Goal: Task Accomplishment & Management: Manage account settings

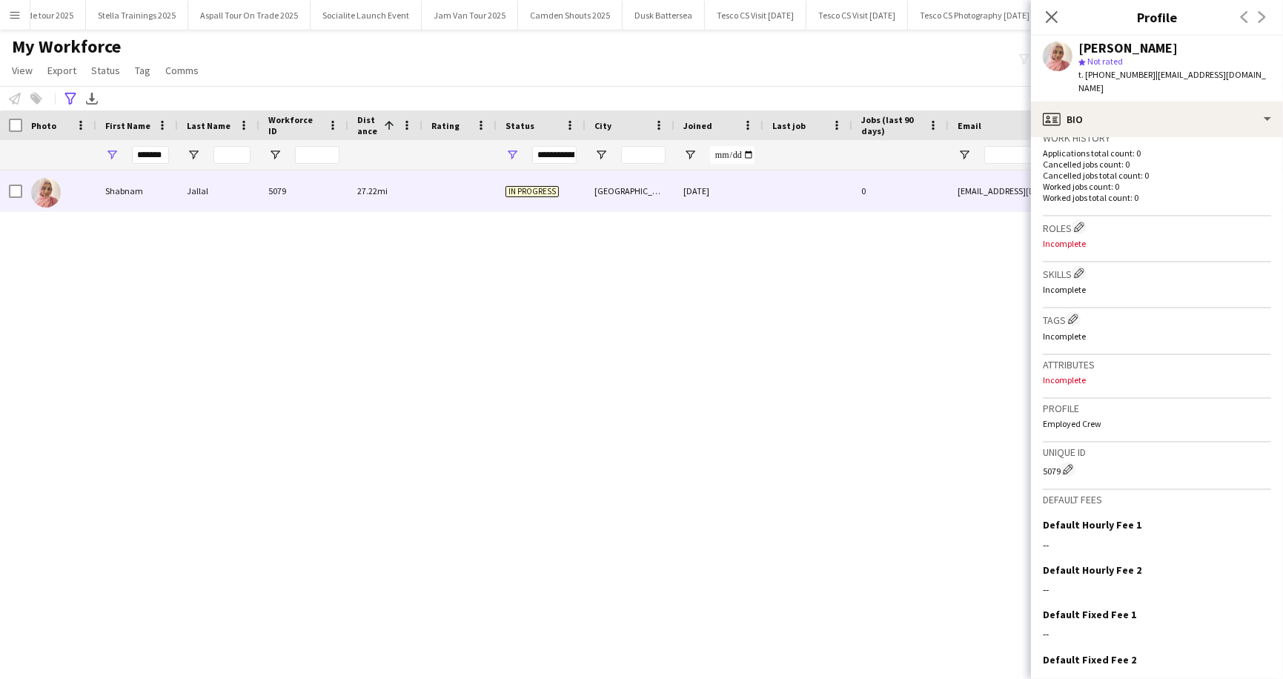
scroll to position [431, 0]
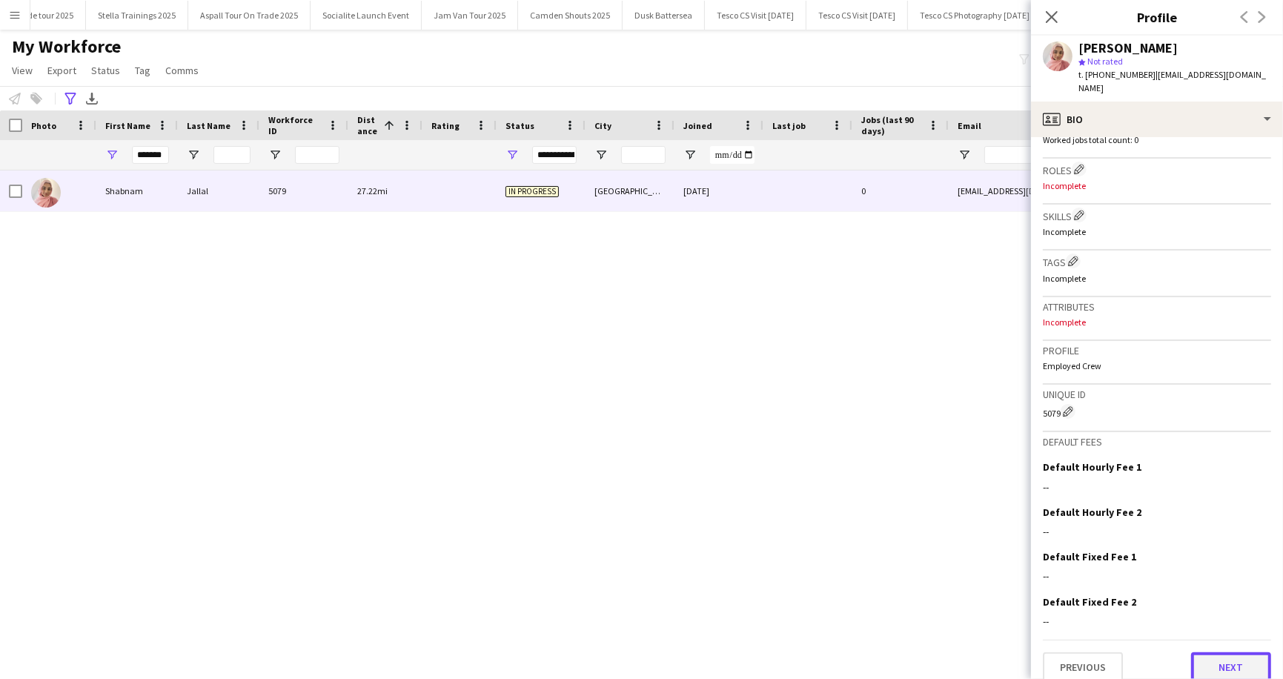
click at [1232, 653] on button "Next" at bounding box center [1231, 667] width 80 height 30
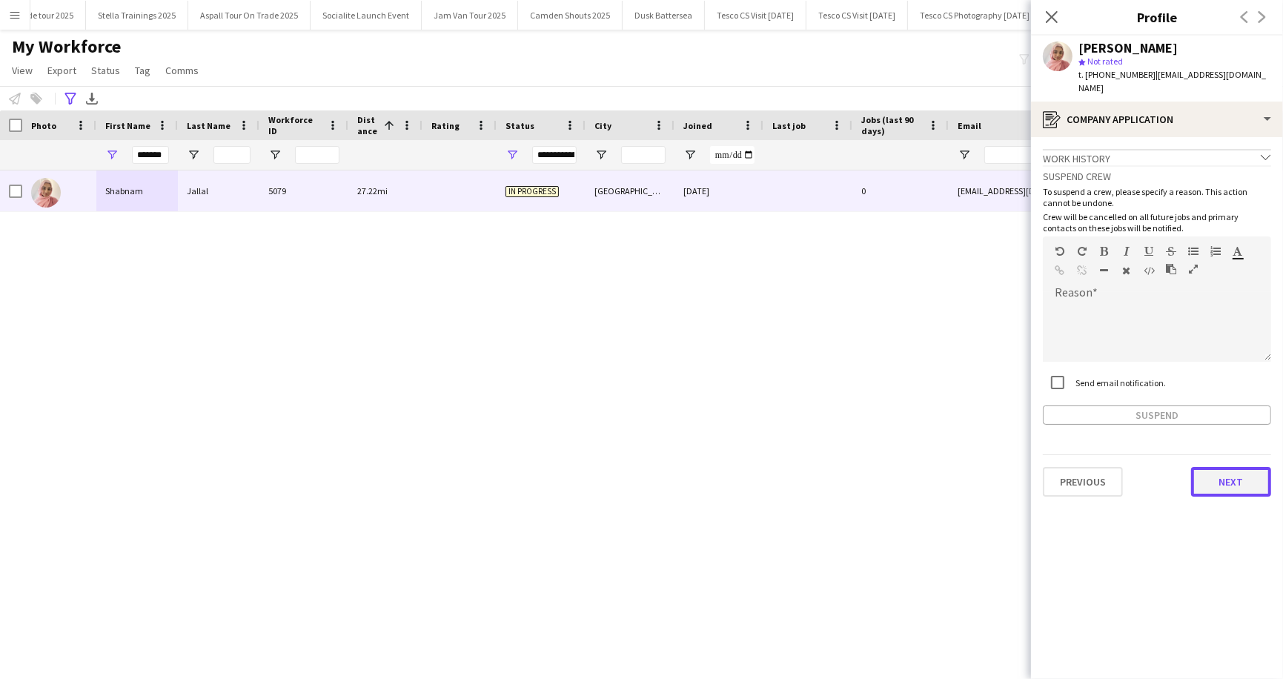
click at [1234, 469] on button "Next" at bounding box center [1231, 482] width 80 height 30
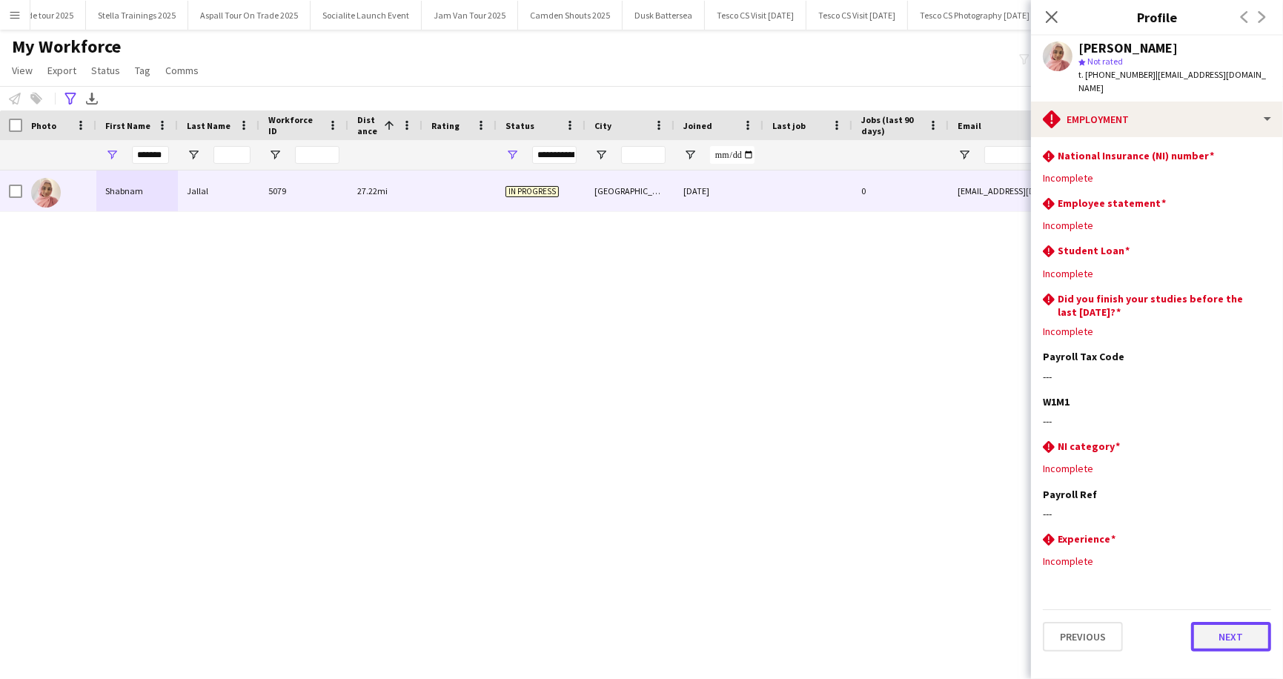
click at [1233, 623] on button "Next" at bounding box center [1231, 637] width 80 height 30
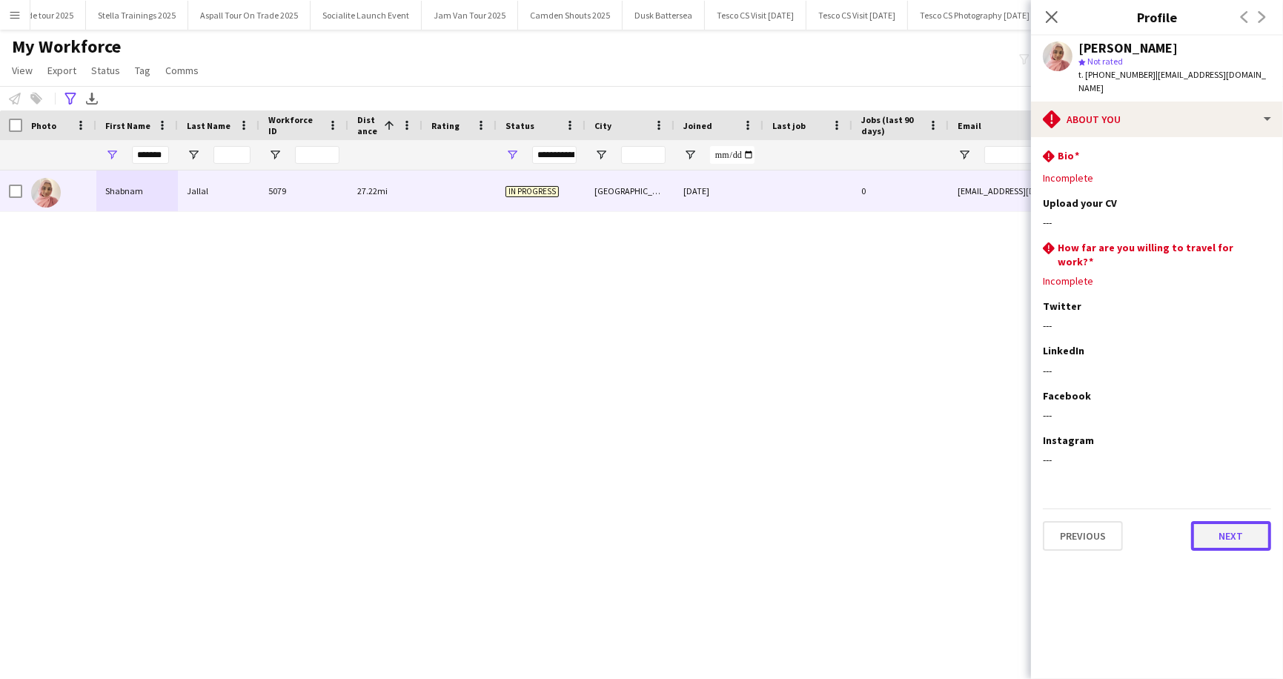
click at [1230, 521] on button "Next" at bounding box center [1231, 536] width 80 height 30
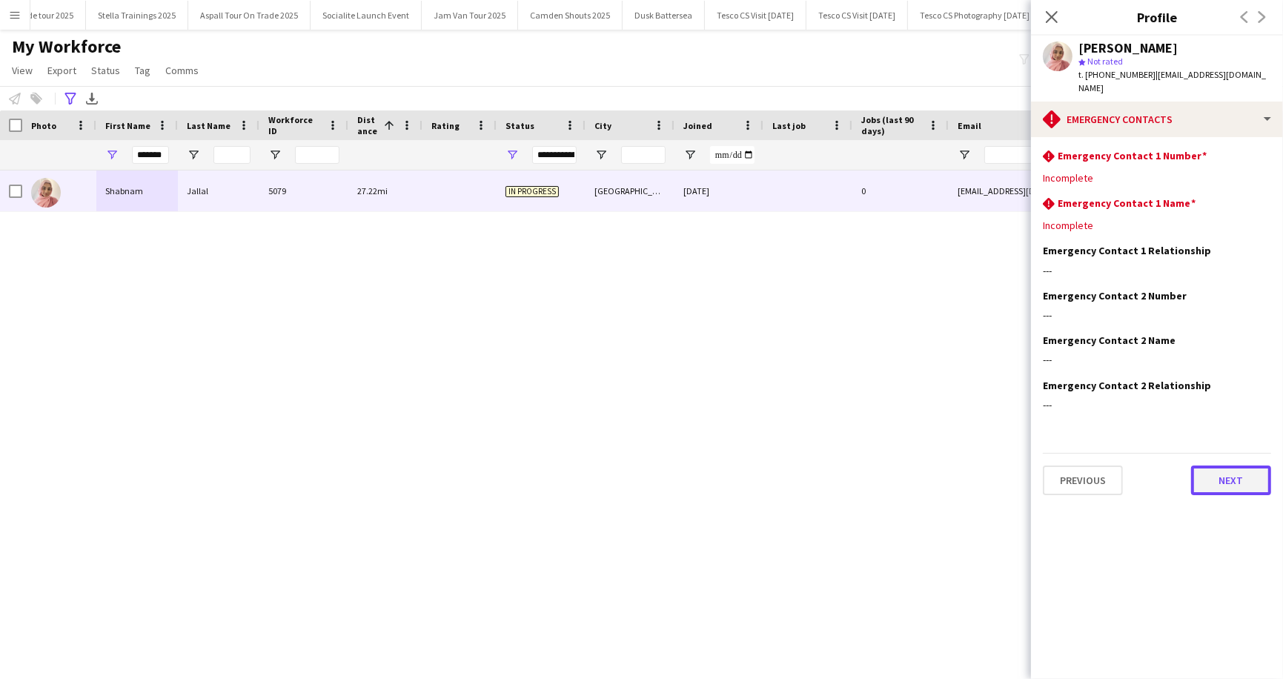
click at [1227, 471] on button "Next" at bounding box center [1231, 481] width 80 height 30
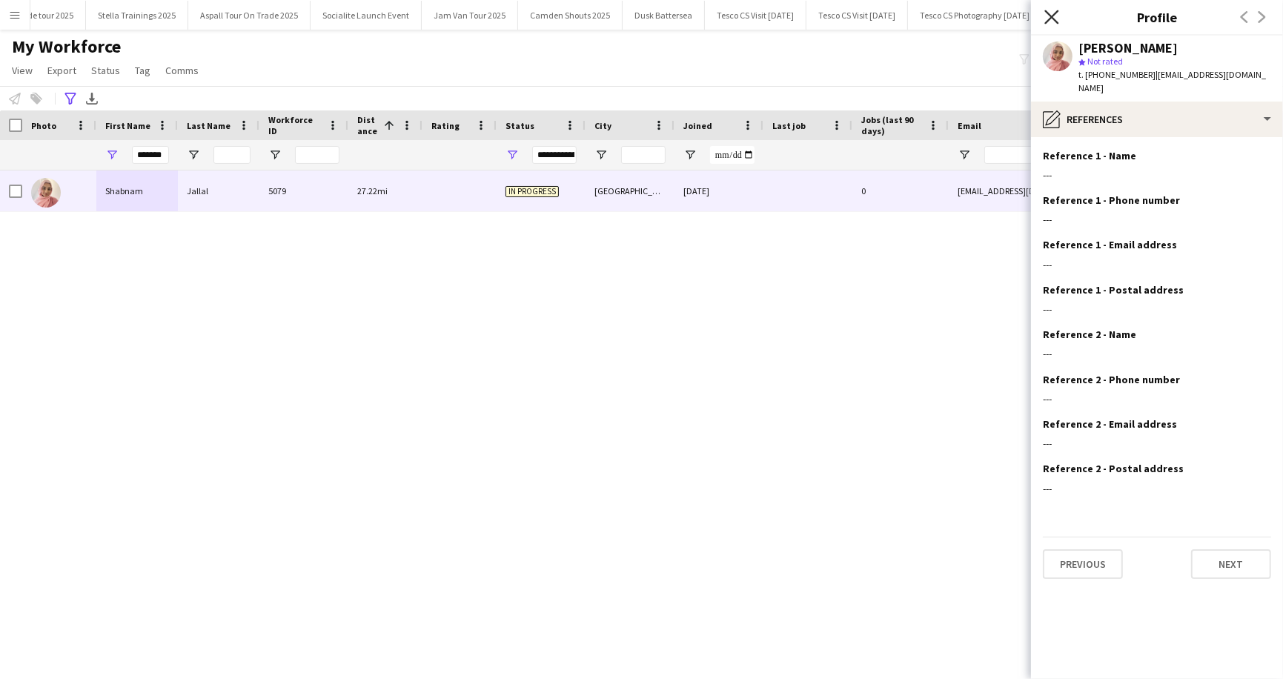
click at [1056, 12] on icon "Close pop-in" at bounding box center [1052, 17] width 14 height 14
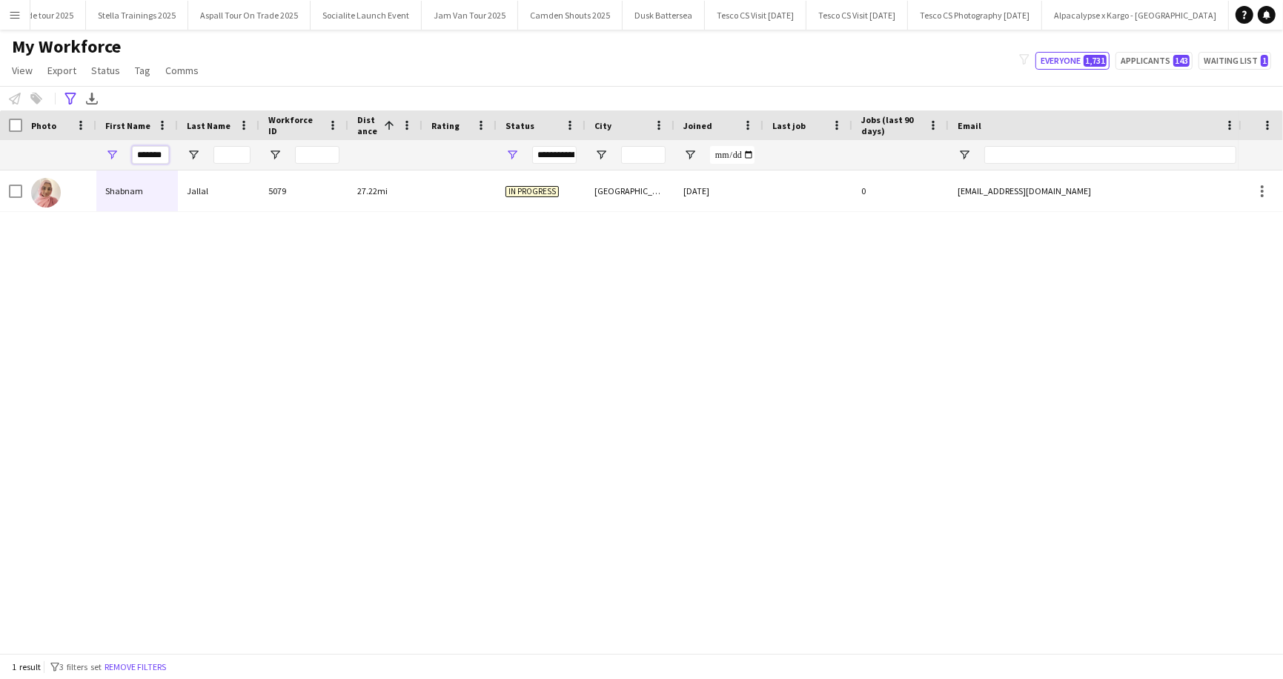
scroll to position [0, 4]
drag, startPoint x: 138, startPoint y: 152, endPoint x: 174, endPoint y: 163, distance: 38.0
click at [174, 163] on div "*******" at bounding box center [137, 155] width 82 height 30
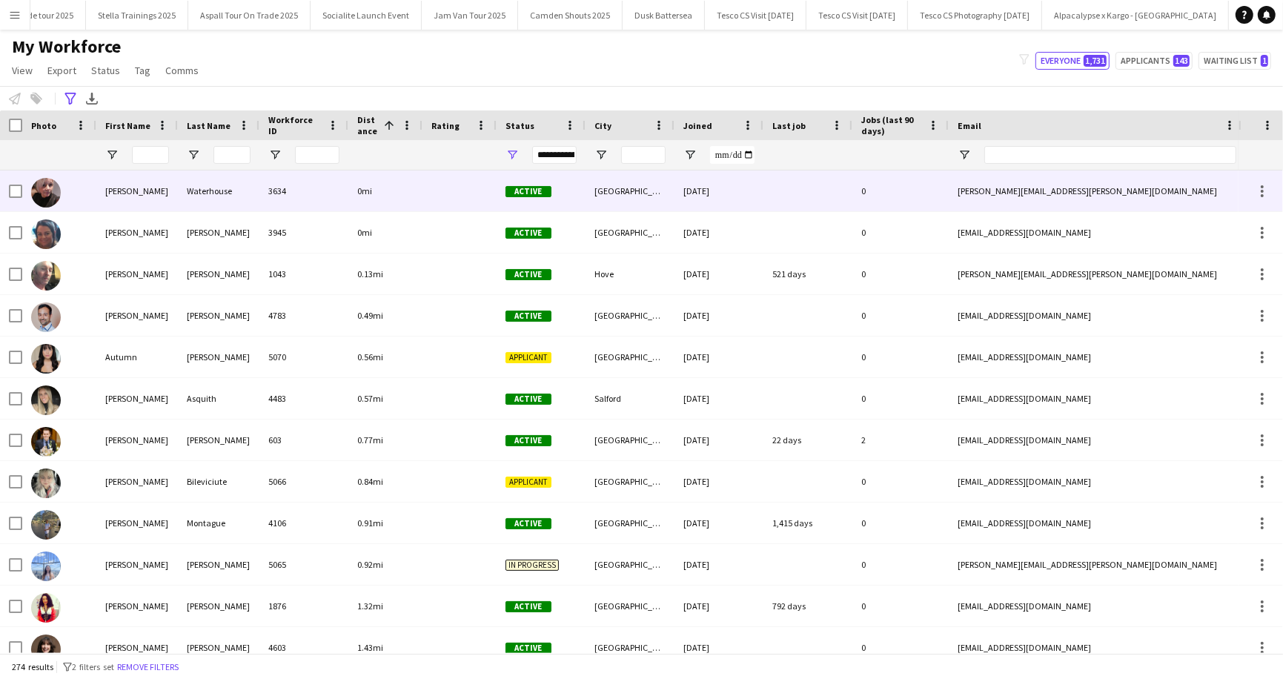
click at [131, 184] on div "[PERSON_NAME]" at bounding box center [137, 191] width 82 height 41
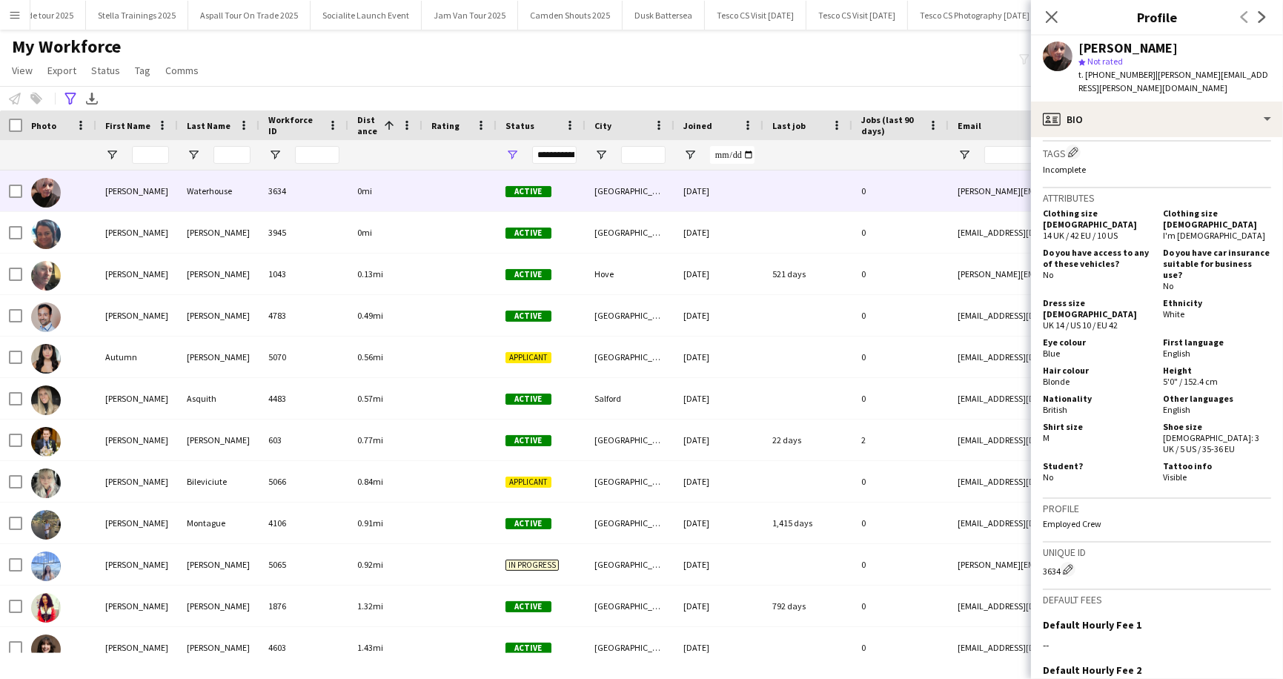
scroll to position [830, 0]
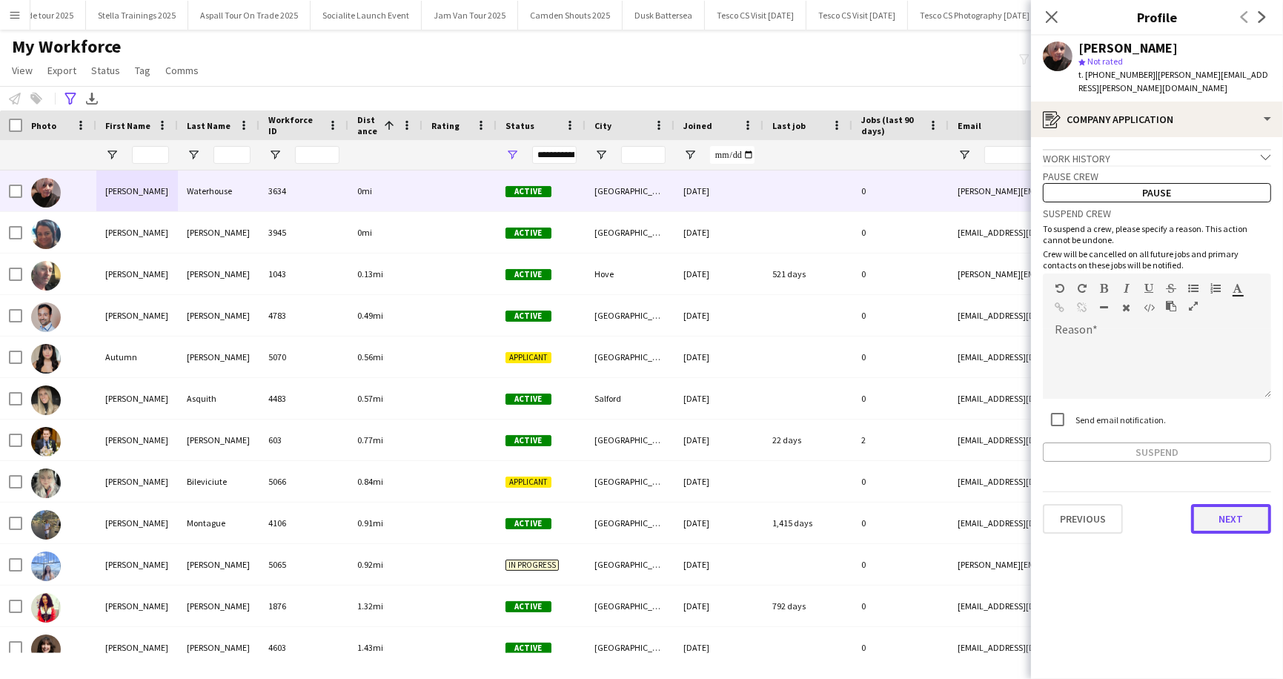
click at [1242, 504] on button "Next" at bounding box center [1231, 519] width 80 height 30
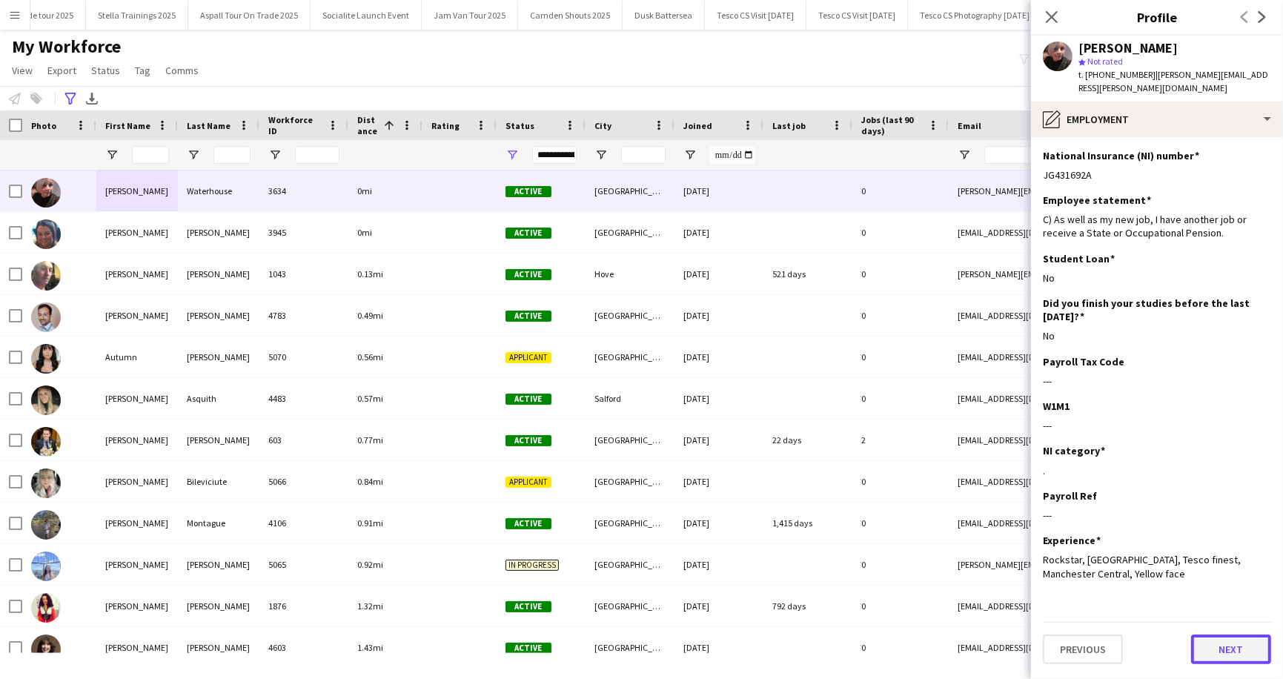
click at [1234, 635] on button "Next" at bounding box center [1231, 650] width 80 height 30
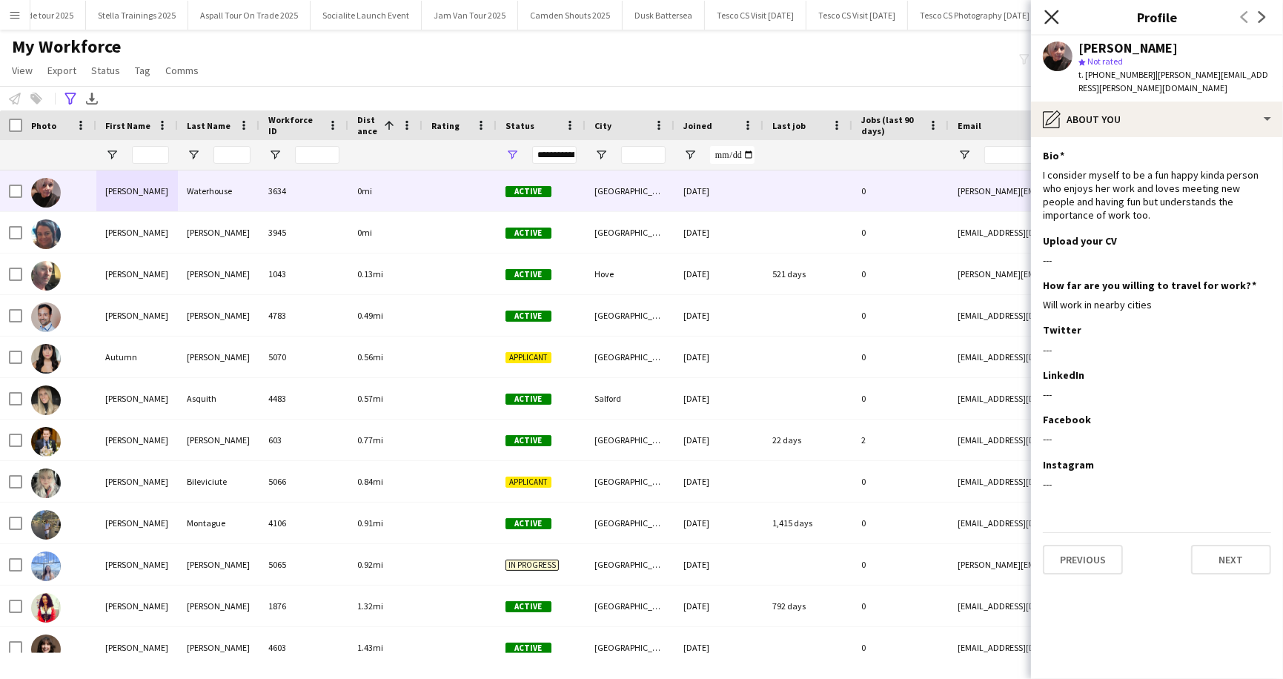
click at [1053, 17] on icon at bounding box center [1052, 17] width 14 height 14
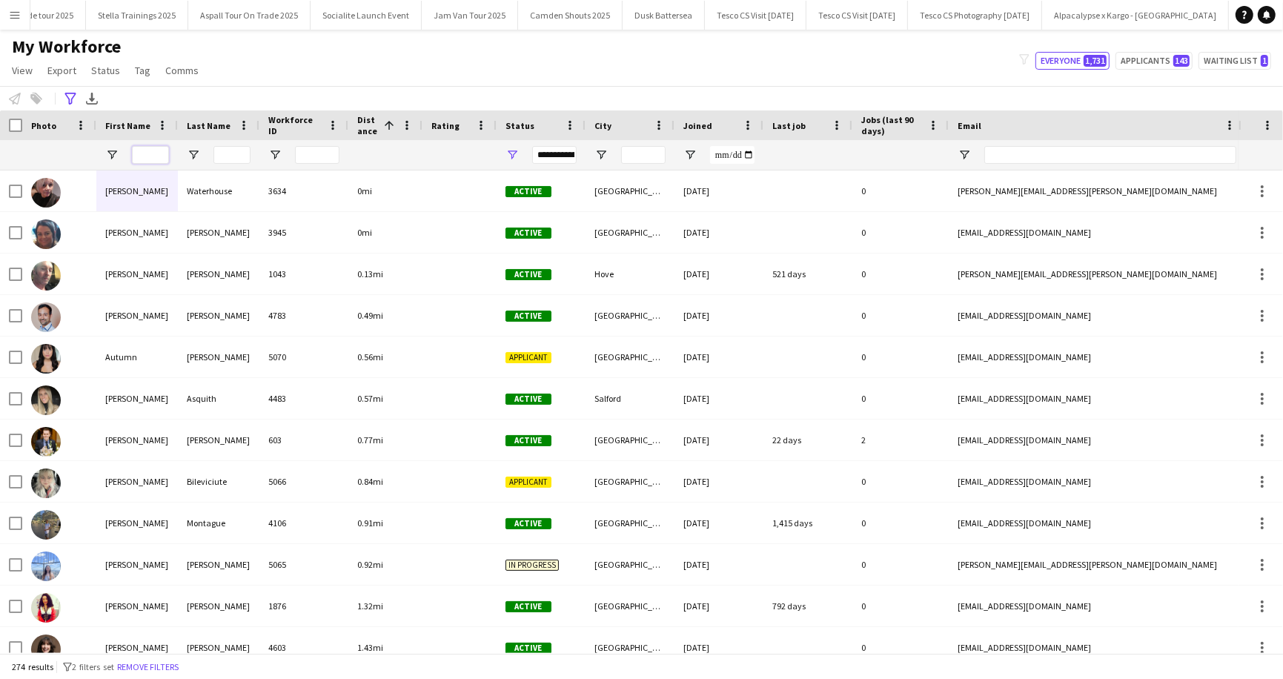
click at [165, 152] on input "First Name Filter Input" at bounding box center [150, 155] width 37 height 18
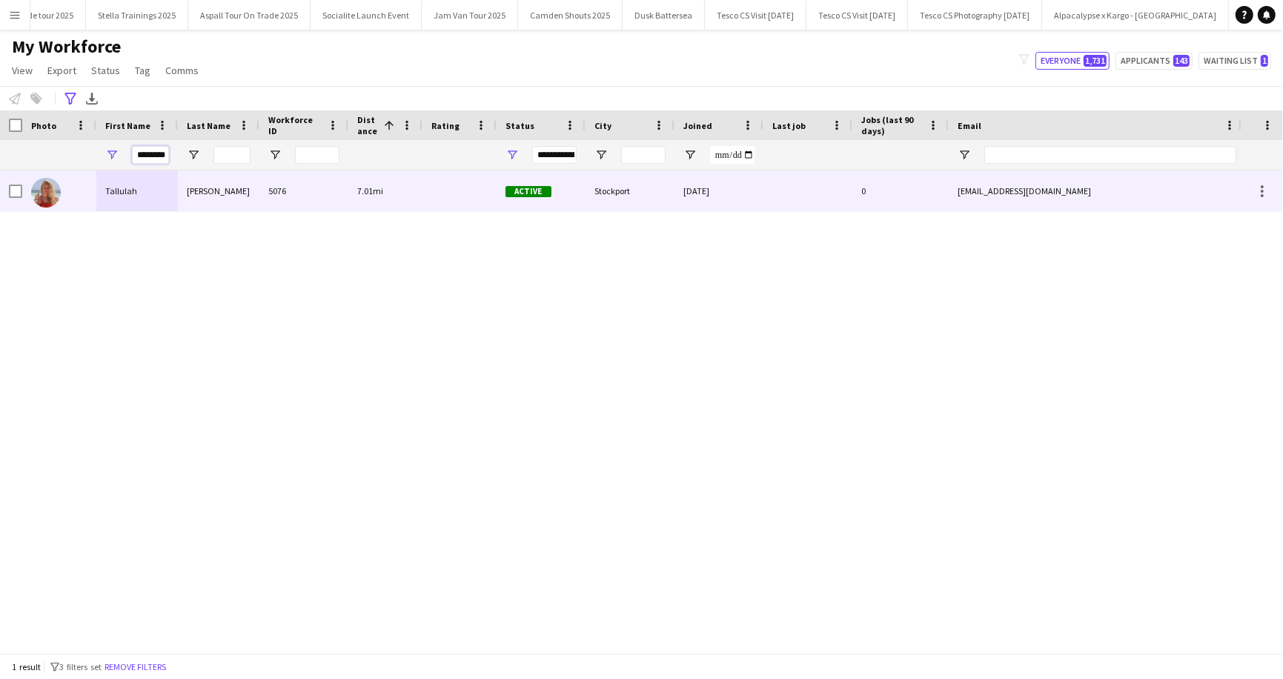
type input "********"
click at [109, 194] on div "Tallulah" at bounding box center [137, 191] width 82 height 41
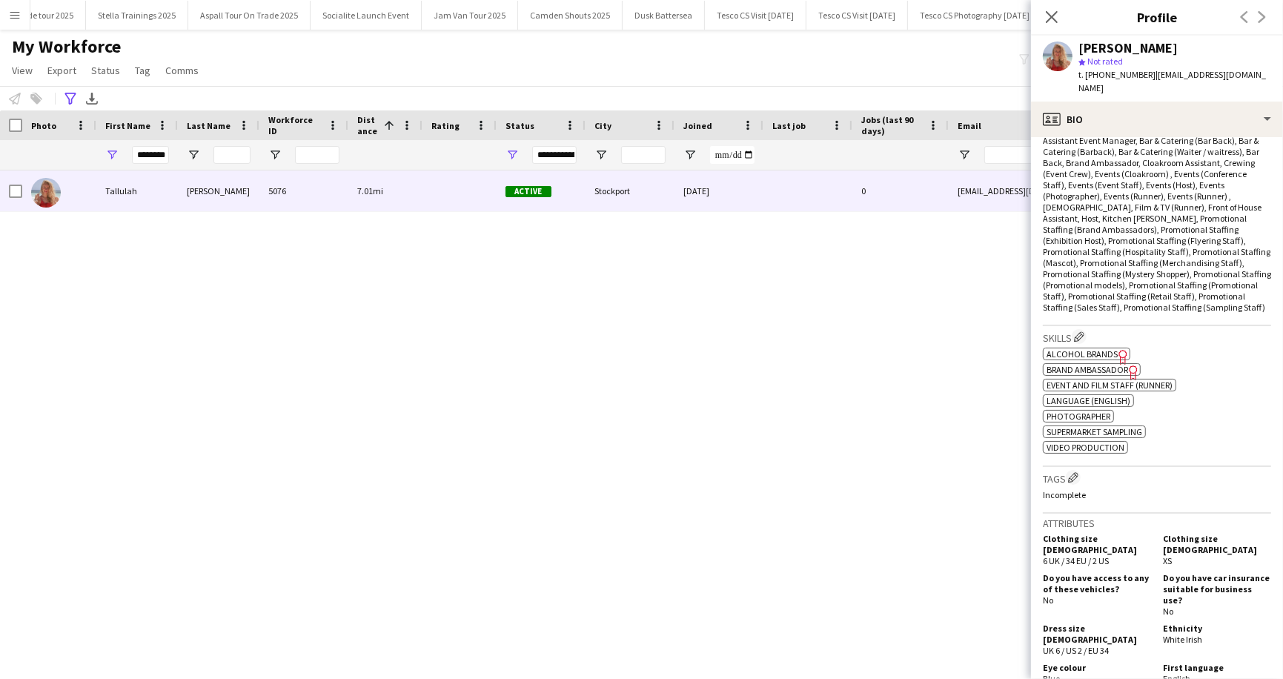
scroll to position [914, 0]
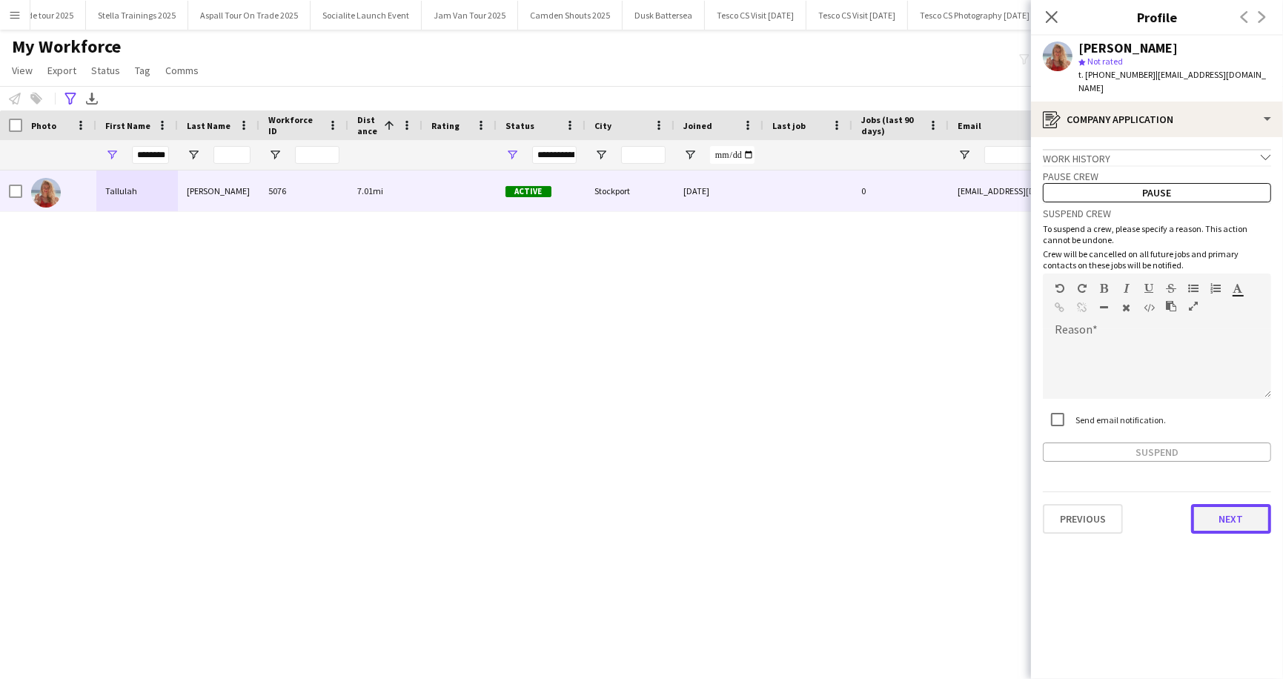
click at [1240, 506] on button "Next" at bounding box center [1231, 519] width 80 height 30
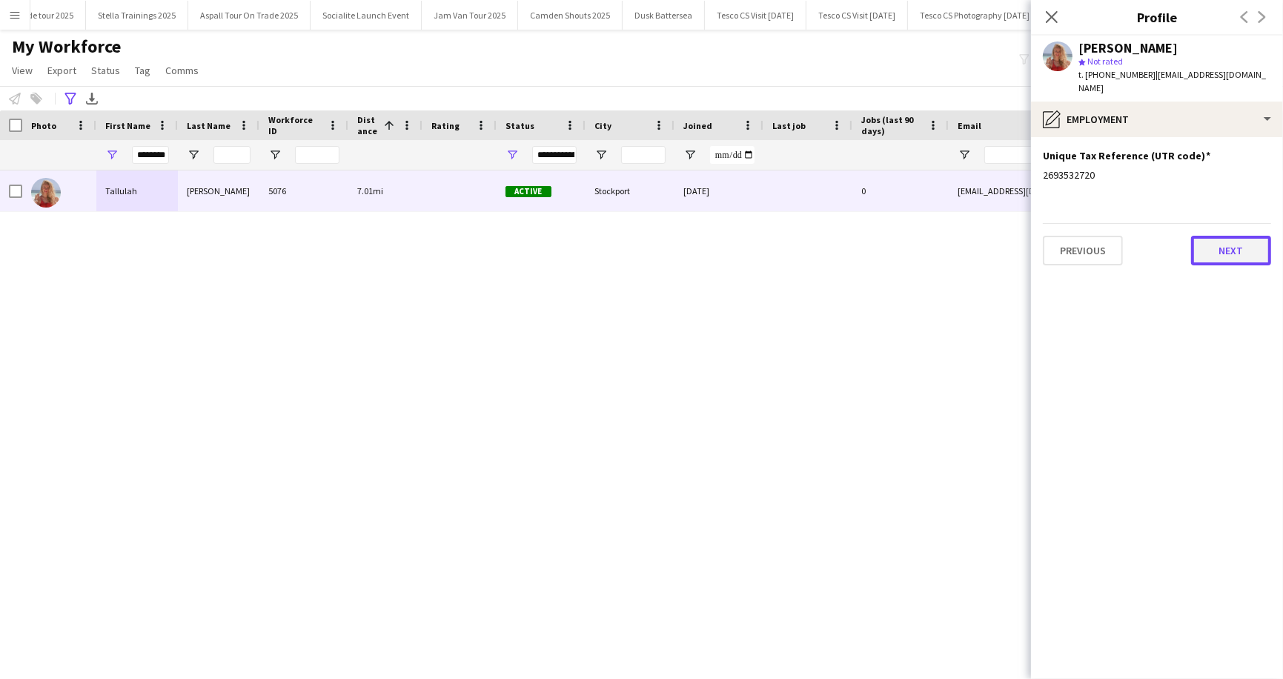
click at [1234, 236] on button "Next" at bounding box center [1231, 251] width 80 height 30
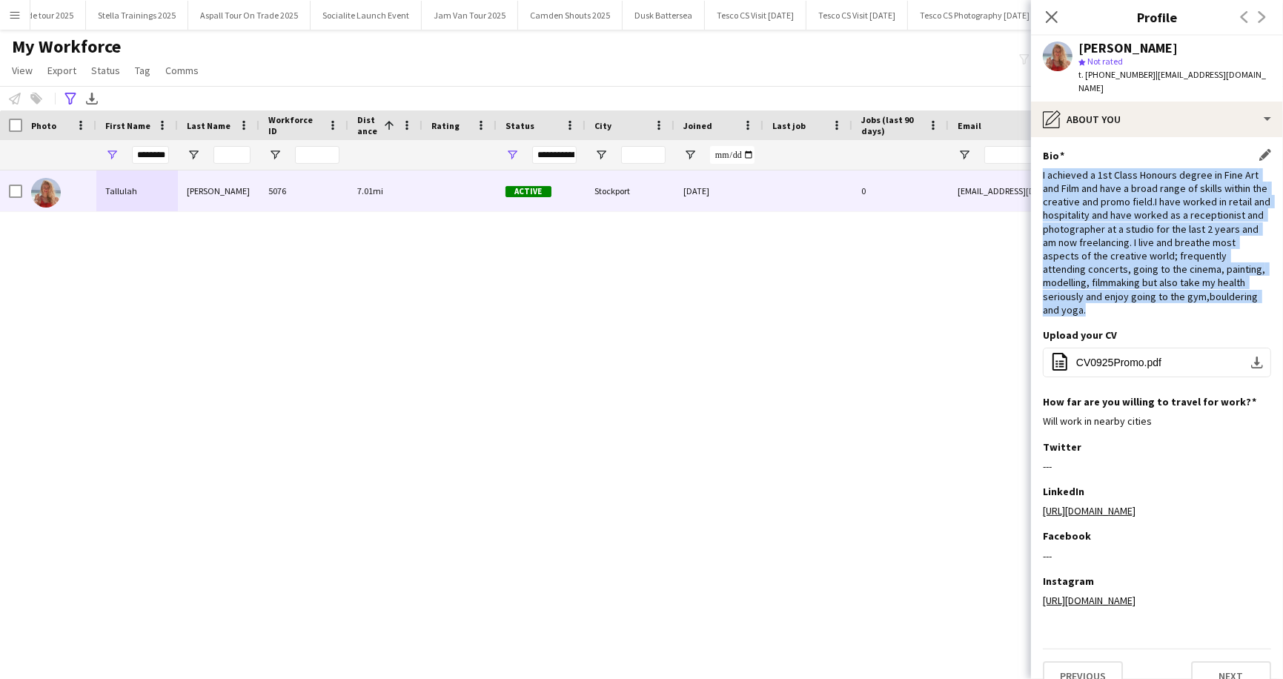
drag, startPoint x: 1043, startPoint y: 161, endPoint x: 1240, endPoint y: 280, distance: 230.5
click at [1240, 280] on div "I achieved a 1st Class Honours degree in Fine Art and Film and have a broad ran…" at bounding box center [1157, 242] width 228 height 148
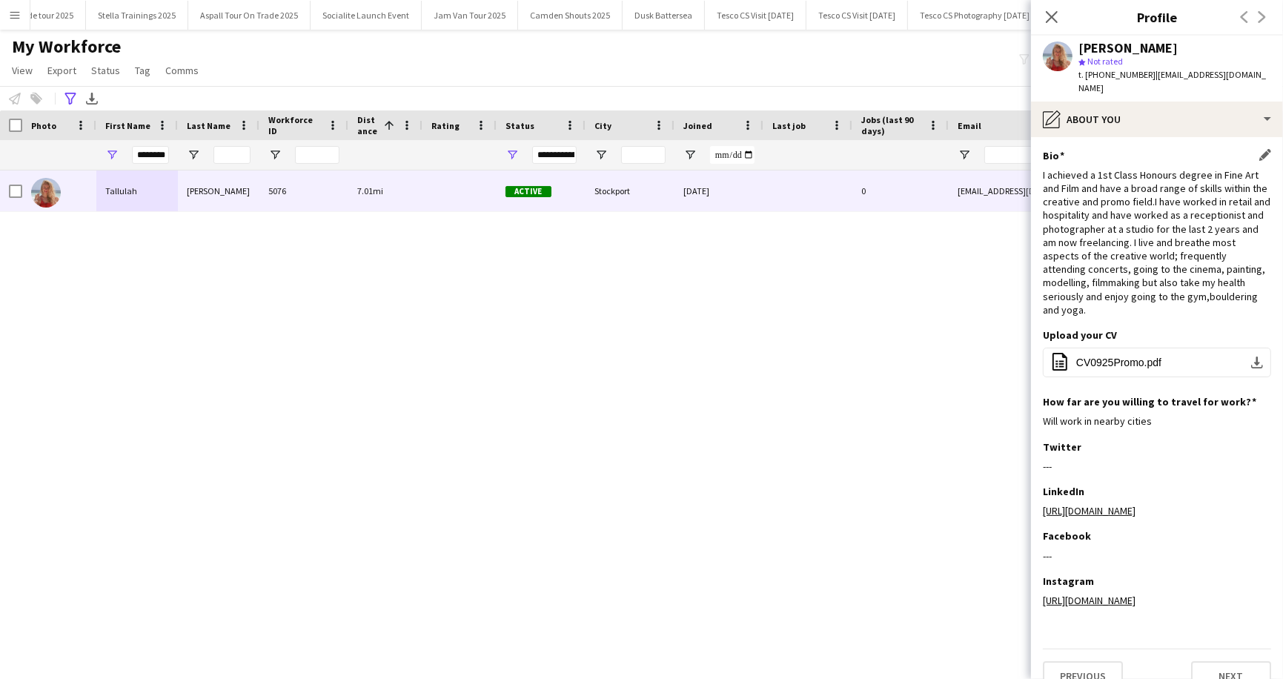
click at [1114, 149] on div "Bio Edit this field" at bounding box center [1157, 155] width 228 height 13
drag, startPoint x: 137, startPoint y: 152, endPoint x: 183, endPoint y: 153, distance: 46.0
click at [183, 153] on div "********" at bounding box center [840, 155] width 1681 height 30
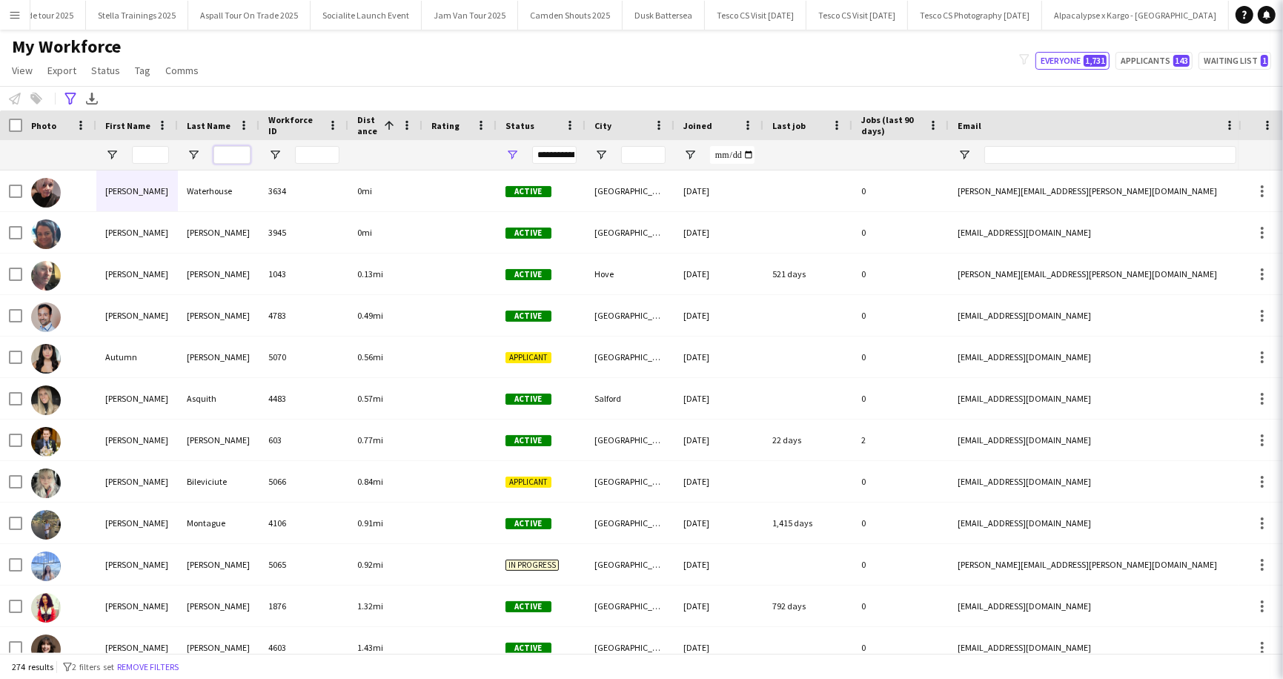
click at [239, 150] on input "Last Name Filter Input" at bounding box center [232, 155] width 37 height 18
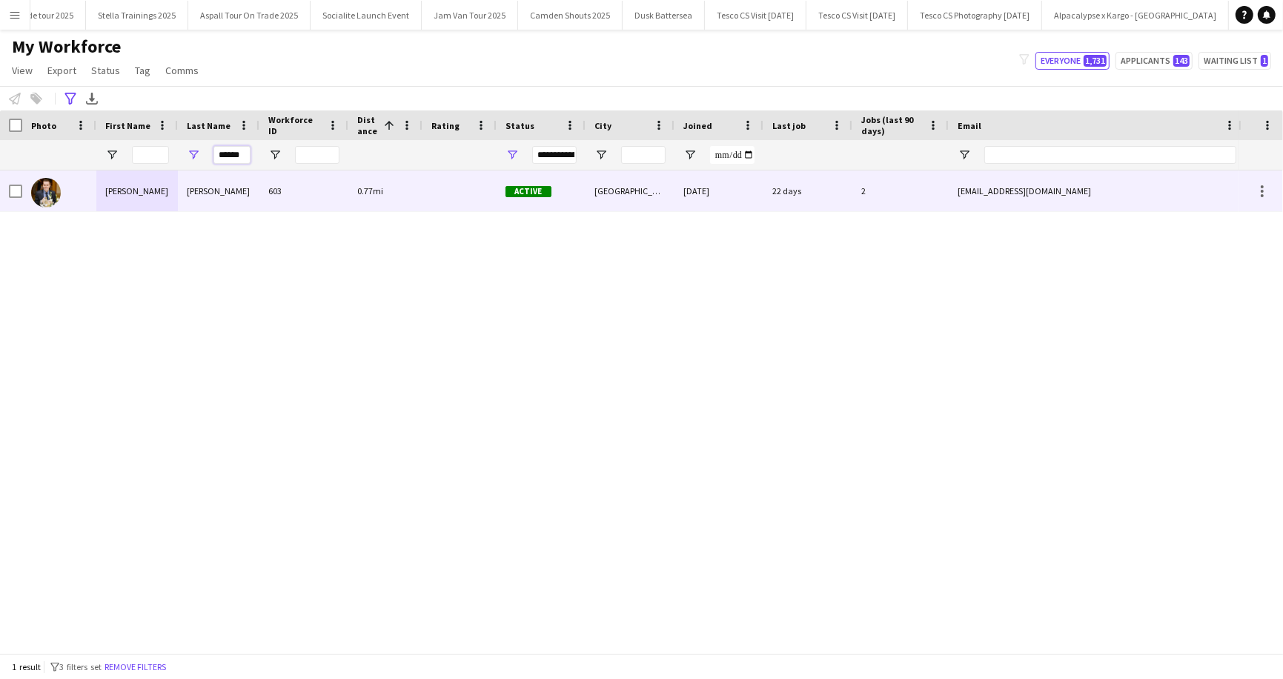
type input "******"
click at [216, 189] on div "[PERSON_NAME]" at bounding box center [219, 191] width 82 height 41
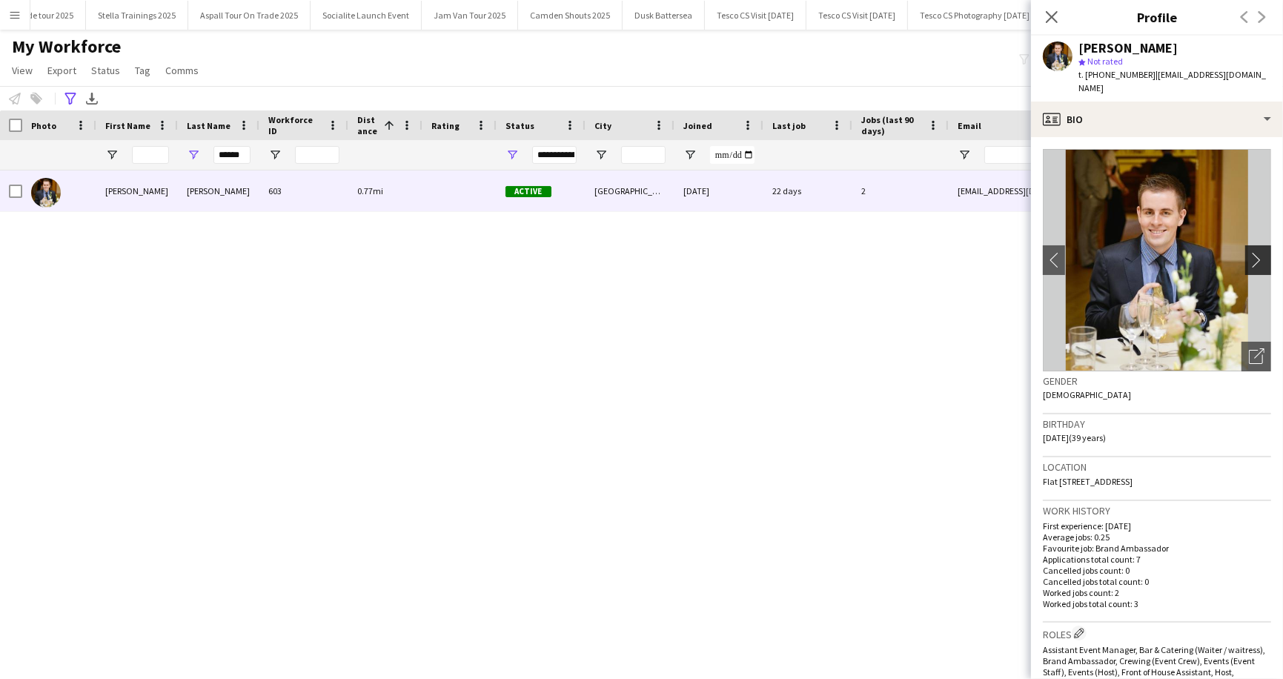
click at [1261, 252] on app-icon "chevron-right" at bounding box center [1260, 260] width 23 height 16
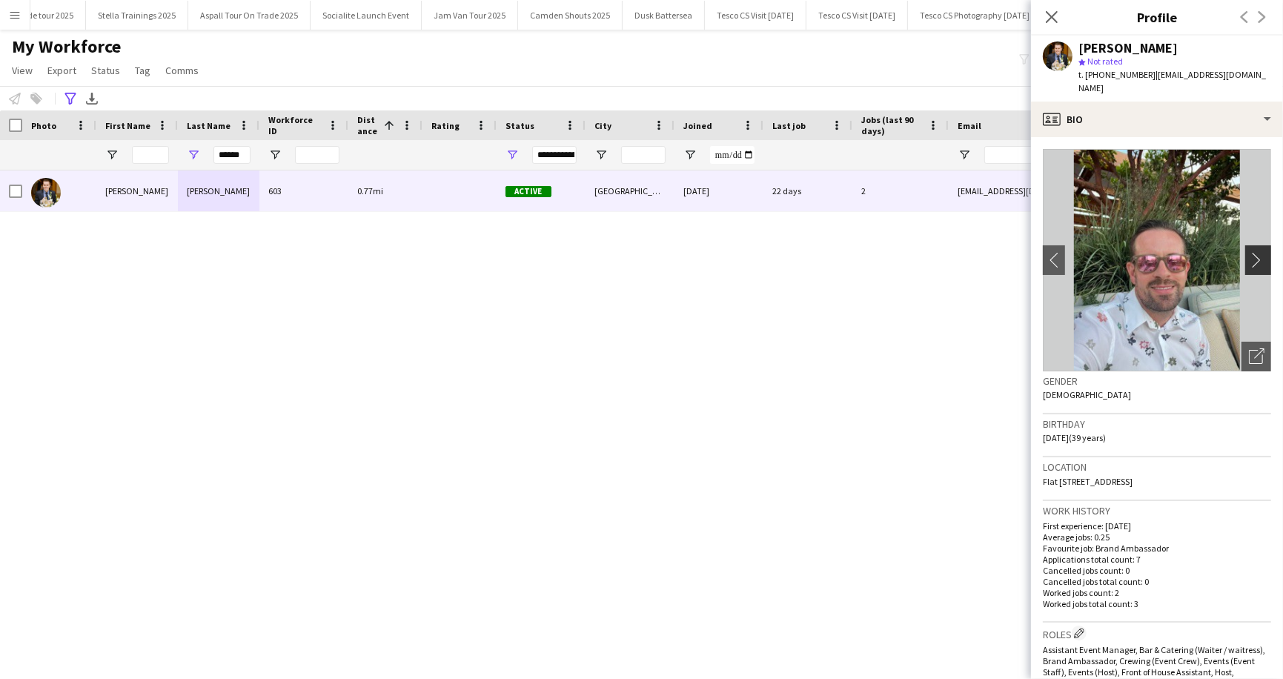
click at [1260, 252] on app-icon "chevron-right" at bounding box center [1260, 260] width 23 height 16
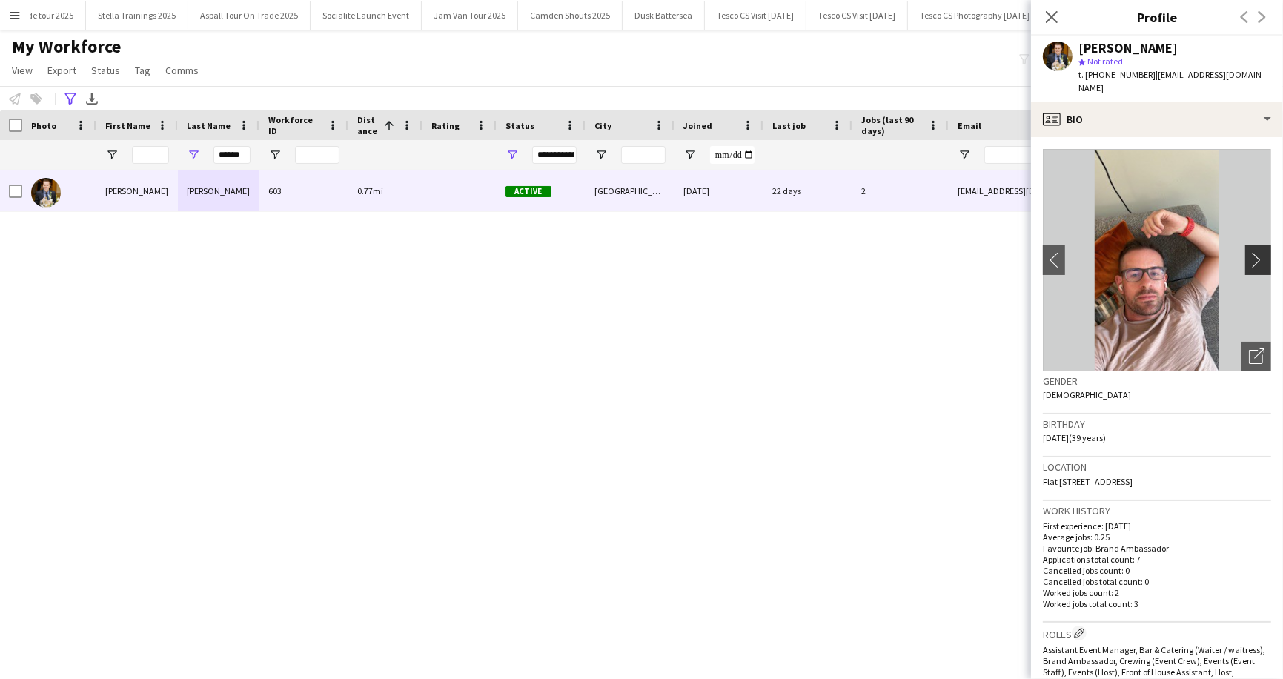
click at [1260, 252] on app-icon "chevron-right" at bounding box center [1260, 260] width 23 height 16
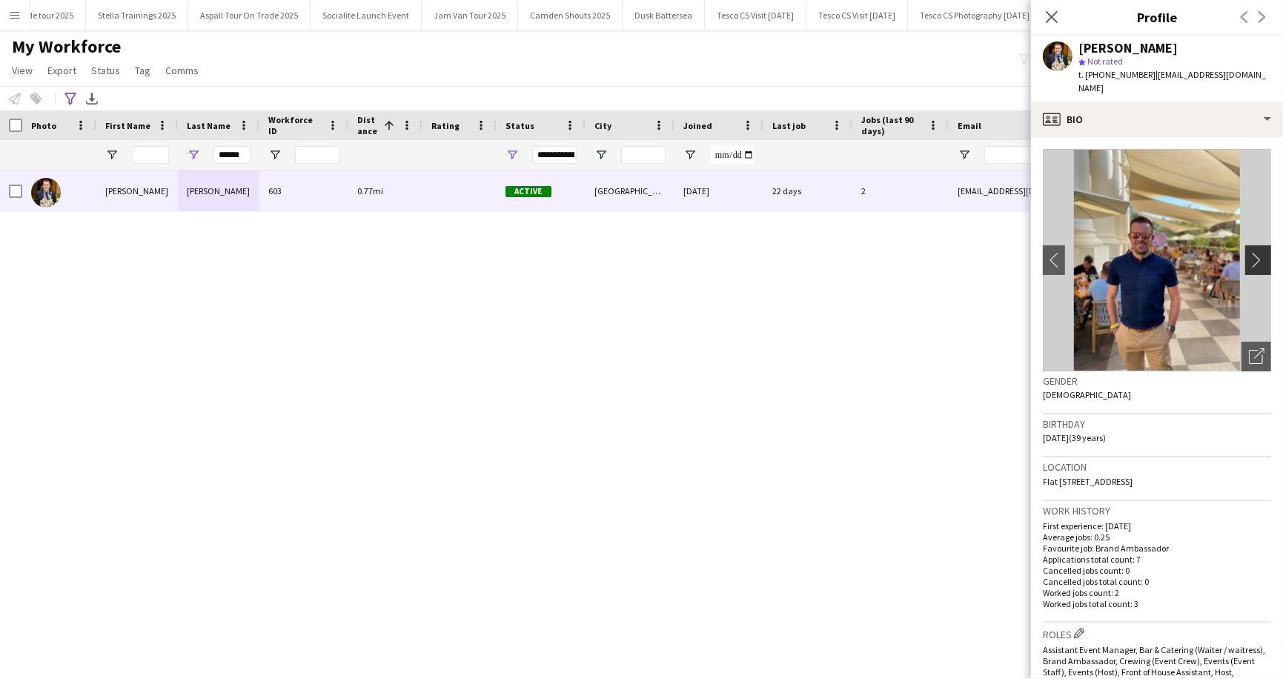
click at [1260, 252] on app-icon "chevron-right" at bounding box center [1260, 260] width 23 height 16
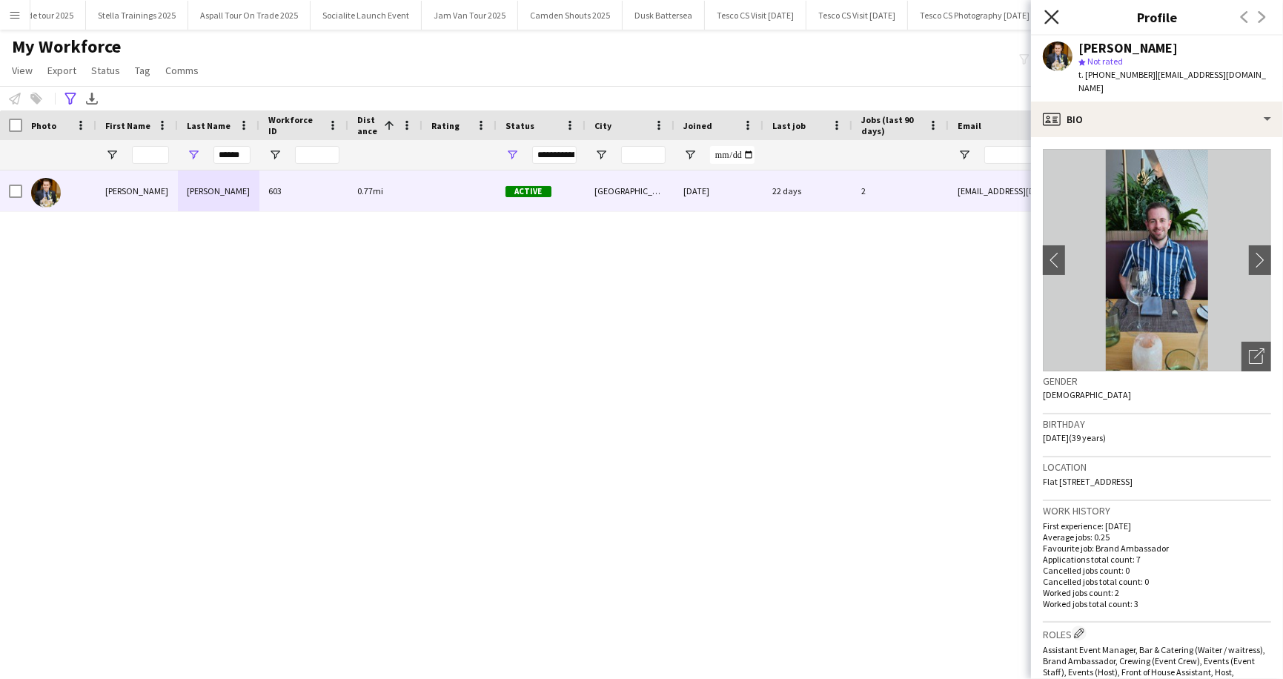
click at [1053, 20] on icon "Close pop-in" at bounding box center [1052, 17] width 14 height 14
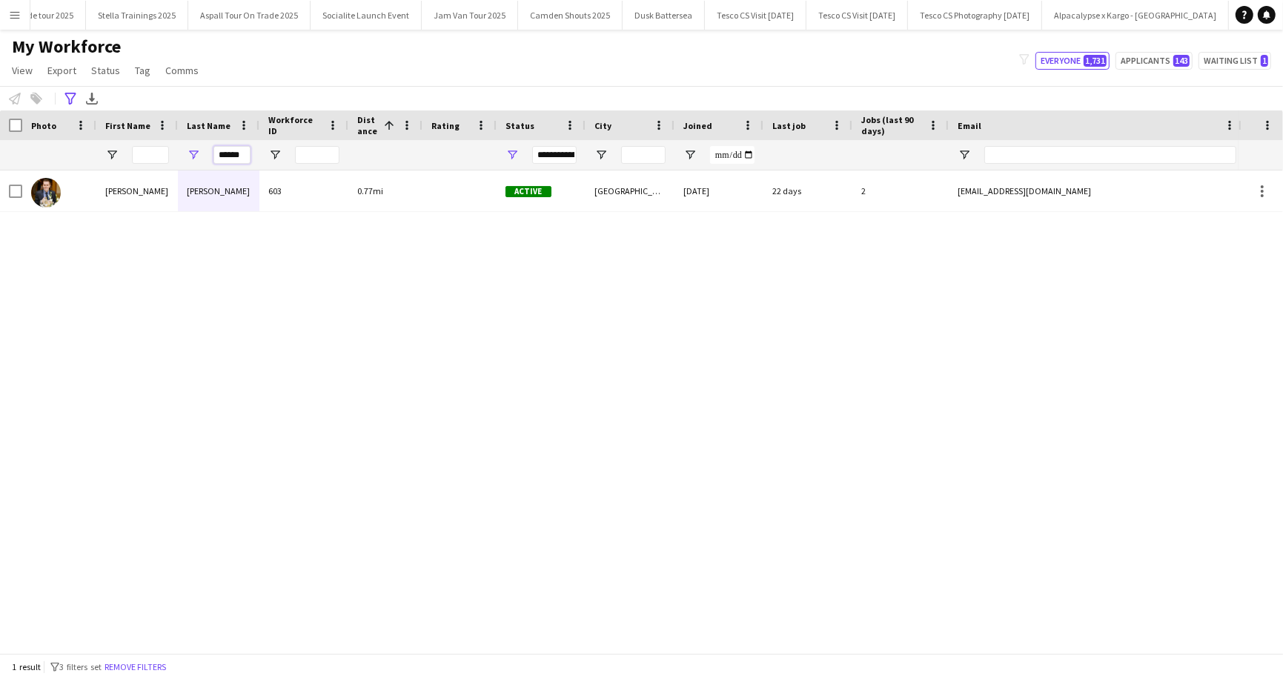
drag, startPoint x: 216, startPoint y: 153, endPoint x: 254, endPoint y: 153, distance: 37.1
click at [254, 153] on div "******" at bounding box center [219, 155] width 82 height 30
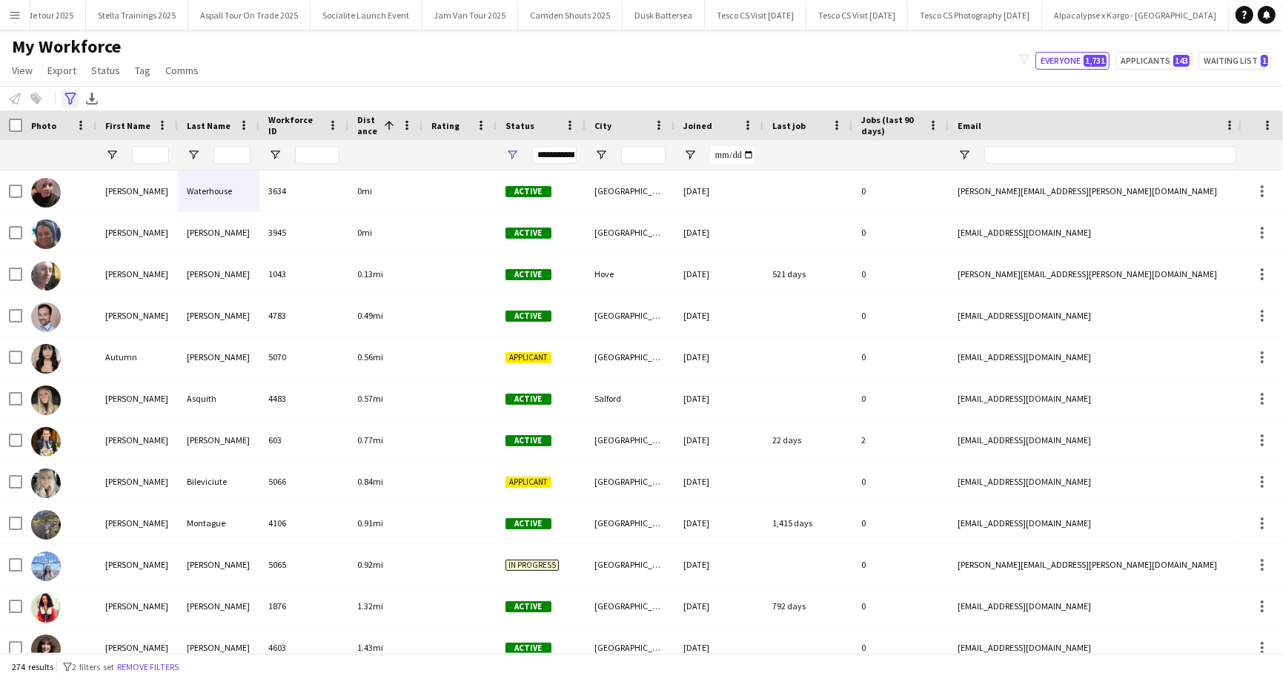
click at [73, 94] on icon "Advanced filters" at bounding box center [70, 99] width 12 height 12
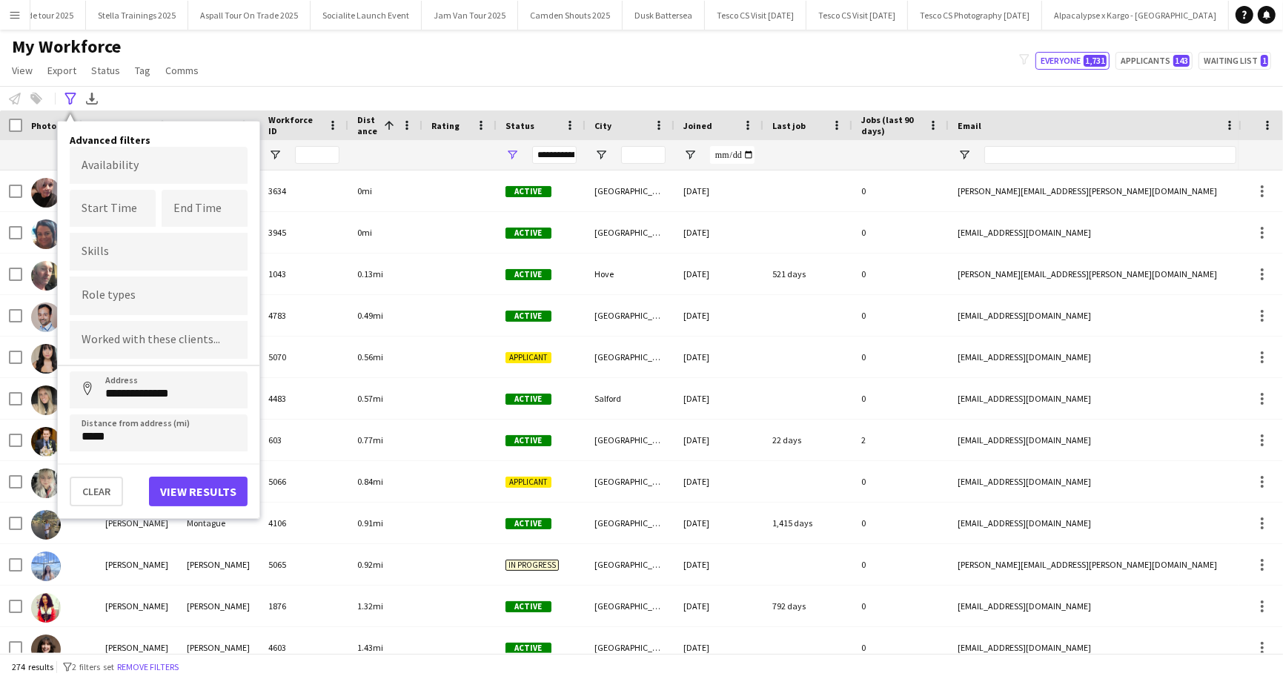
click at [405, 35] on main "My Workforce View Views Default view New view Update view Delete view Edit name…" at bounding box center [641, 344] width 1283 height 629
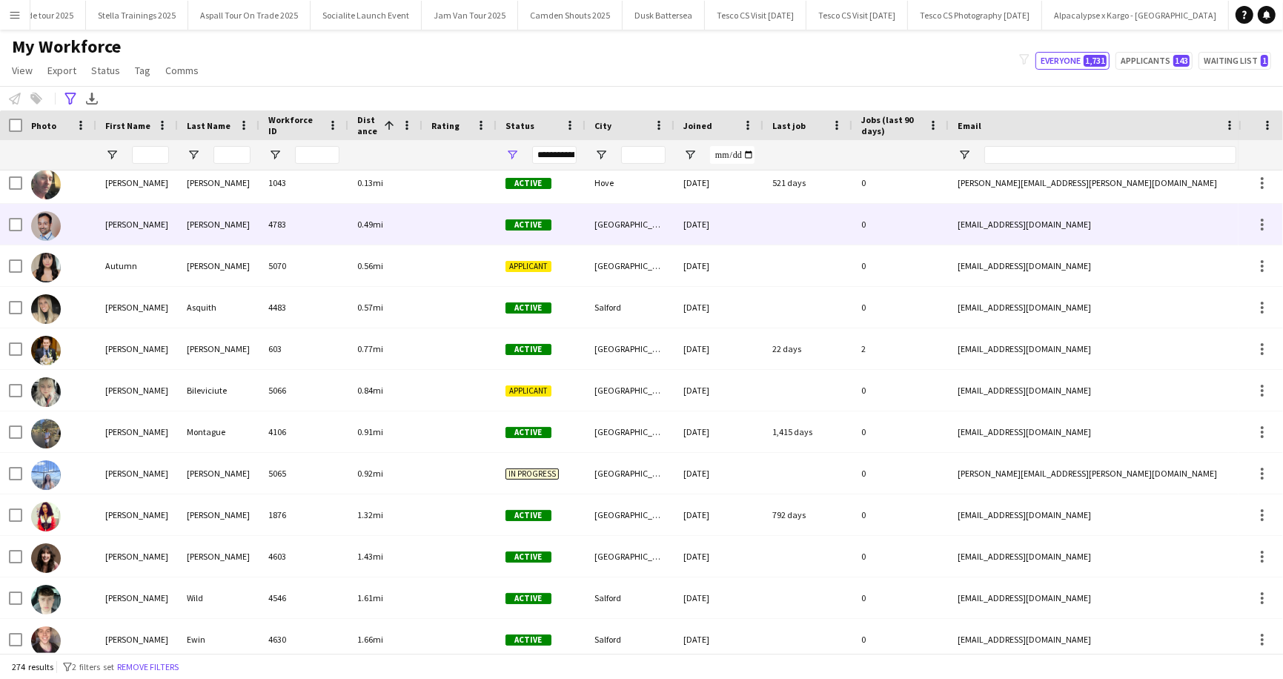
scroll to position [99, 0]
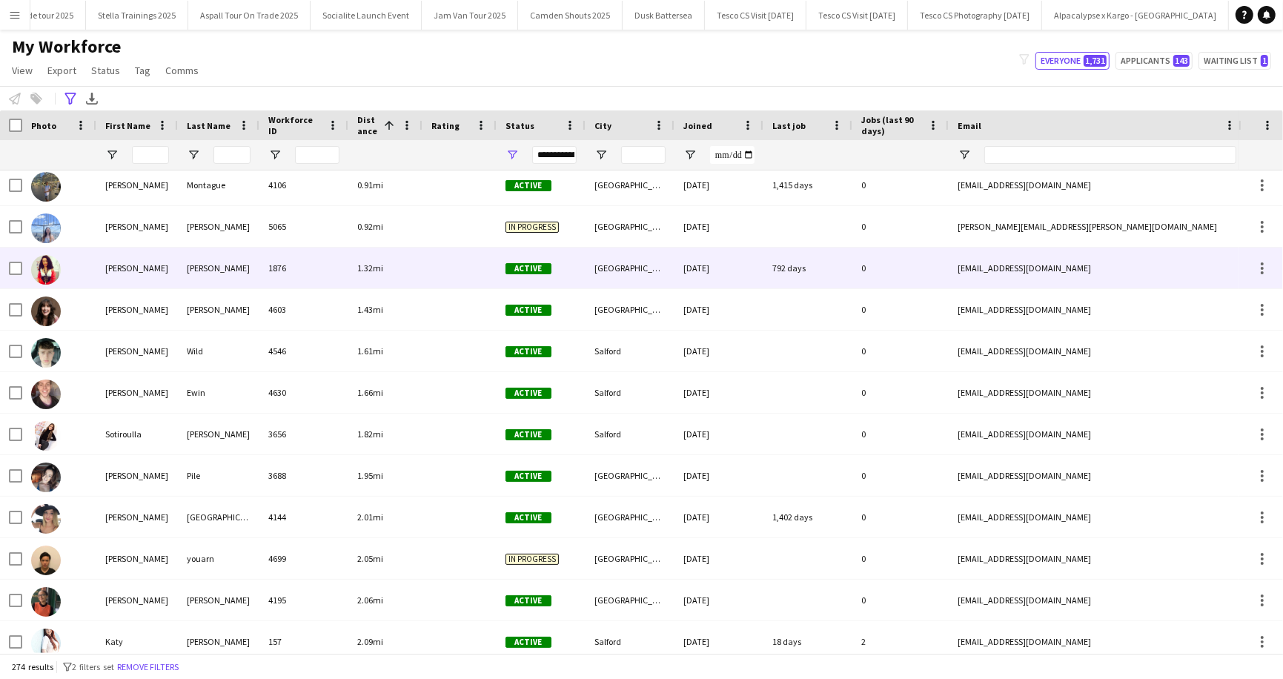
click at [126, 263] on div "[PERSON_NAME]" at bounding box center [137, 268] width 82 height 41
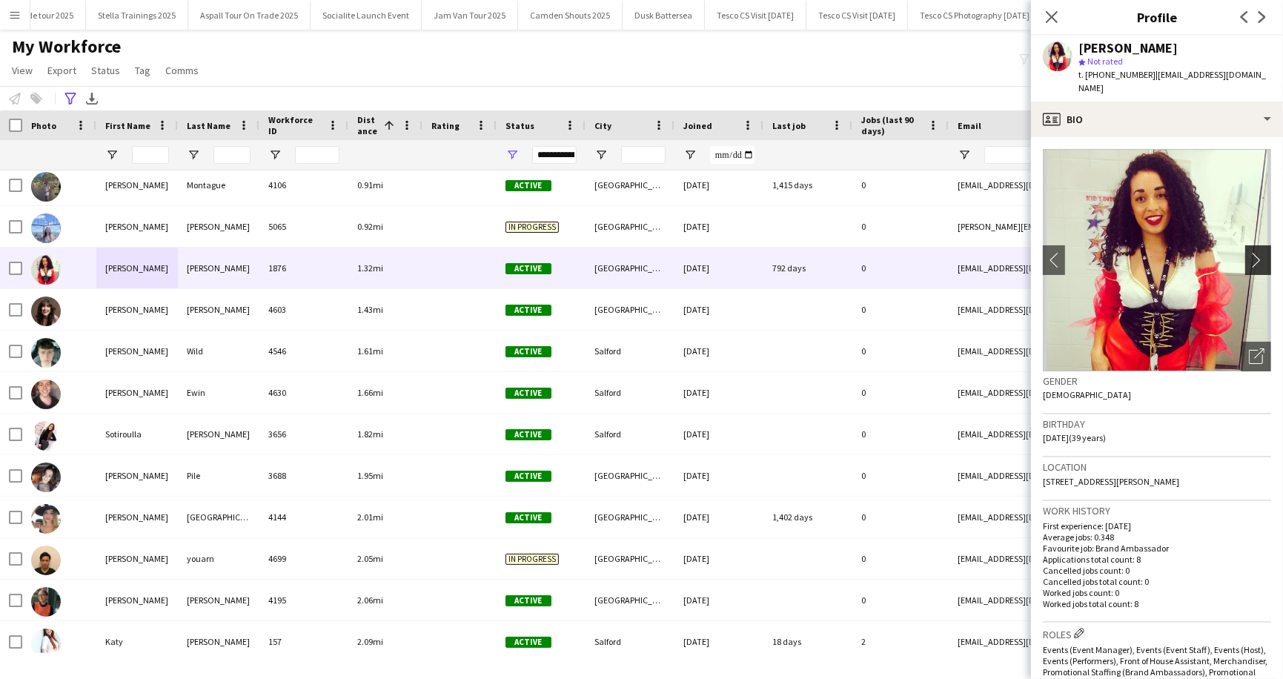
click at [1257, 252] on app-icon "chevron-right" at bounding box center [1260, 260] width 23 height 16
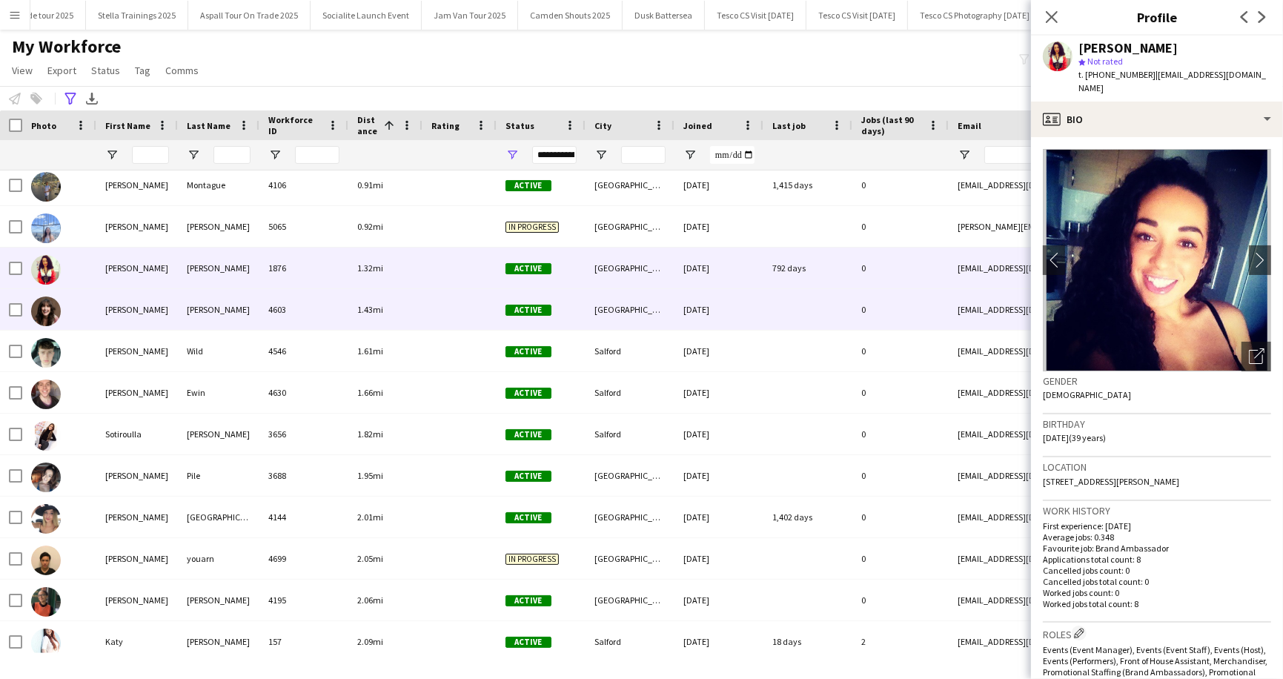
click at [107, 318] on div "[PERSON_NAME]" at bounding box center [137, 309] width 82 height 41
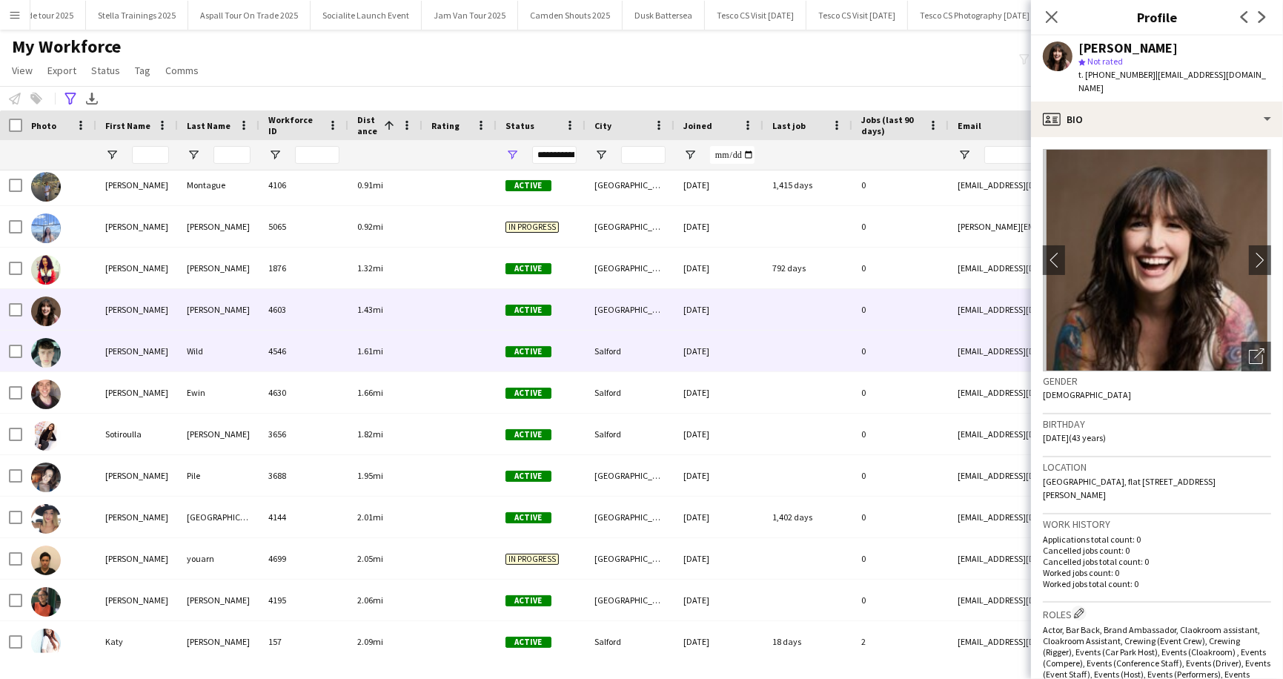
click at [115, 362] on div "[PERSON_NAME]" at bounding box center [137, 351] width 82 height 41
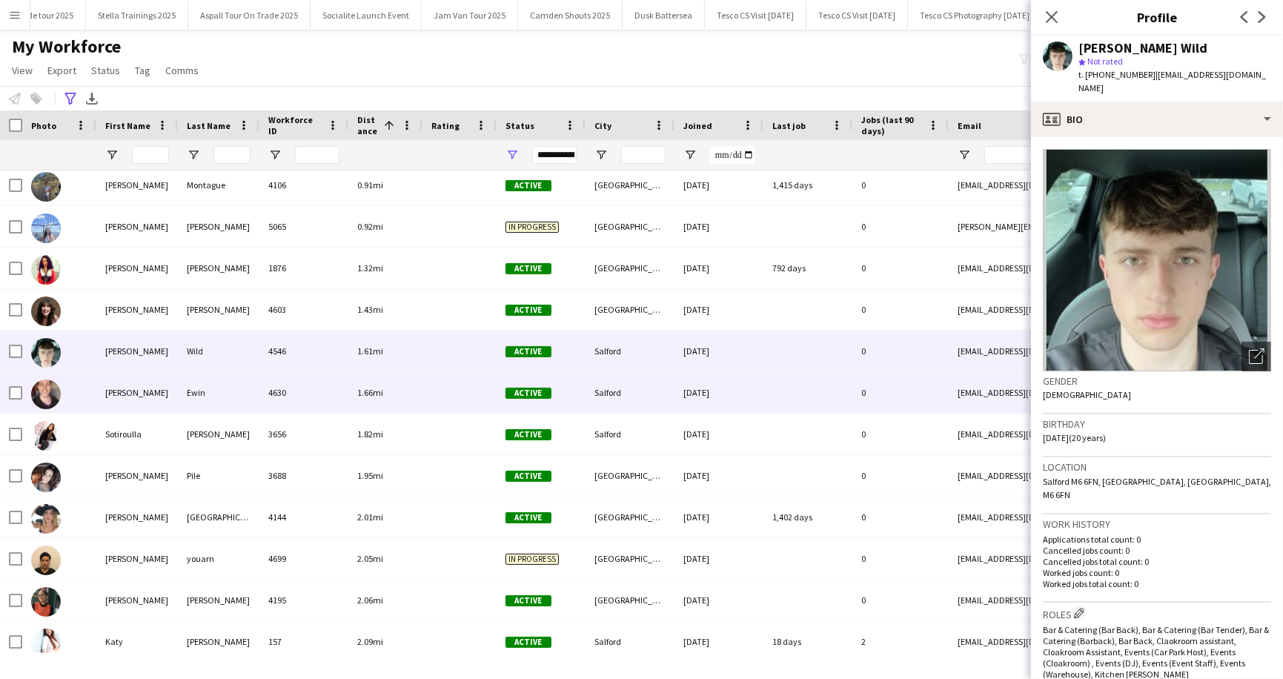
click at [122, 398] on div "[PERSON_NAME]" at bounding box center [137, 392] width 82 height 41
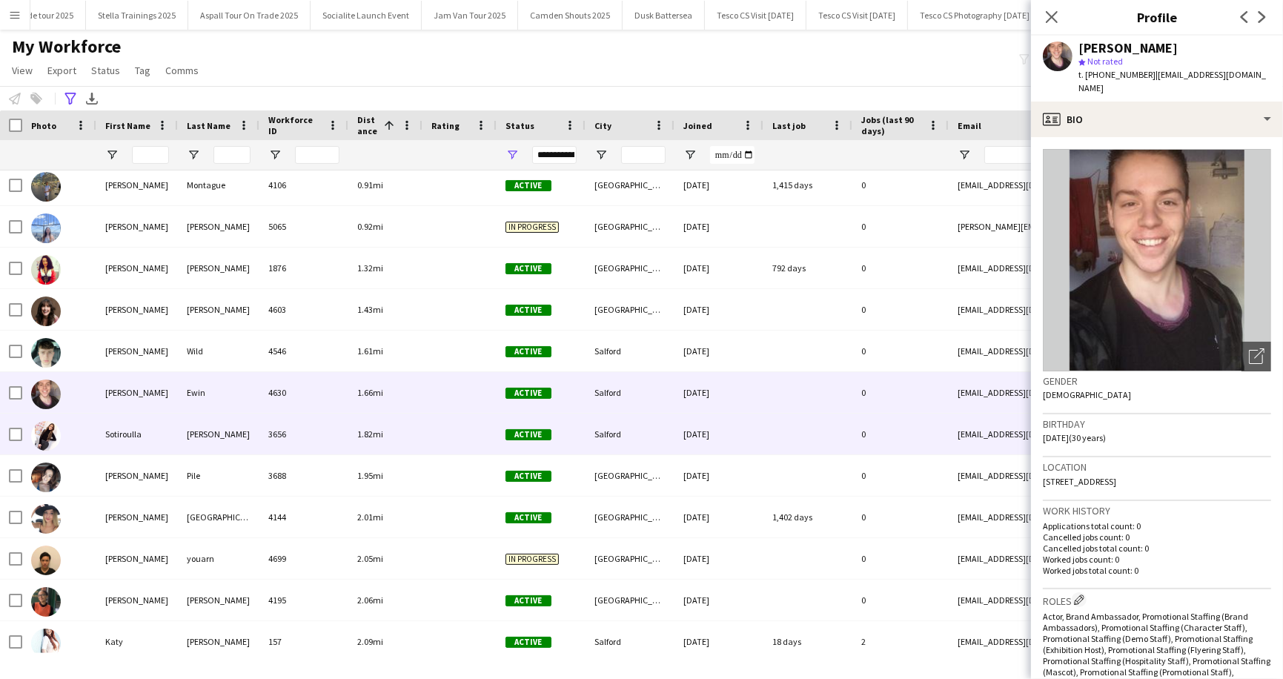
click at [122, 434] on div "Sotiroulla" at bounding box center [137, 434] width 82 height 41
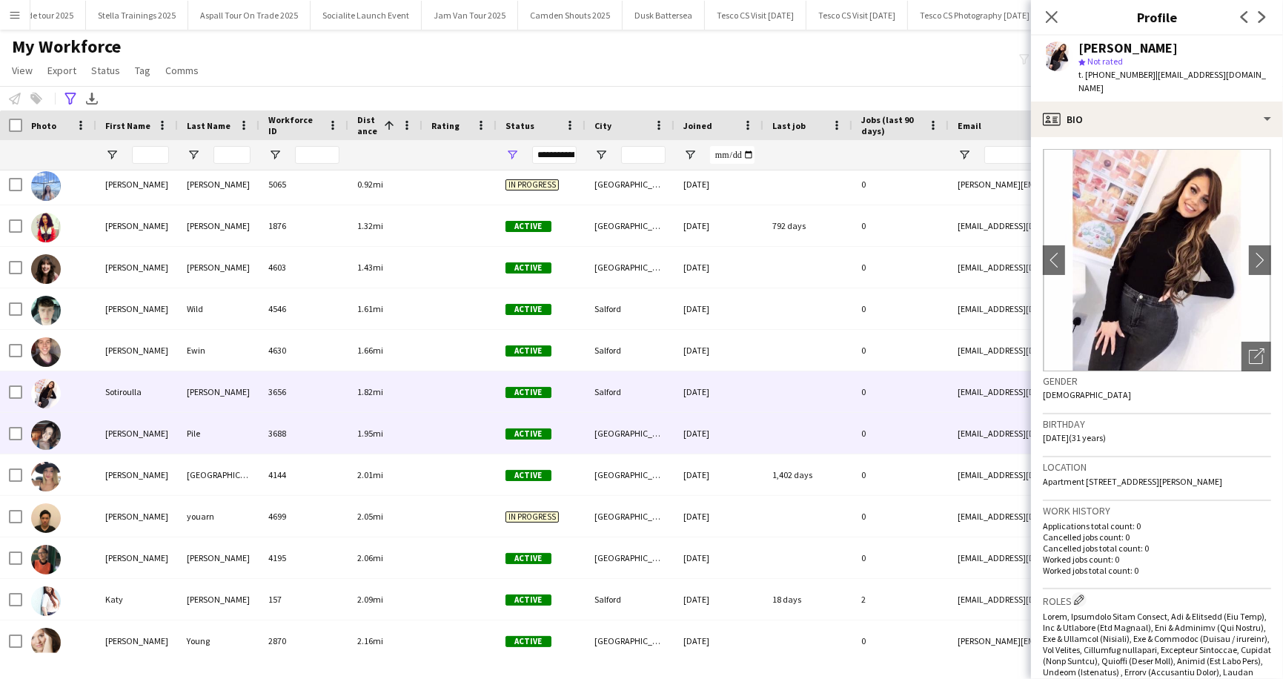
click at [123, 436] on div "[PERSON_NAME]" at bounding box center [137, 433] width 82 height 41
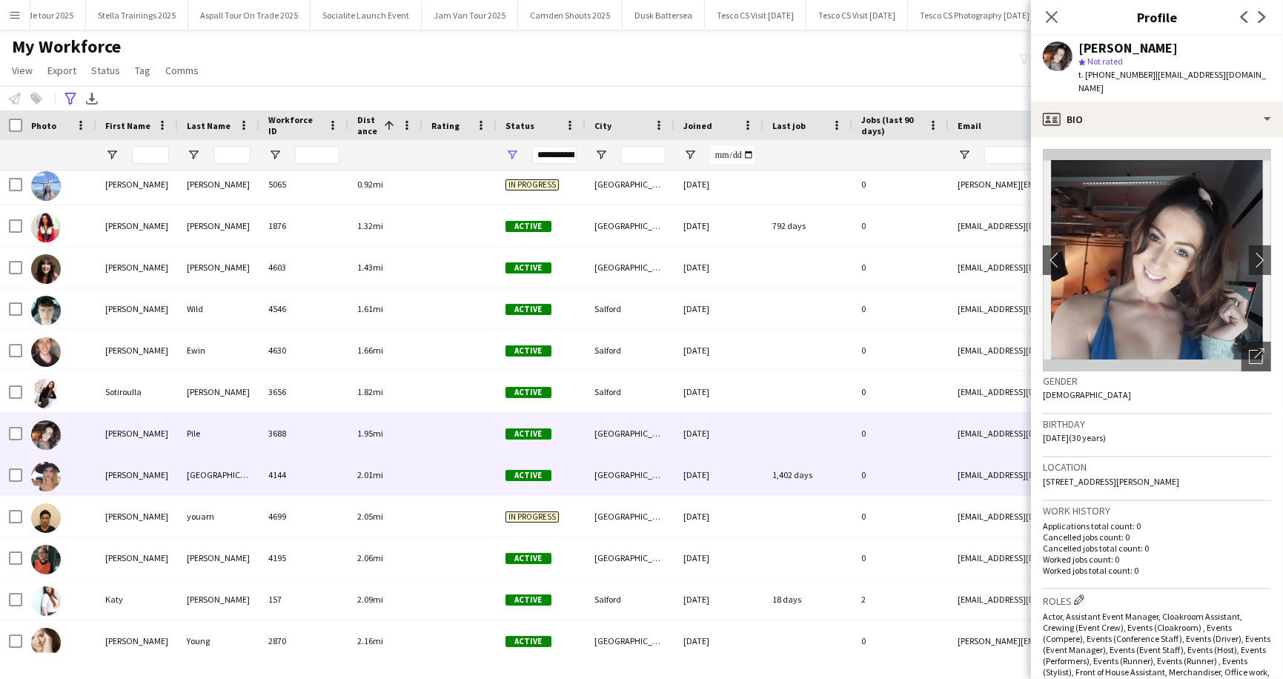
click at [128, 473] on div "[PERSON_NAME]" at bounding box center [137, 474] width 82 height 41
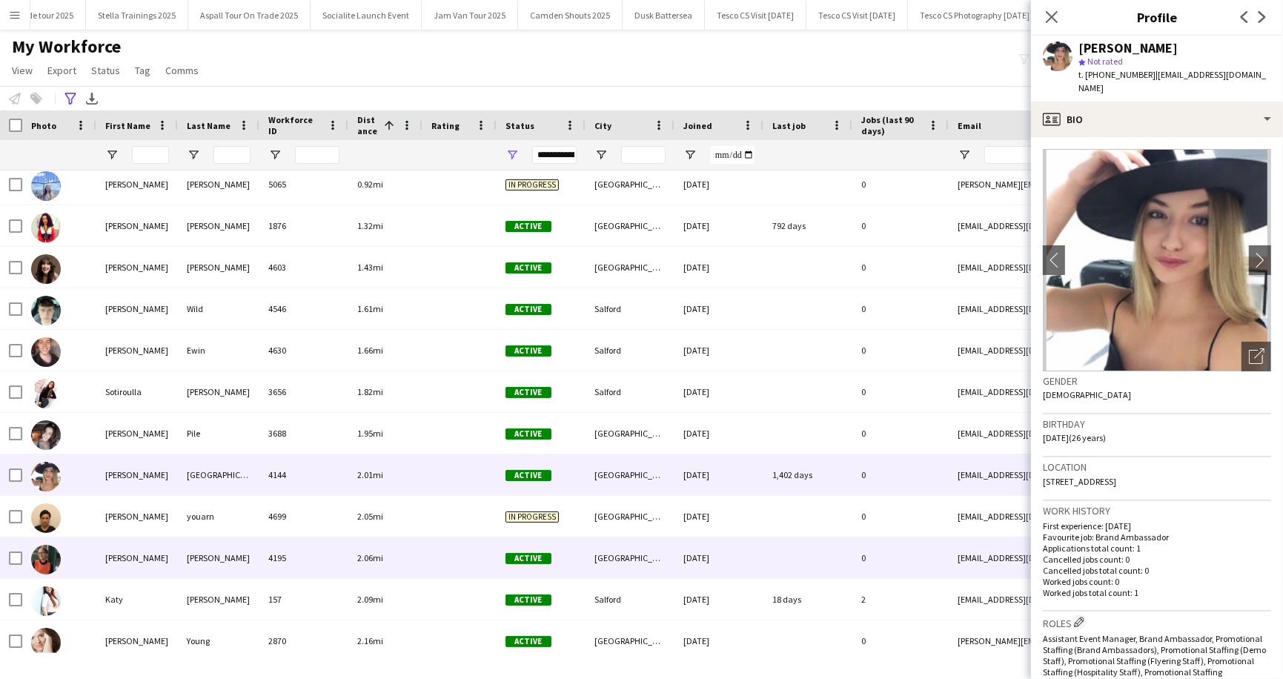
click at [130, 562] on div "[PERSON_NAME]" at bounding box center [137, 557] width 82 height 41
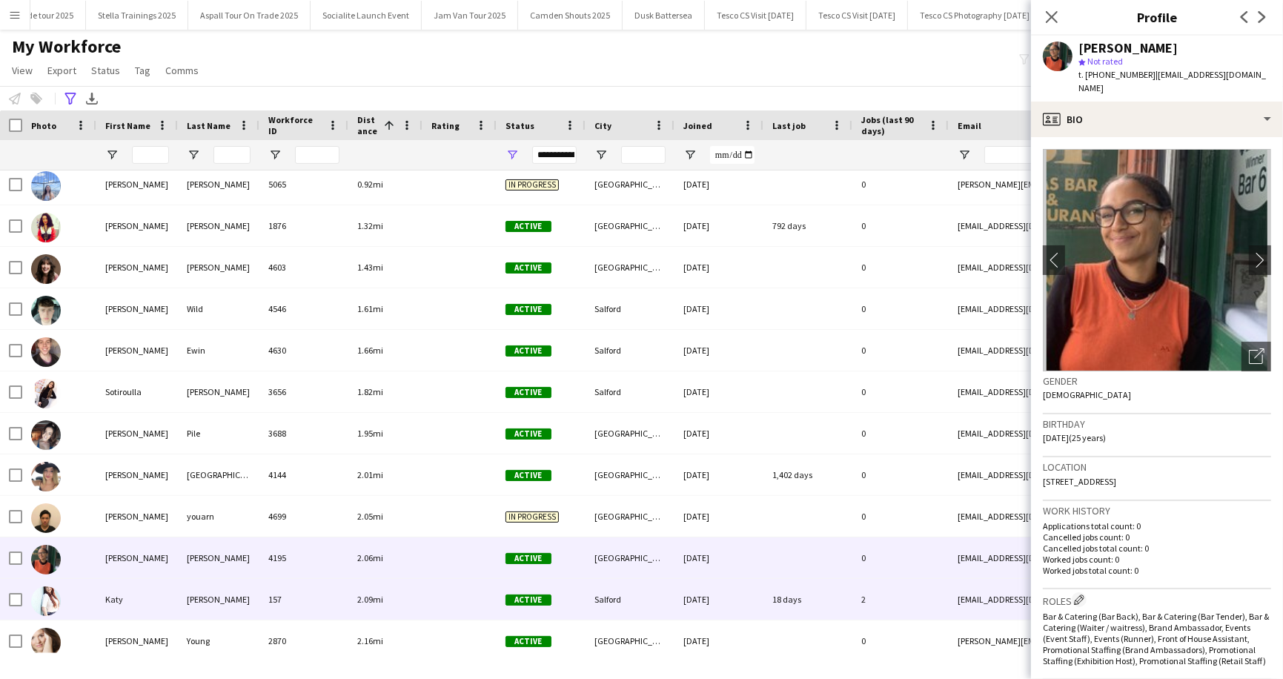
click at [130, 591] on div "Katy" at bounding box center [137, 599] width 82 height 41
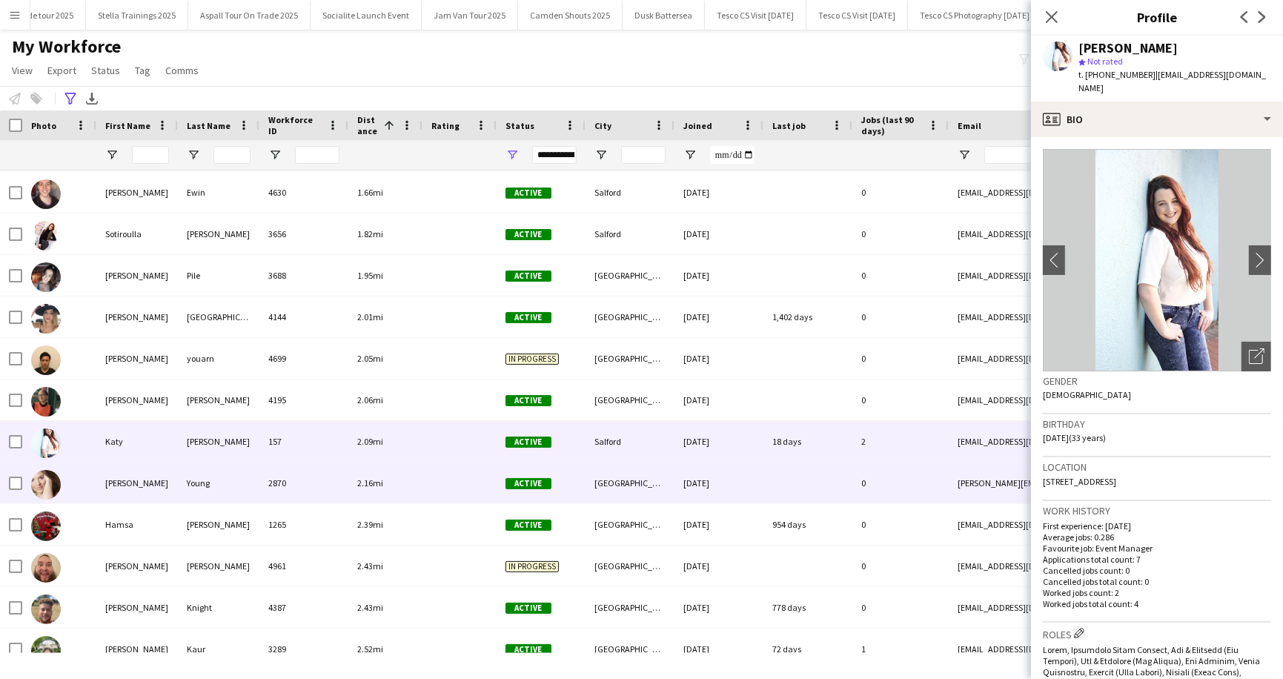
click at [115, 486] on div "[PERSON_NAME]" at bounding box center [137, 483] width 82 height 41
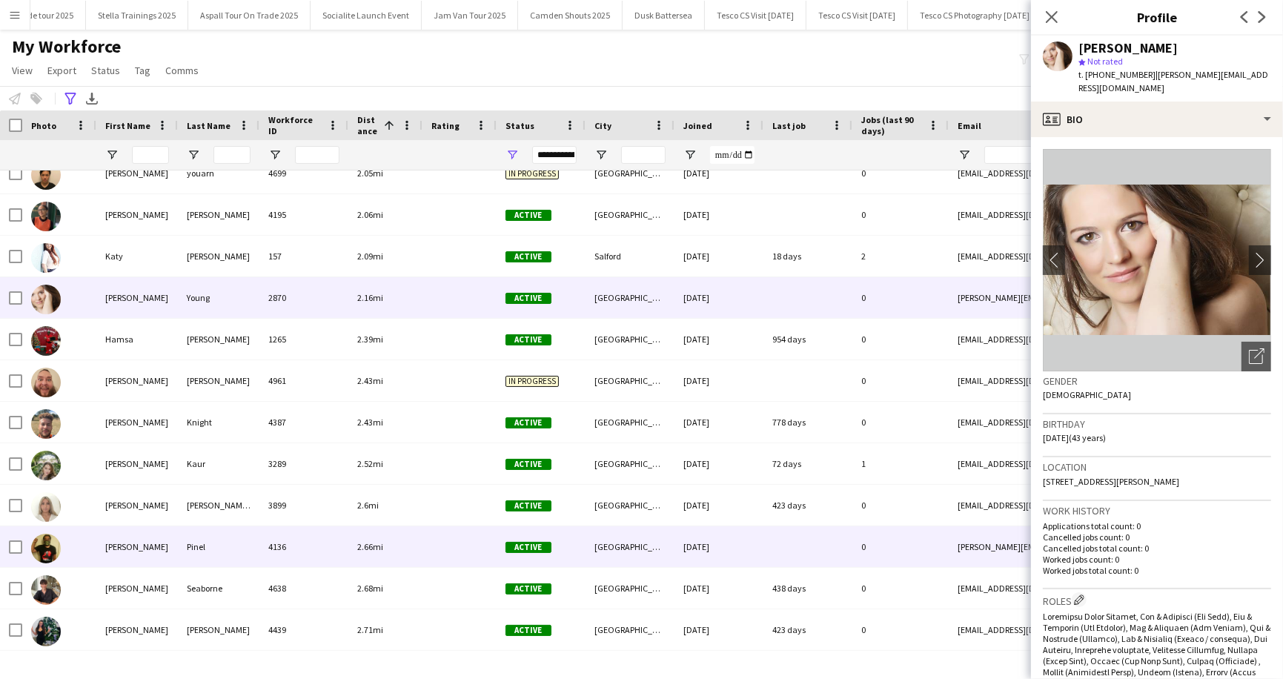
scroll to position [730, 0]
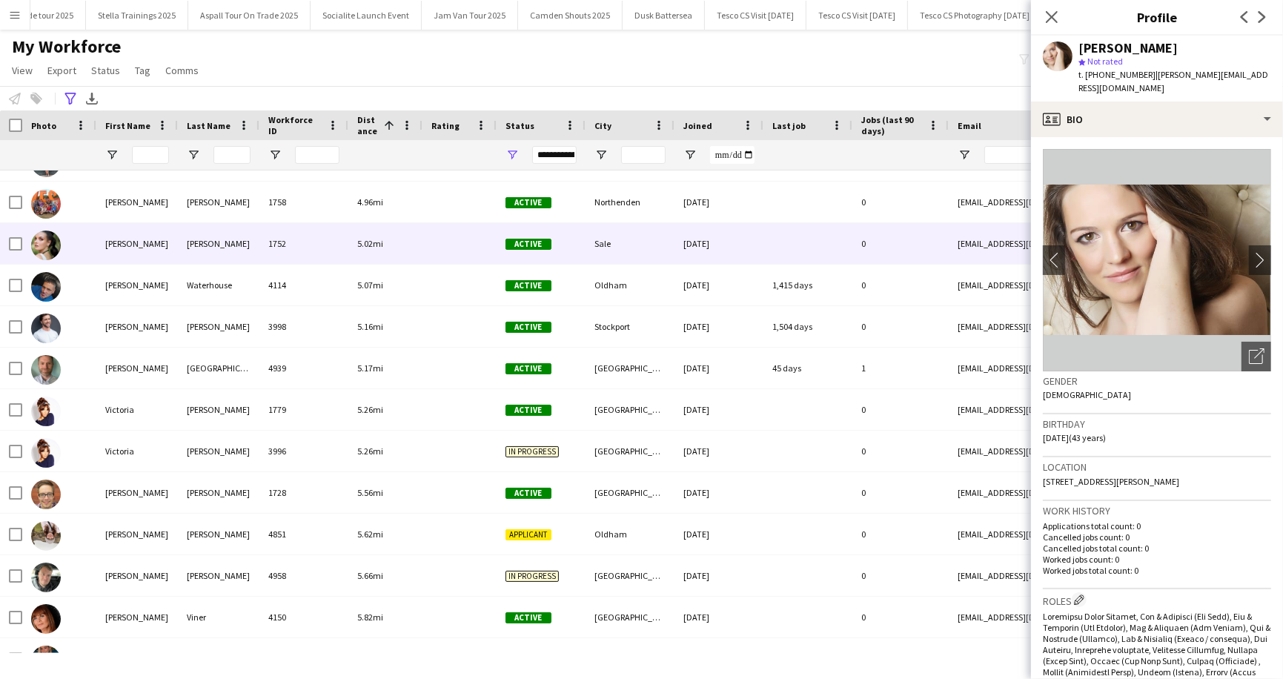
click at [115, 251] on div "[PERSON_NAME]" at bounding box center [137, 243] width 82 height 41
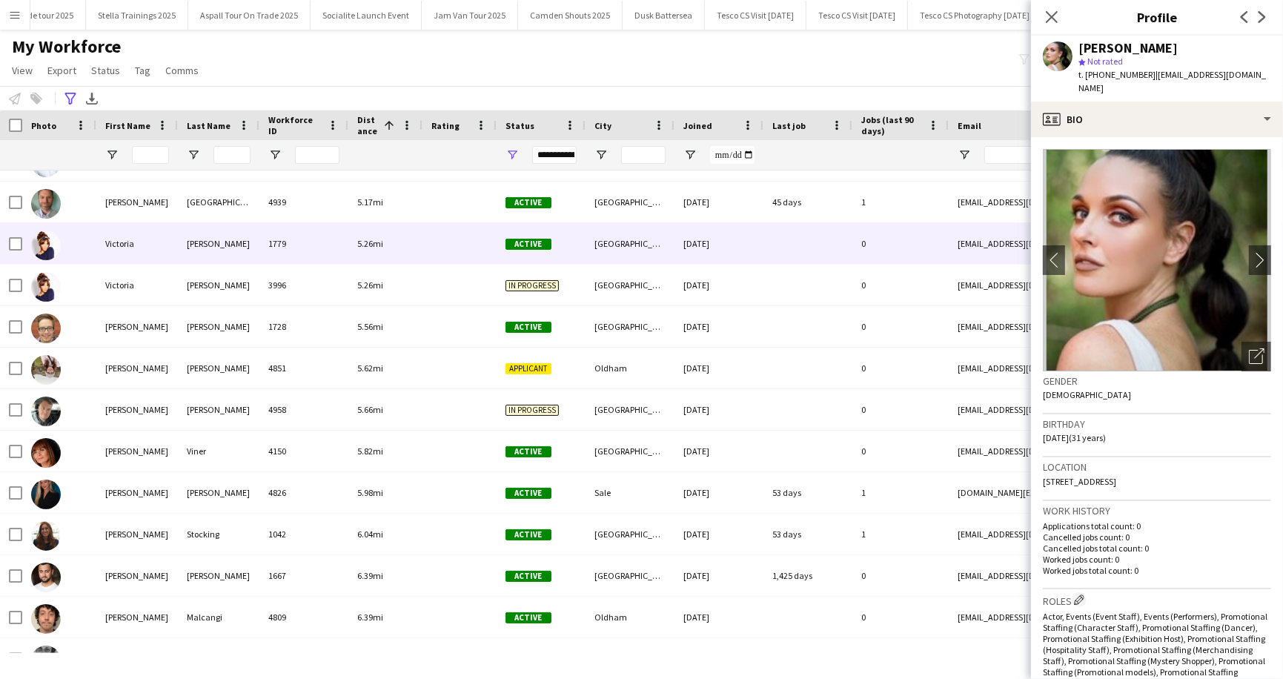
click at [136, 251] on div "Victoria" at bounding box center [137, 243] width 82 height 41
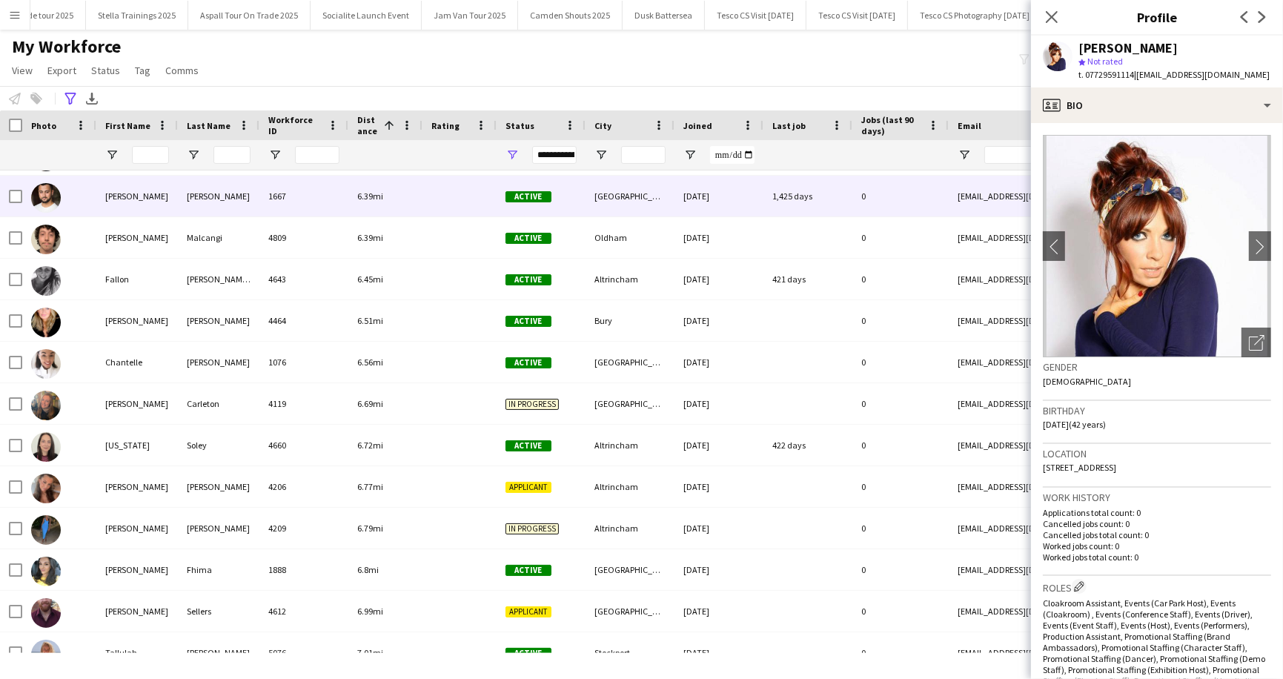
click at [125, 194] on div "[PERSON_NAME]" at bounding box center [137, 196] width 82 height 41
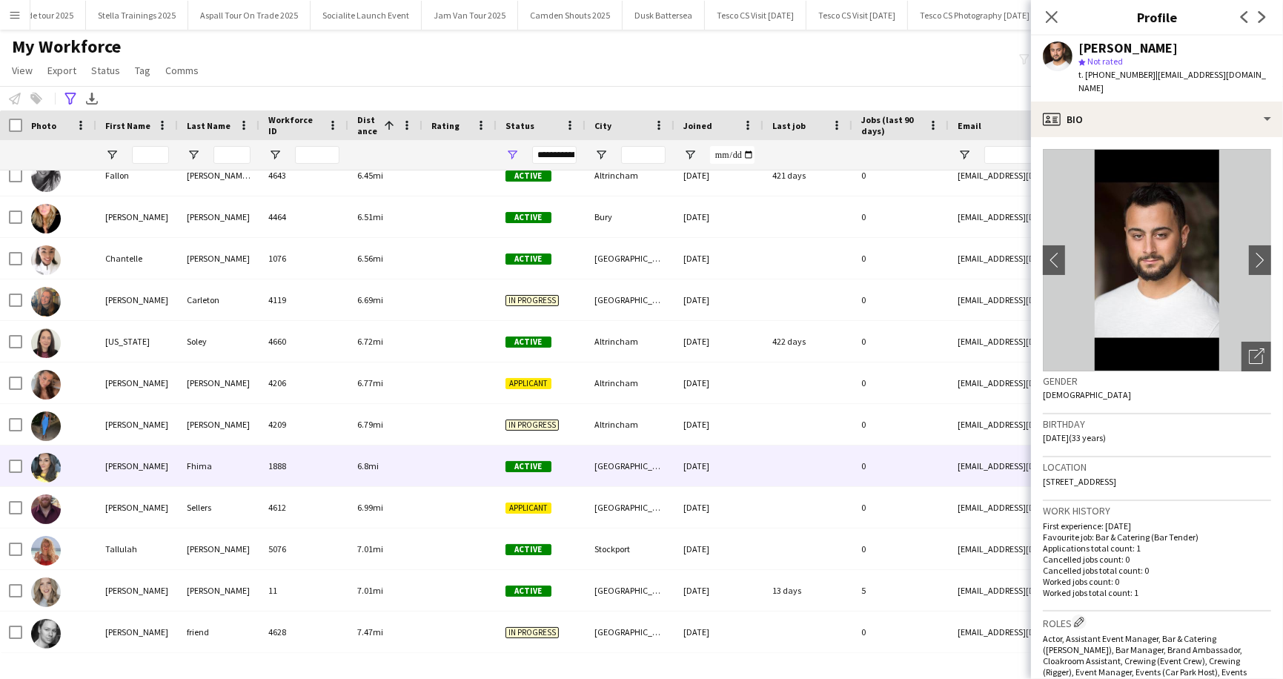
scroll to position [3171, 0]
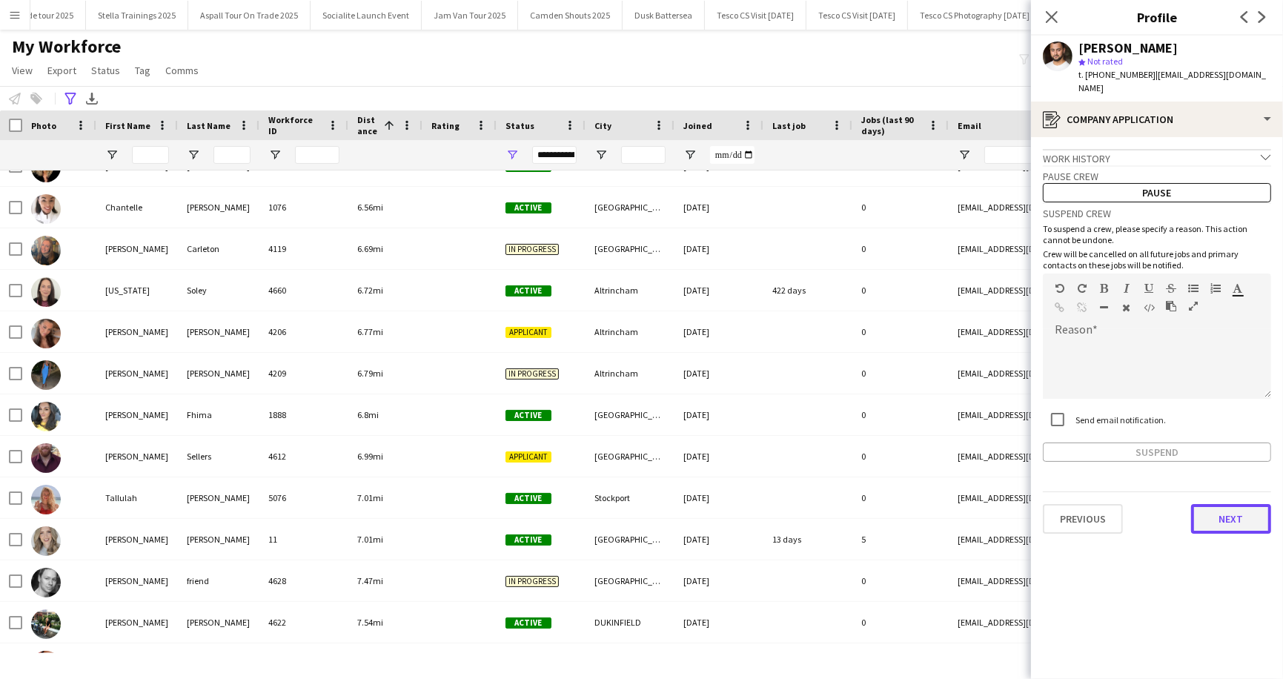
click at [1232, 507] on button "Next" at bounding box center [1231, 519] width 80 height 30
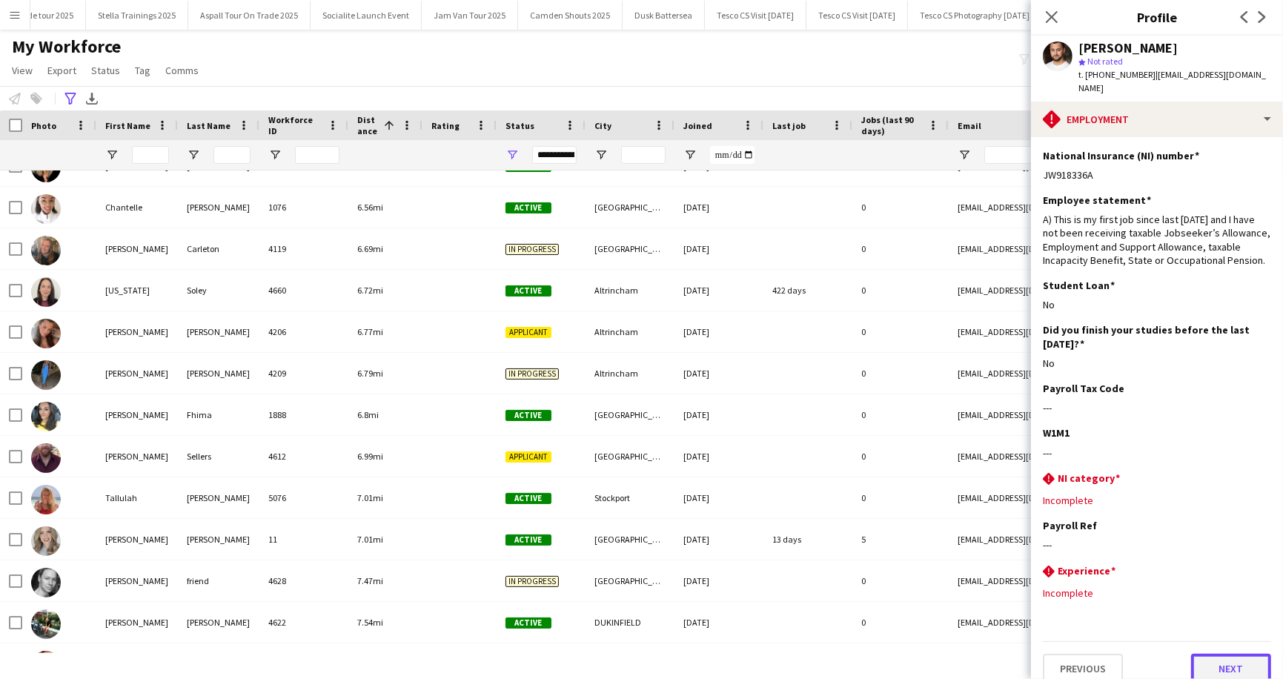
click at [1233, 661] on button "Next" at bounding box center [1231, 669] width 80 height 30
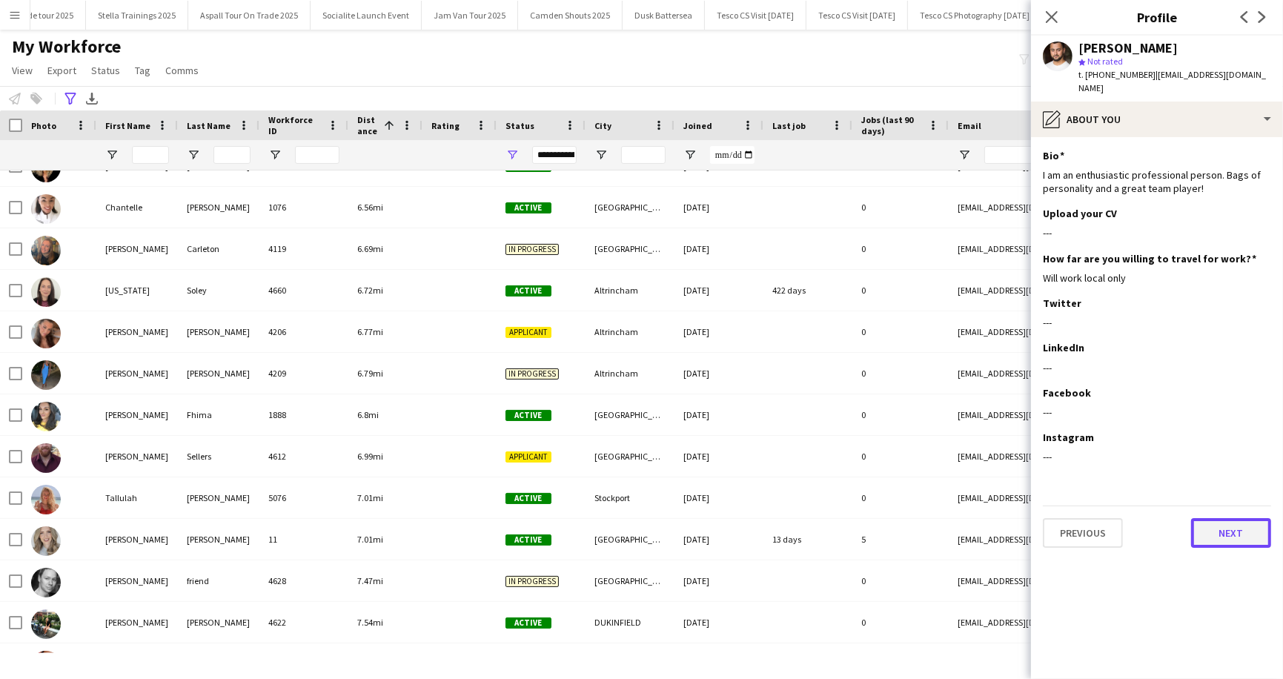
click at [1242, 518] on button "Next" at bounding box center [1231, 533] width 80 height 30
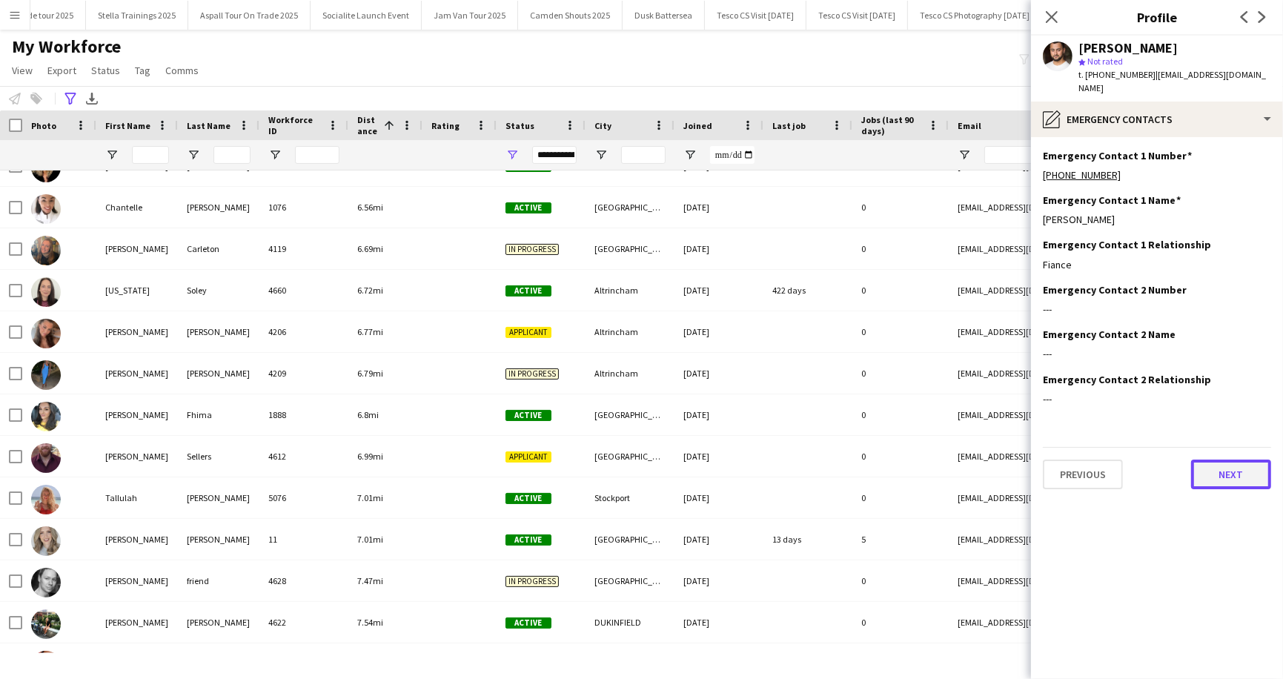
click at [1228, 460] on button "Next" at bounding box center [1231, 475] width 80 height 30
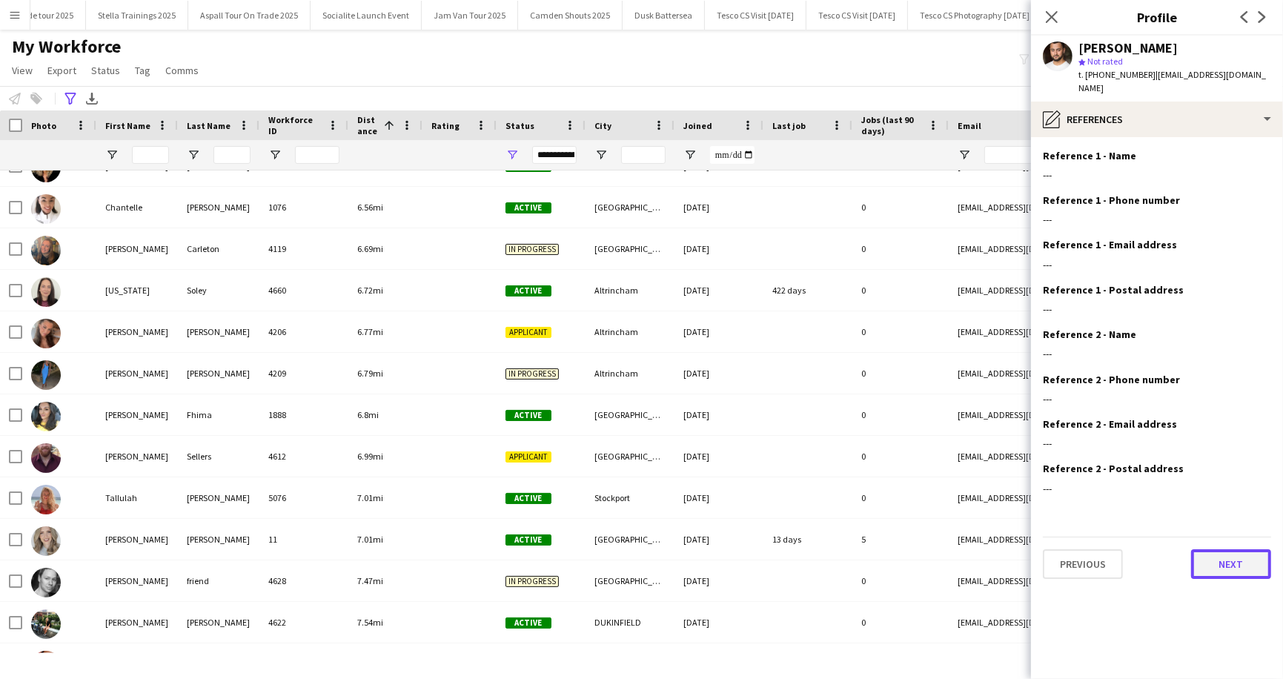
click at [1227, 555] on button "Next" at bounding box center [1231, 564] width 80 height 30
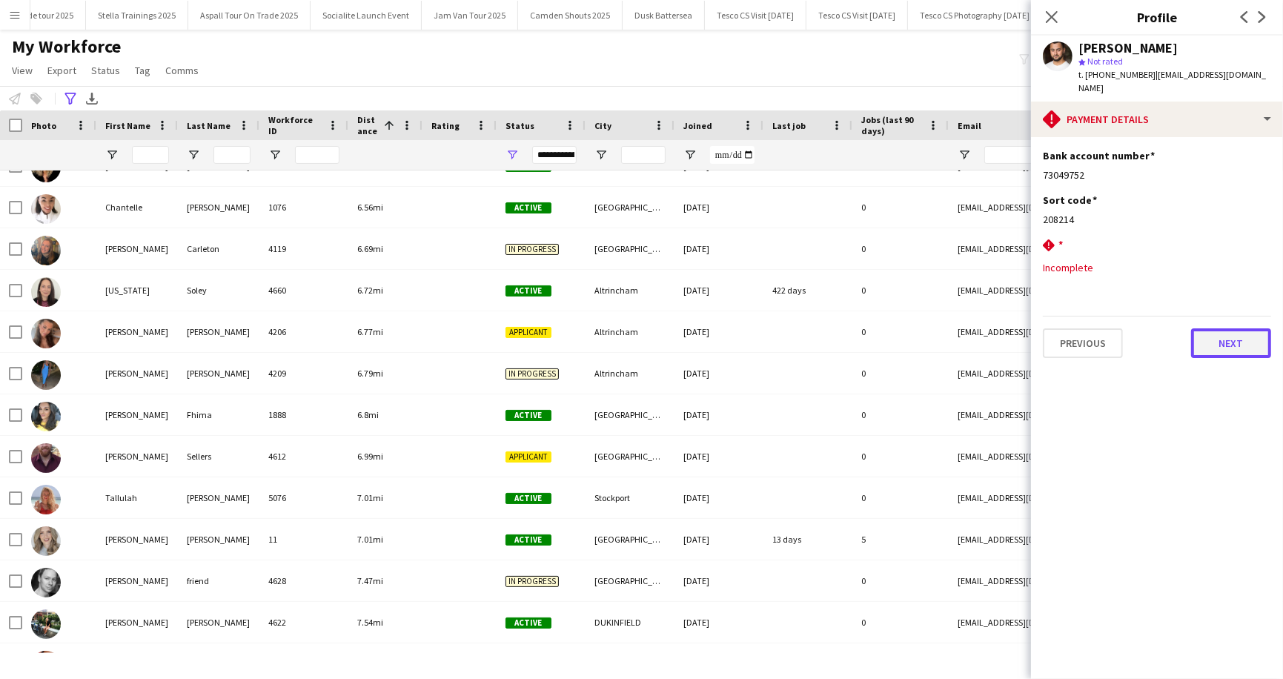
click at [1225, 331] on button "Next" at bounding box center [1231, 343] width 80 height 30
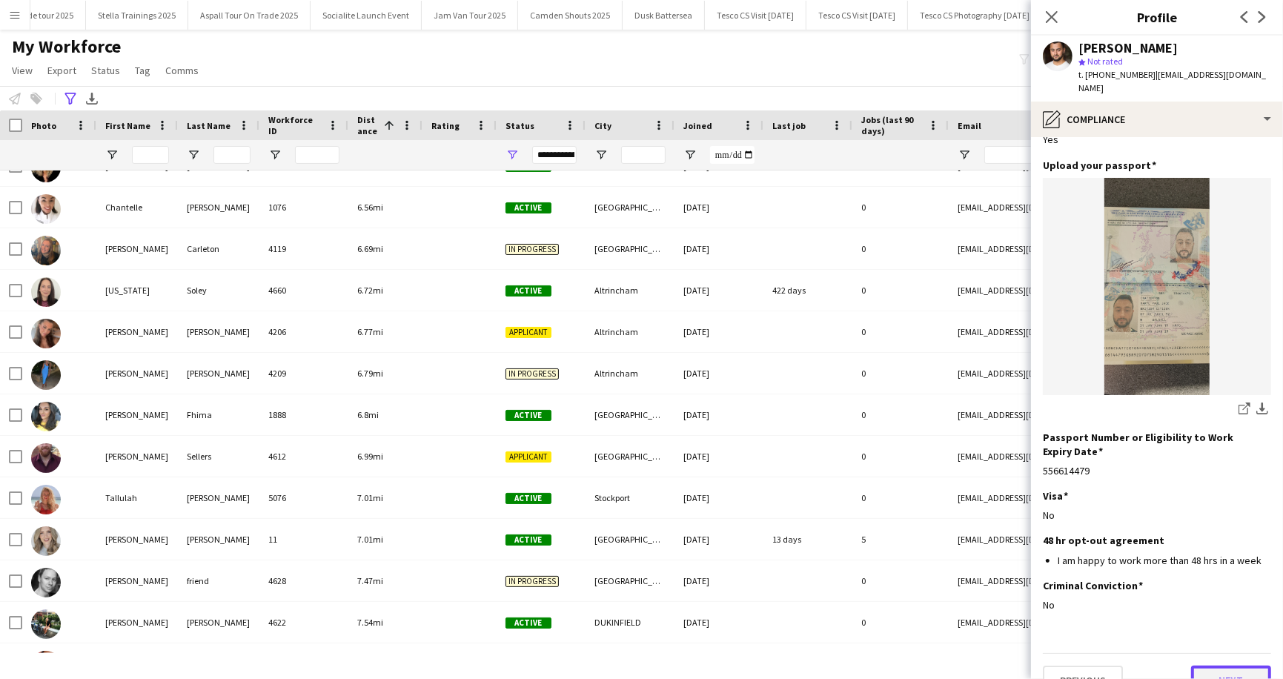
click at [1234, 666] on button "Next" at bounding box center [1231, 681] width 80 height 30
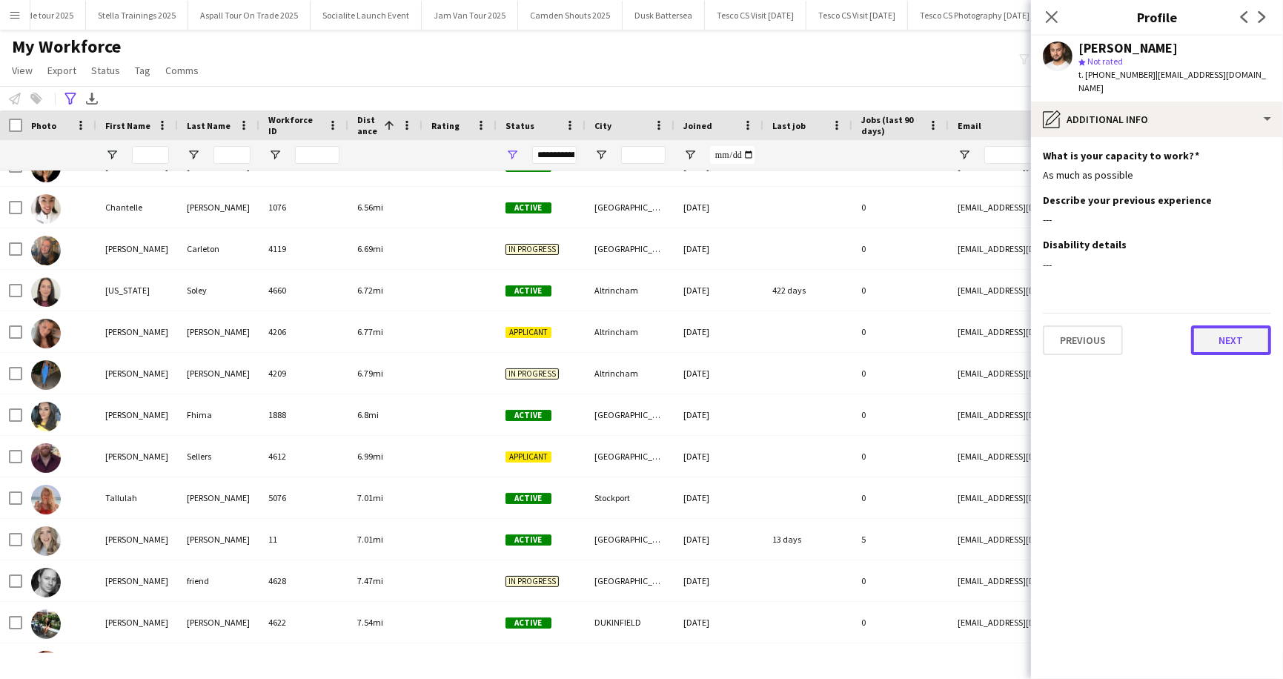
click at [1231, 332] on button "Next" at bounding box center [1231, 340] width 80 height 30
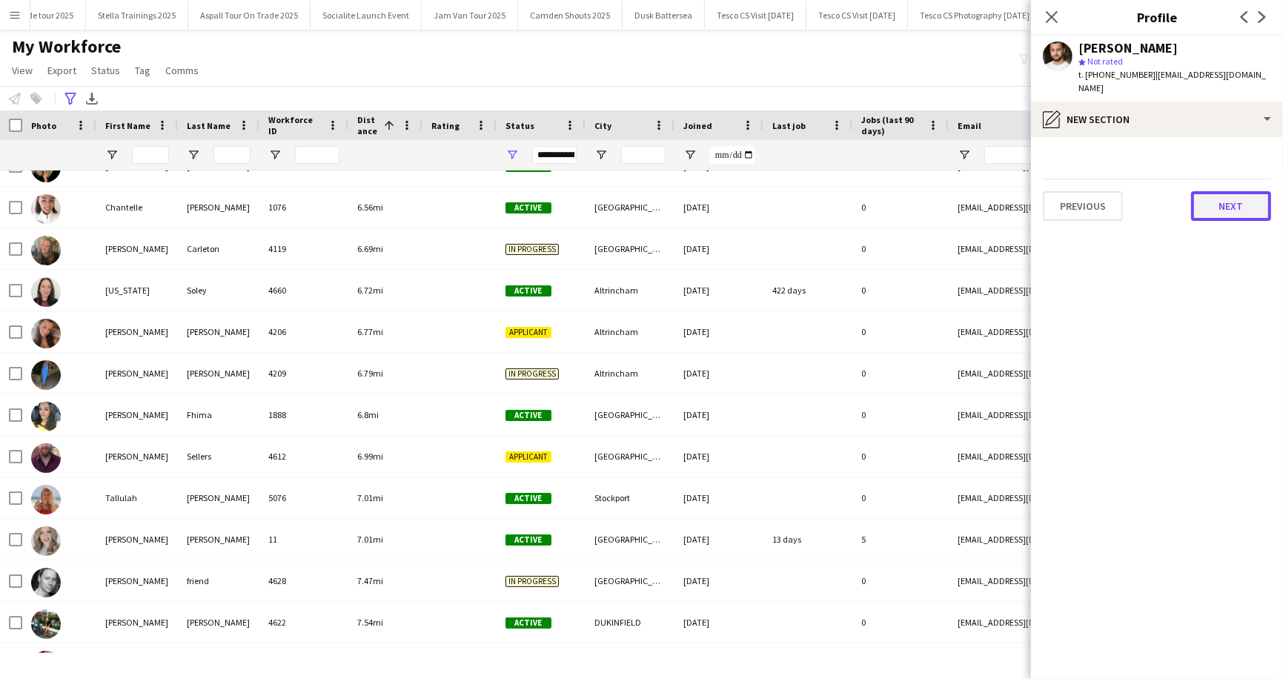
click at [1237, 193] on button "Next" at bounding box center [1231, 206] width 80 height 30
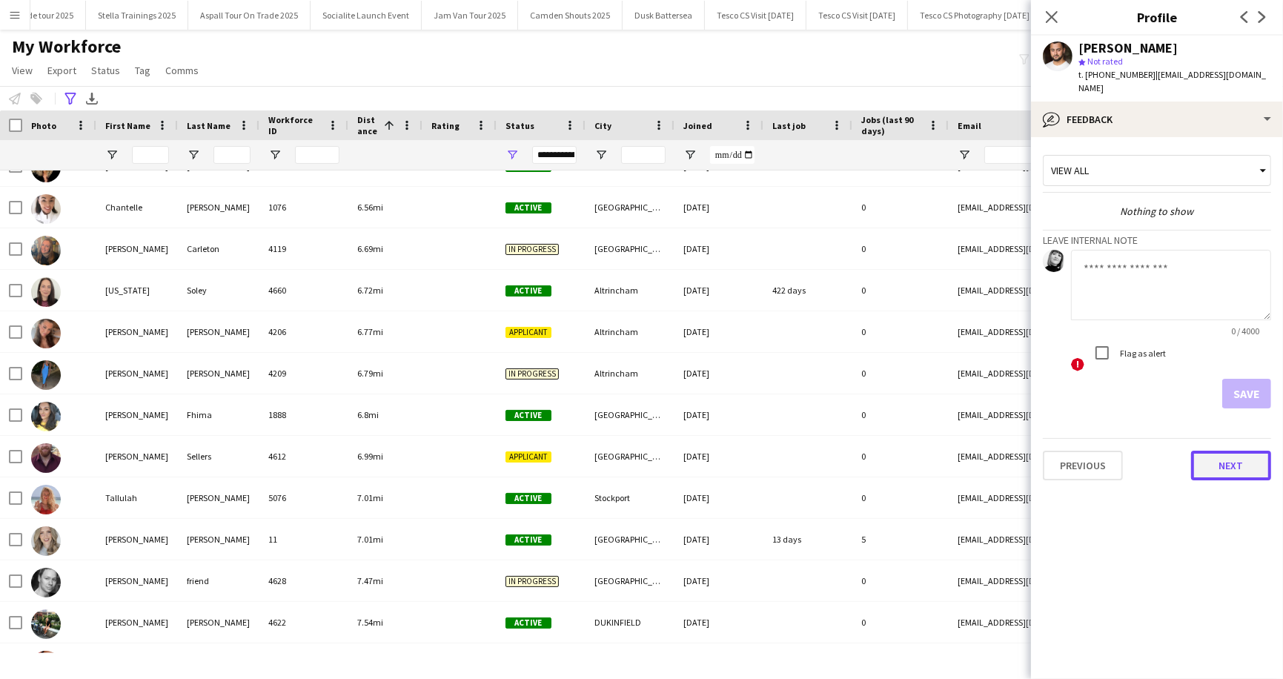
click at [1237, 455] on button "Next" at bounding box center [1231, 466] width 80 height 30
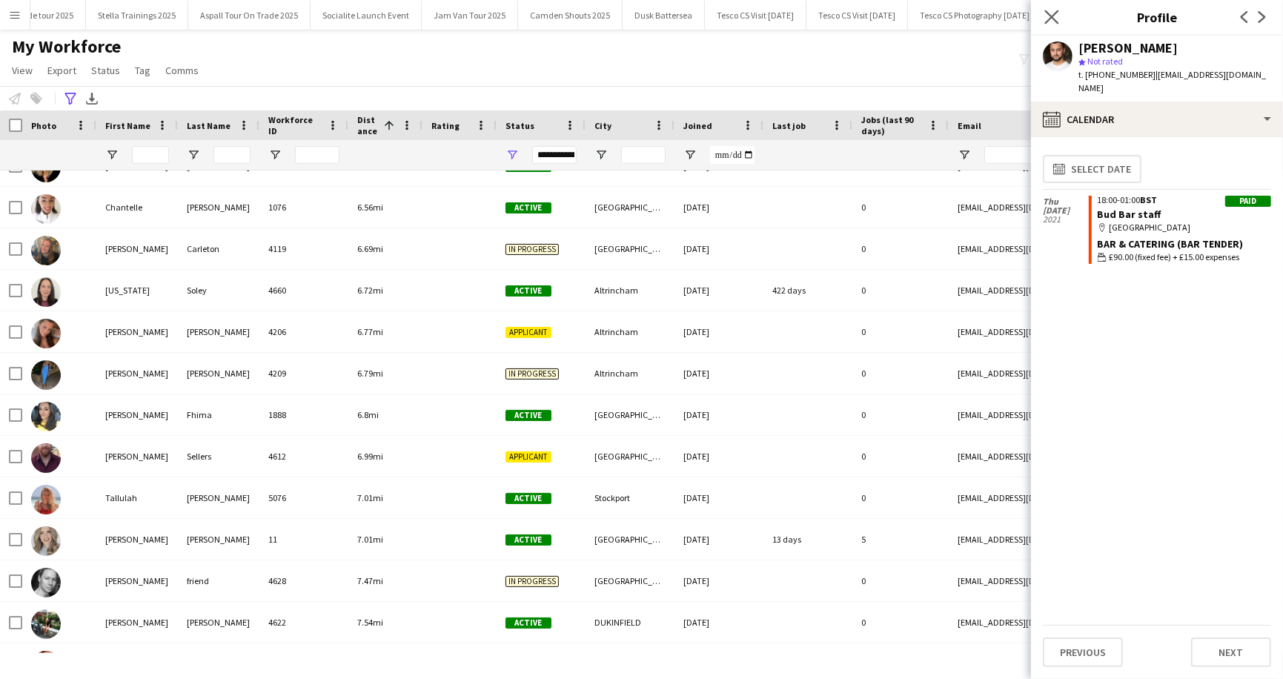
click at [1045, 10] on app-icon "Close pop-in" at bounding box center [1052, 17] width 21 height 21
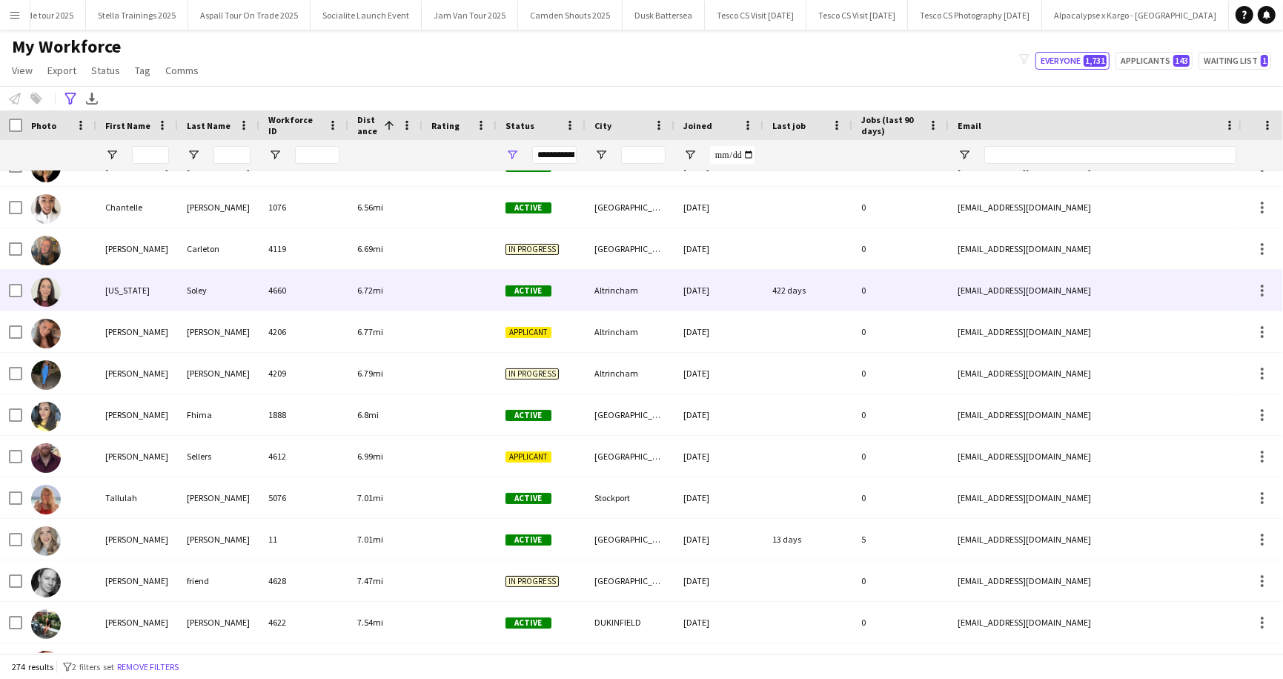
click at [248, 293] on div "Soley" at bounding box center [219, 290] width 82 height 41
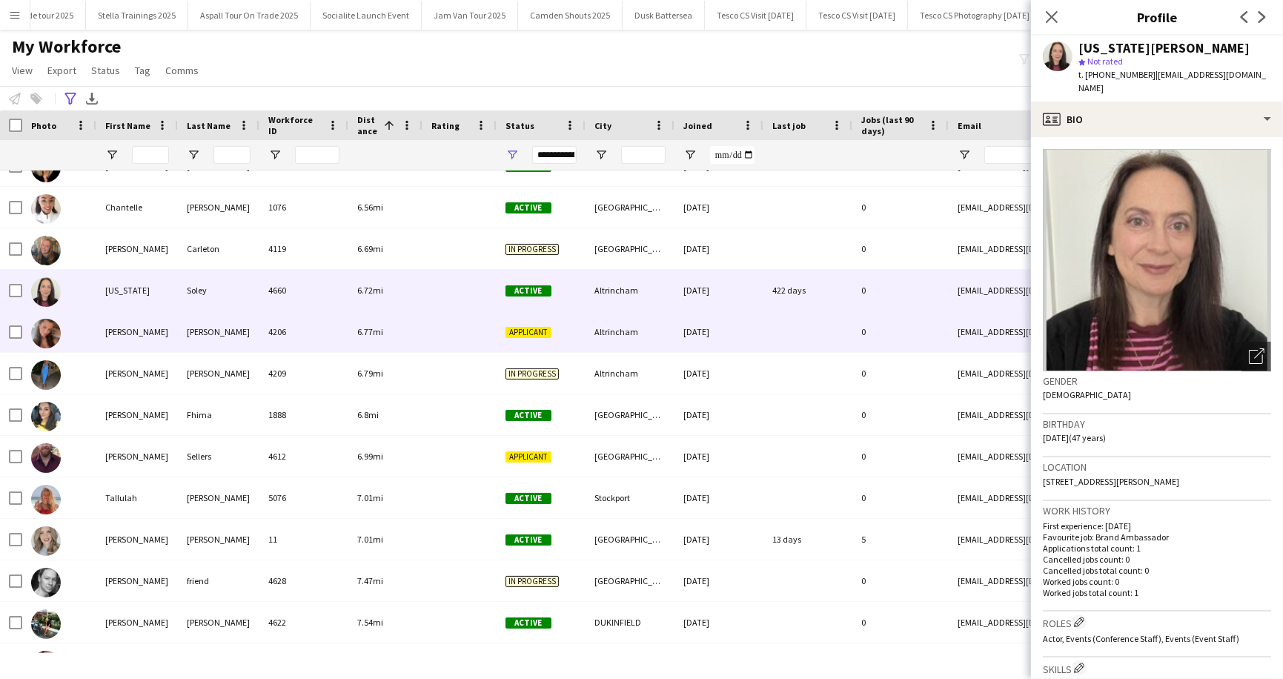
click at [250, 337] on div "[PERSON_NAME]" at bounding box center [219, 331] width 82 height 41
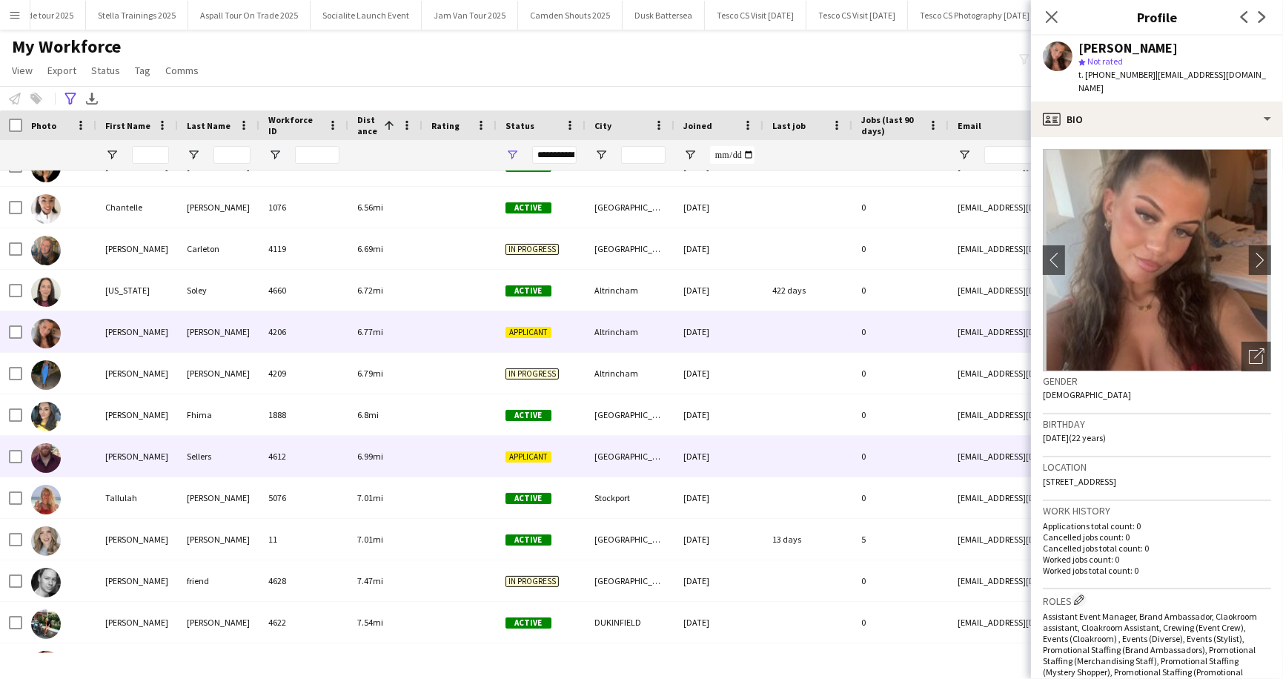
click at [256, 448] on div "Sellers" at bounding box center [219, 456] width 82 height 41
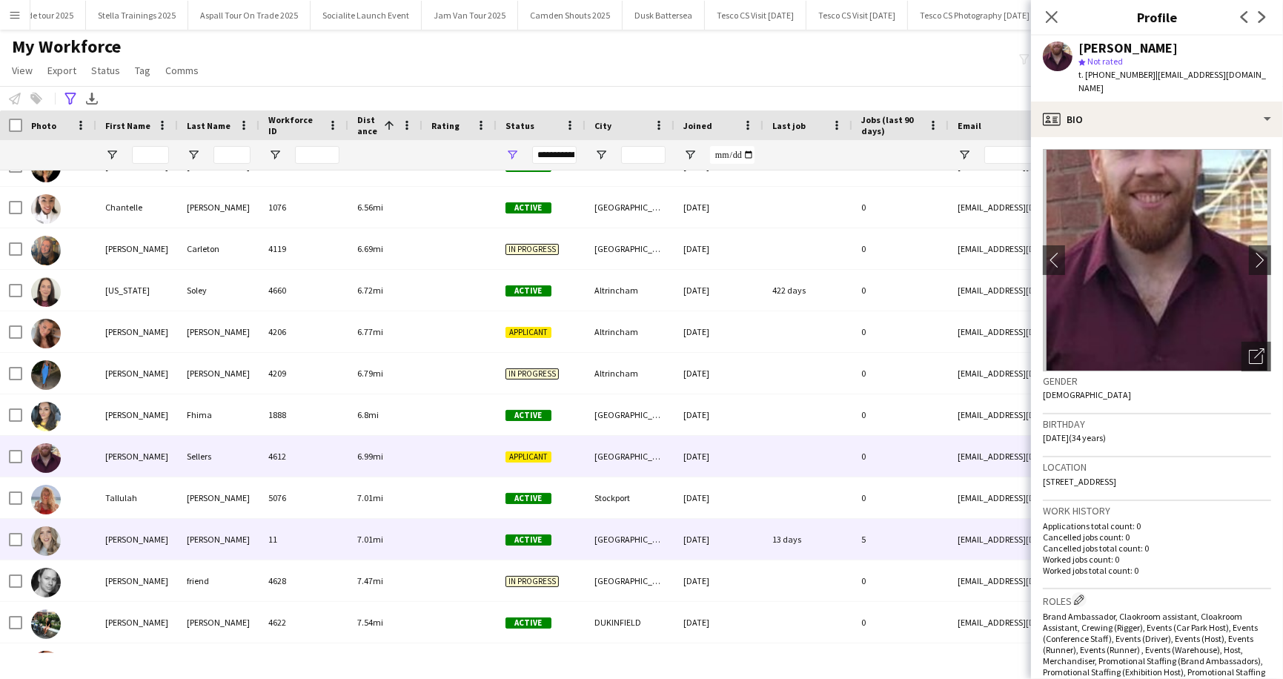
click at [258, 534] on div "[PERSON_NAME]" at bounding box center [219, 539] width 82 height 41
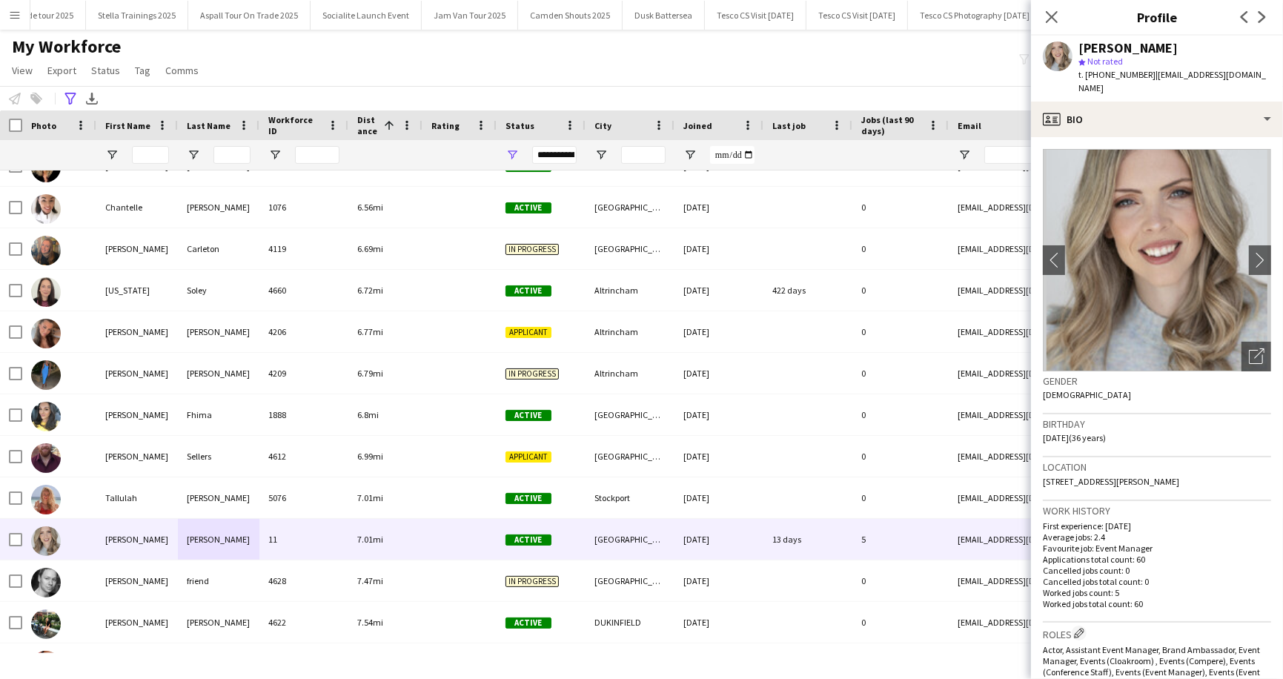
click at [345, 65] on div "My Workforce View Views Default view New view Update view Delete view Edit name…" at bounding box center [641, 61] width 1283 height 50
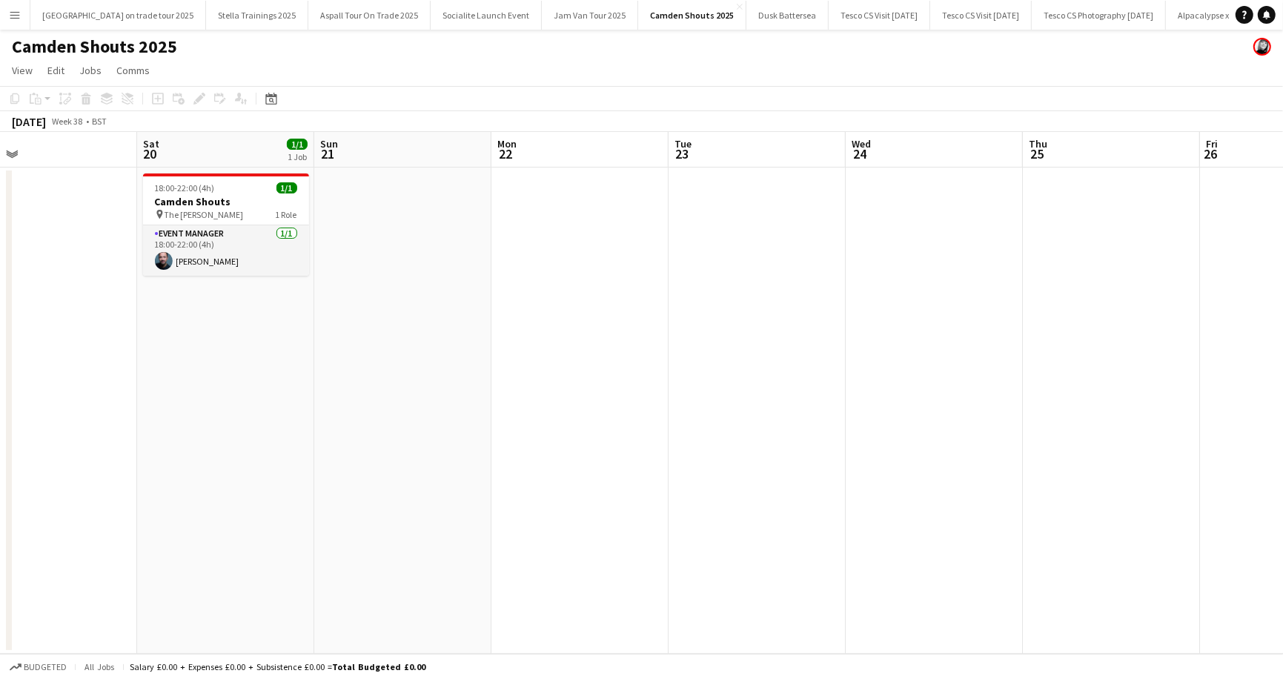
scroll to position [0, 420]
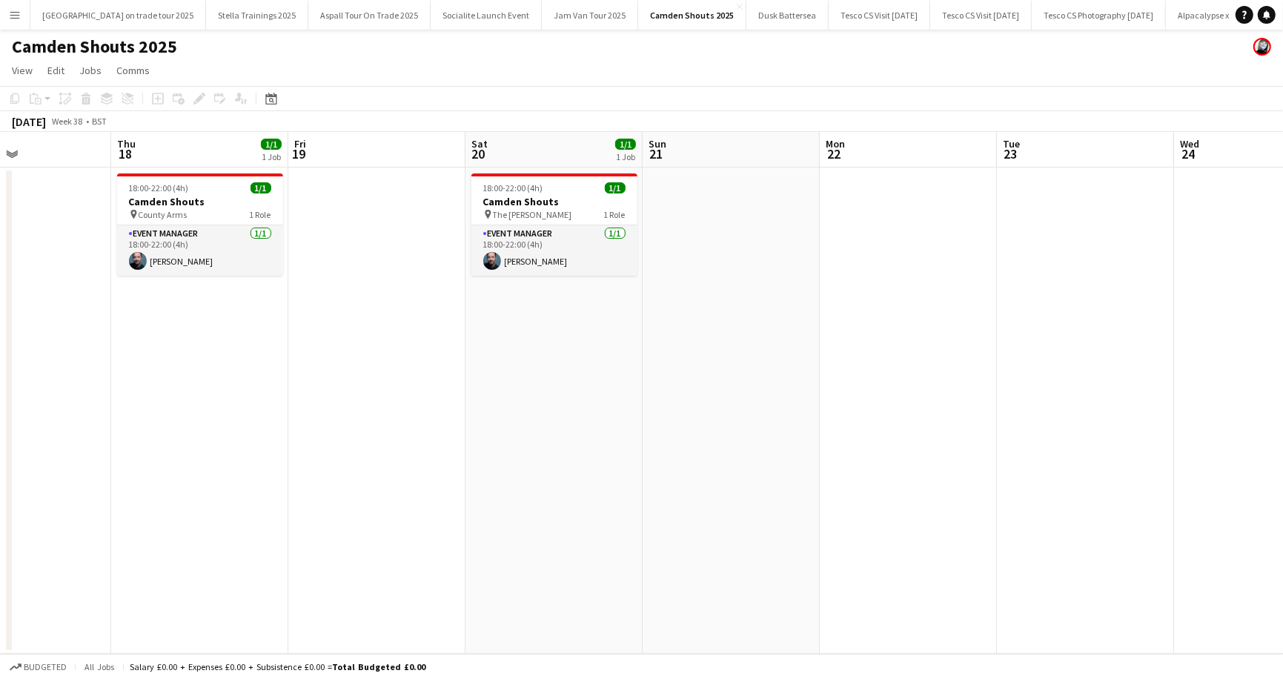
drag, startPoint x: 177, startPoint y: 260, endPoint x: 1208, endPoint y: 228, distance: 1031.7
click at [177, 260] on app-card-role "Event Manager 1/1 18:00-22:00 (4h) ben keenan" at bounding box center [200, 250] width 166 height 50
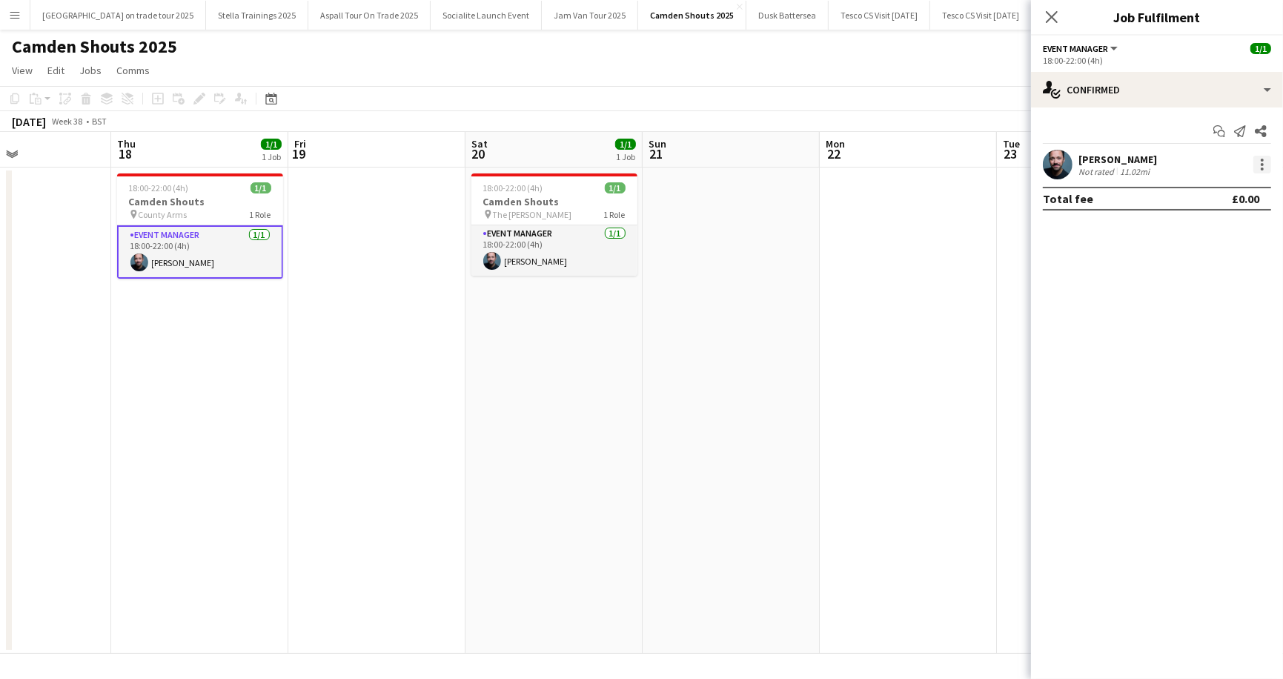
click at [1264, 167] on div at bounding box center [1263, 165] width 18 height 18
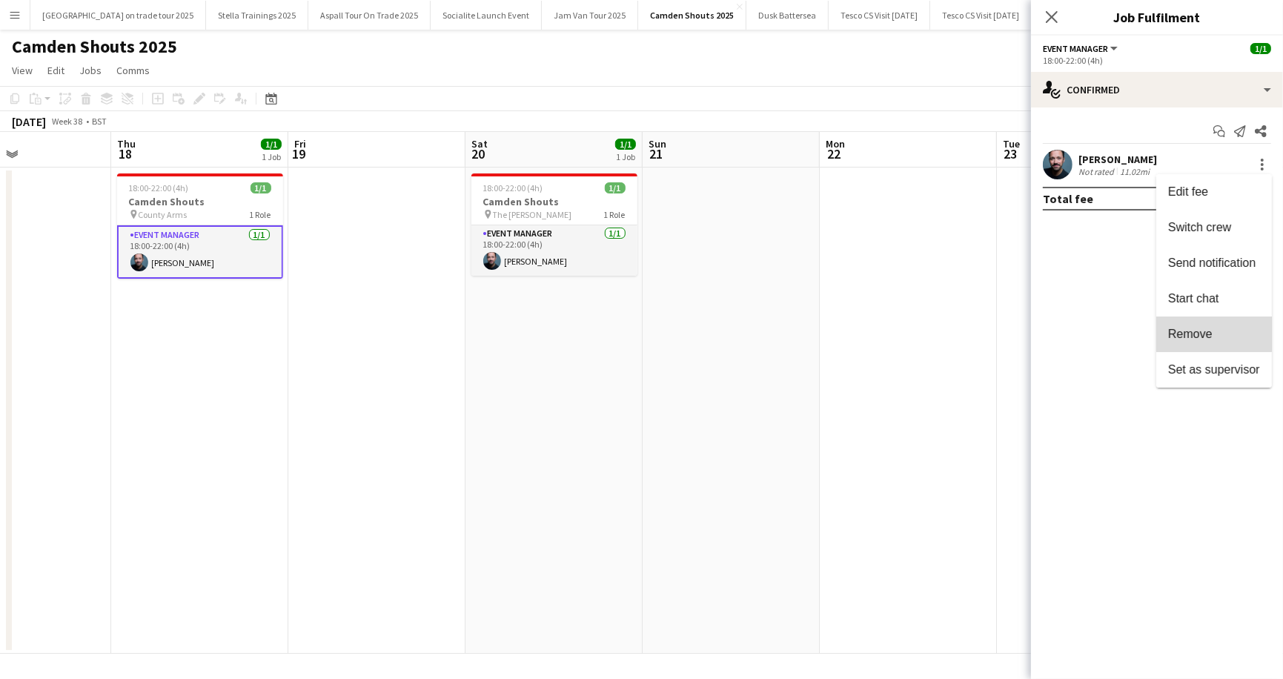
click at [1197, 333] on span "Remove" at bounding box center [1190, 334] width 44 height 13
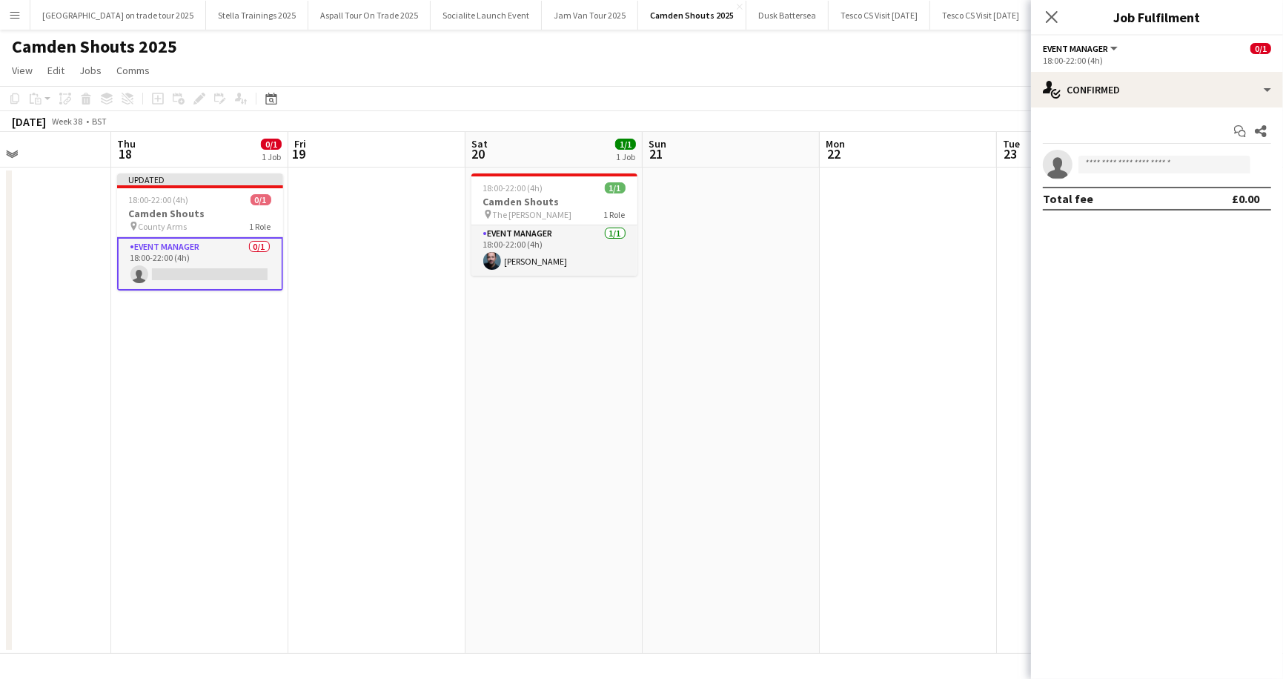
click at [847, 64] on app-page-menu "View Day view expanded Day view collapsed Month view Date picker Jump to today …" at bounding box center [641, 72] width 1283 height 28
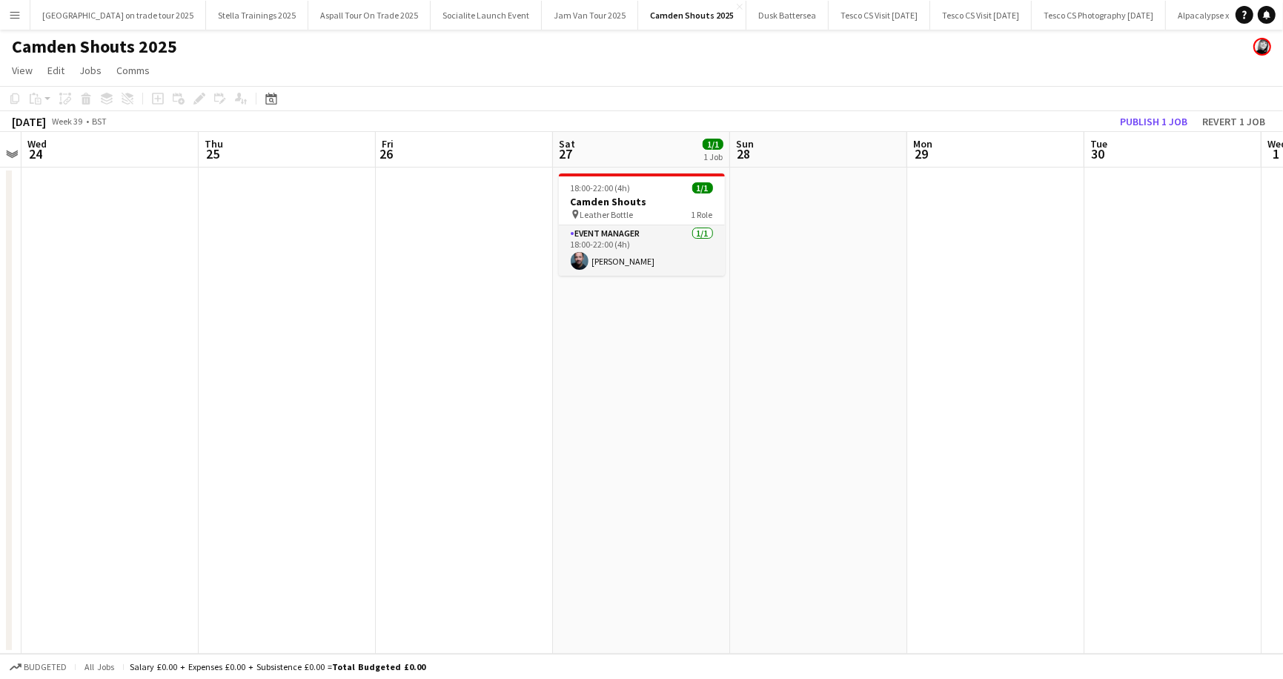
scroll to position [0, 492]
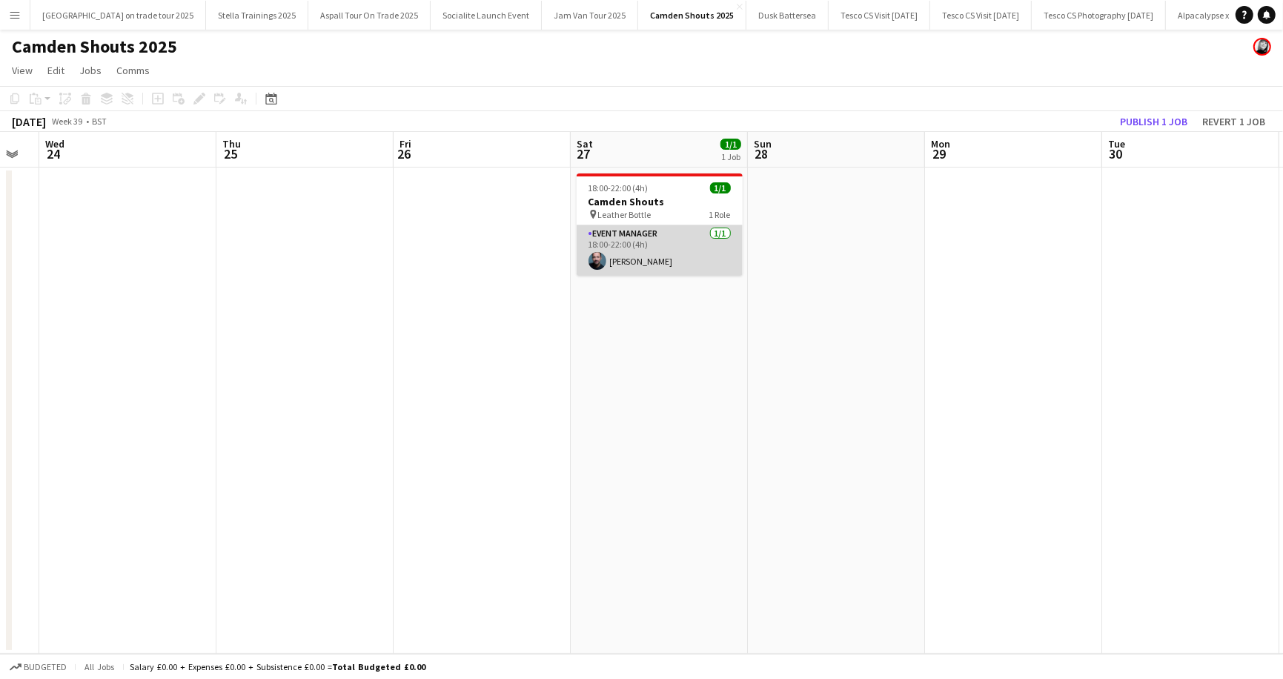
click at [636, 259] on app-card-role "Event Manager 1/1 18:00-22:00 (4h) ben keenan" at bounding box center [660, 250] width 166 height 50
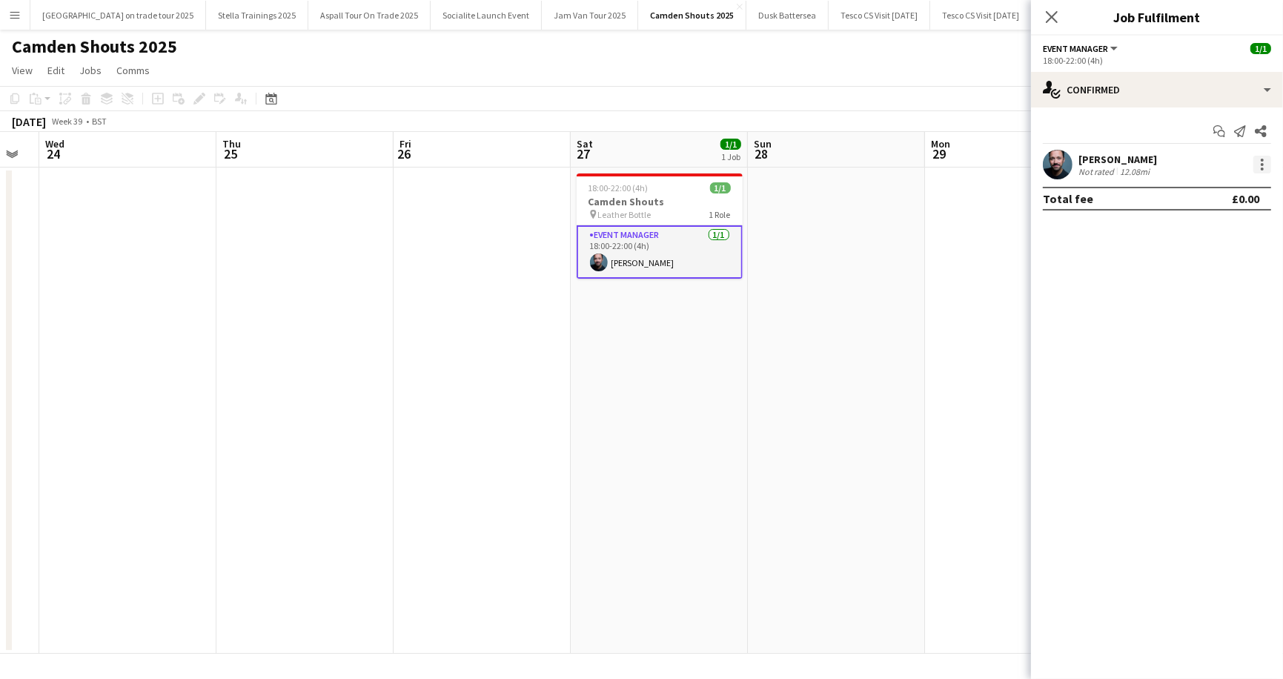
click at [1263, 157] on div at bounding box center [1263, 165] width 18 height 18
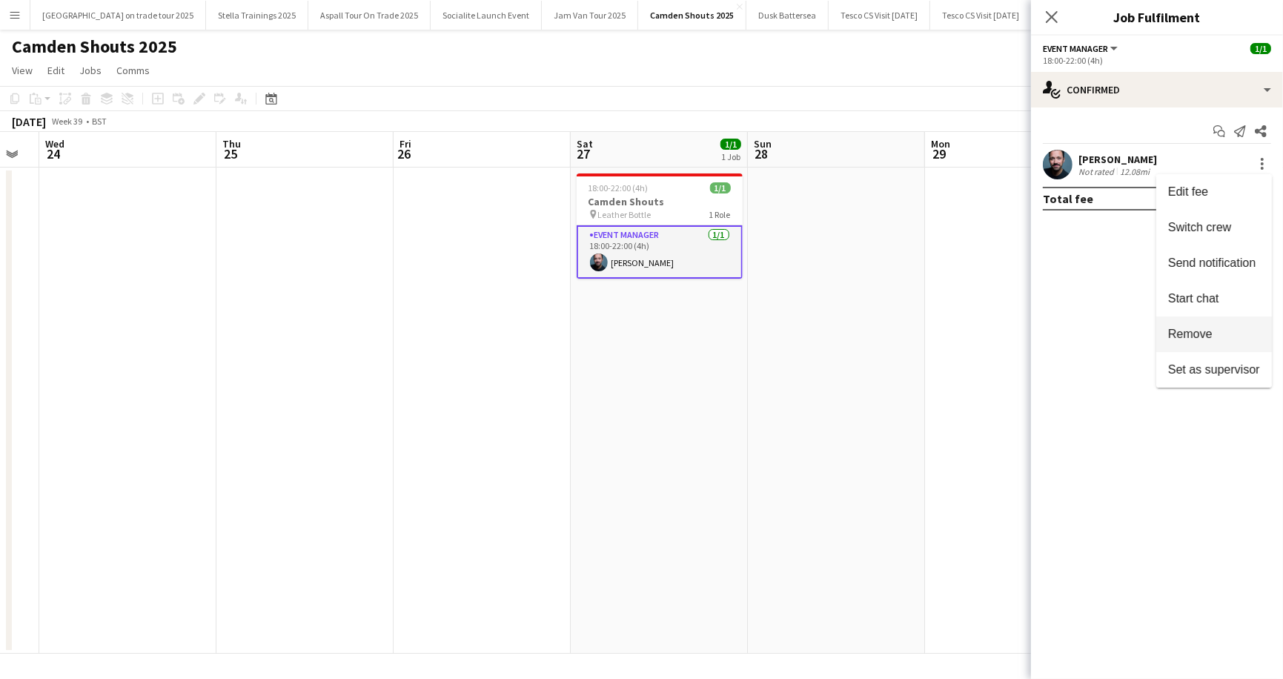
click at [1187, 334] on span "Remove" at bounding box center [1190, 334] width 44 height 13
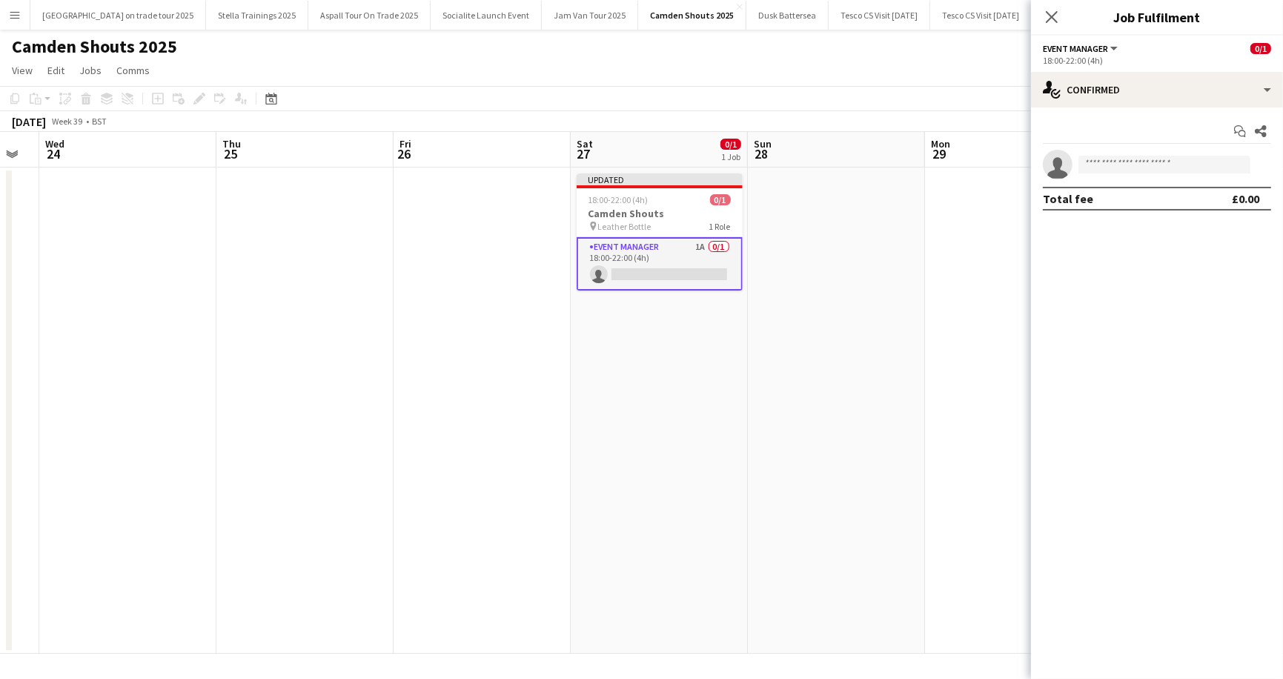
click at [880, 66] on app-page-menu "View Day view expanded Day view collapsed Month view Date picker Jump to today …" at bounding box center [641, 72] width 1283 height 28
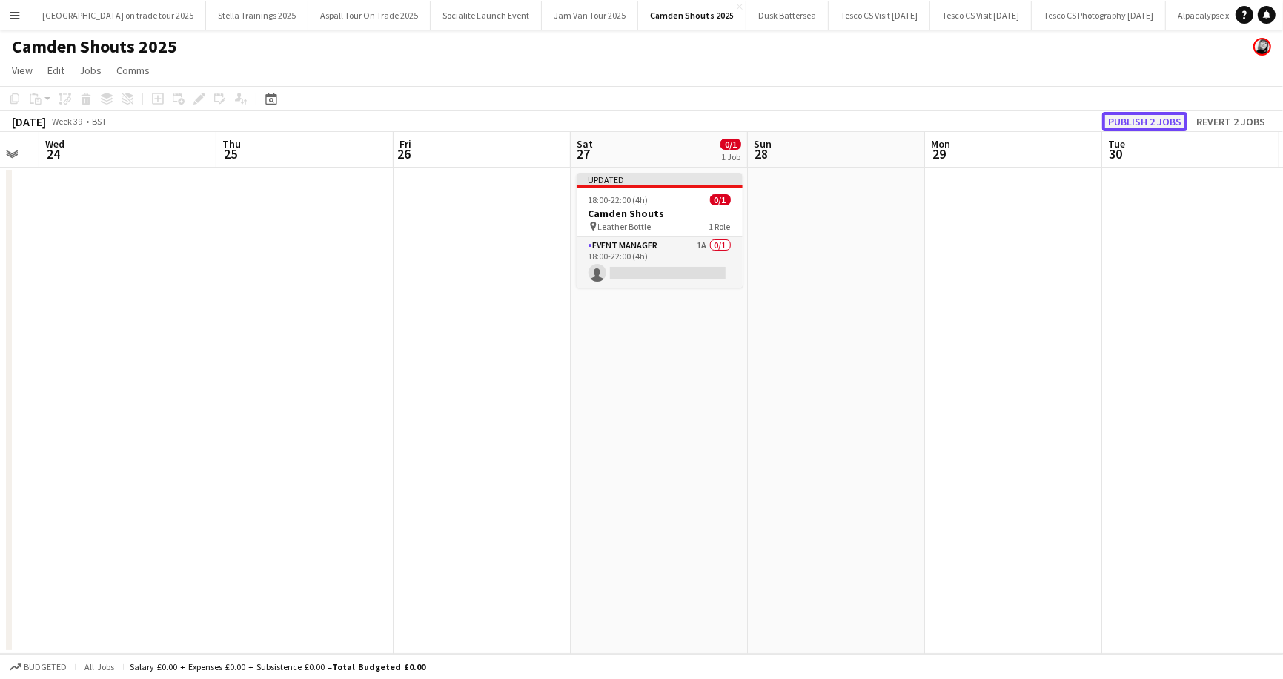
click at [1164, 120] on button "Publish 2 jobs" at bounding box center [1144, 121] width 85 height 19
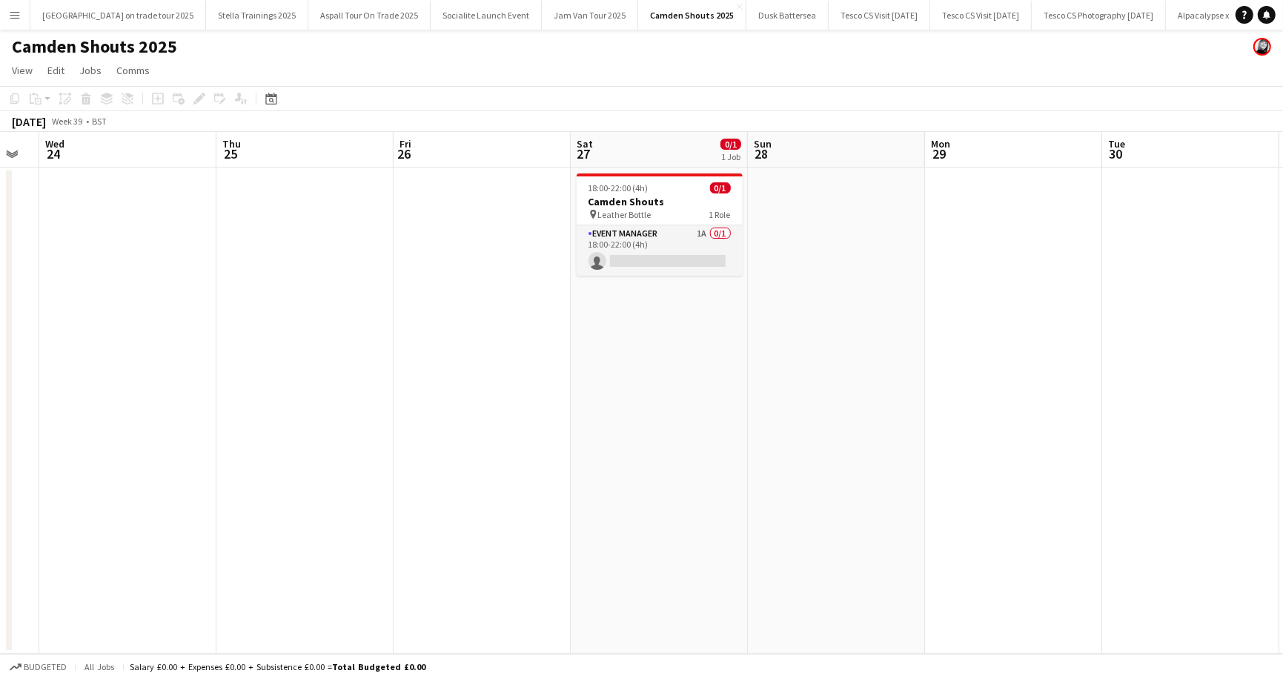
click at [16, 19] on app-icon "Menu" at bounding box center [15, 15] width 12 height 12
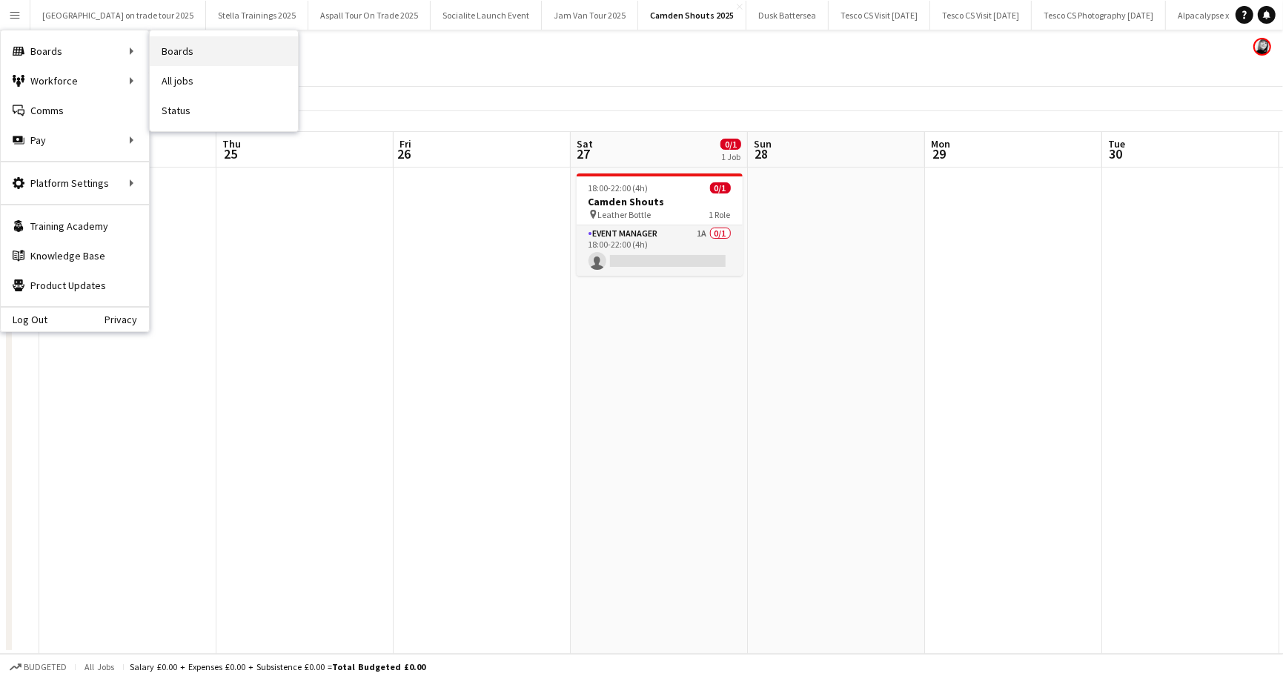
click at [196, 44] on link "Boards" at bounding box center [224, 51] width 148 height 30
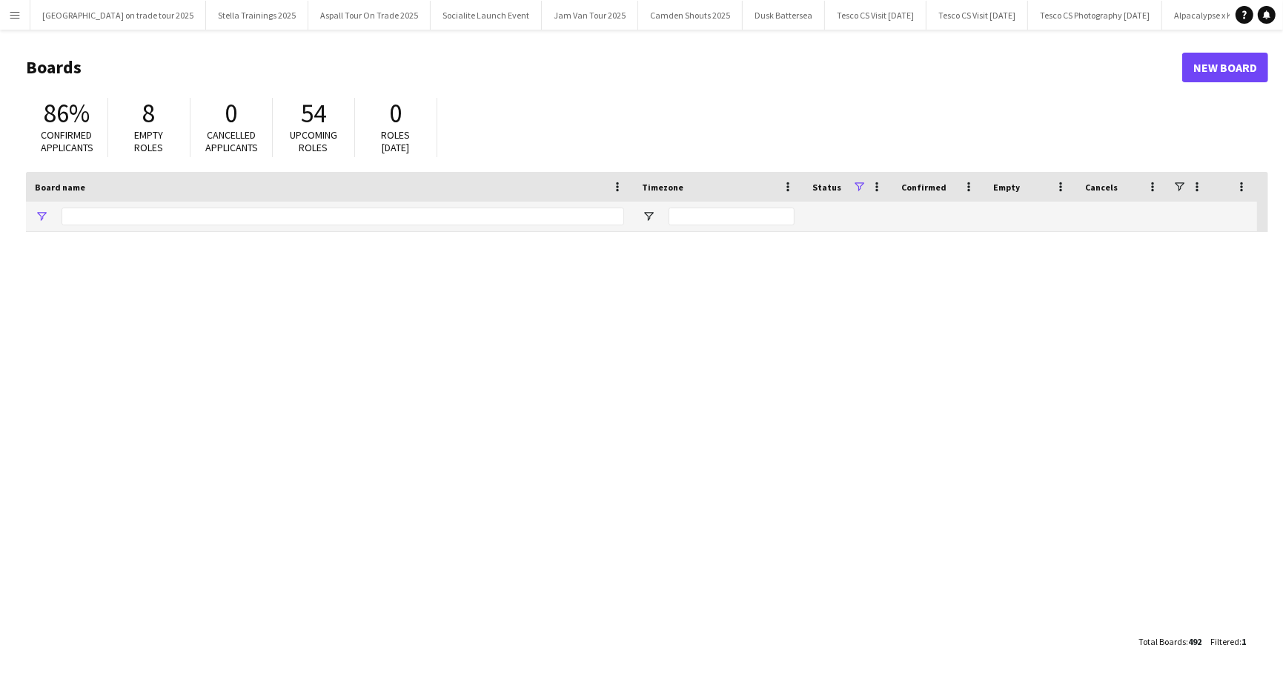
type input "***"
click at [175, 216] on input "***" at bounding box center [343, 217] width 563 height 18
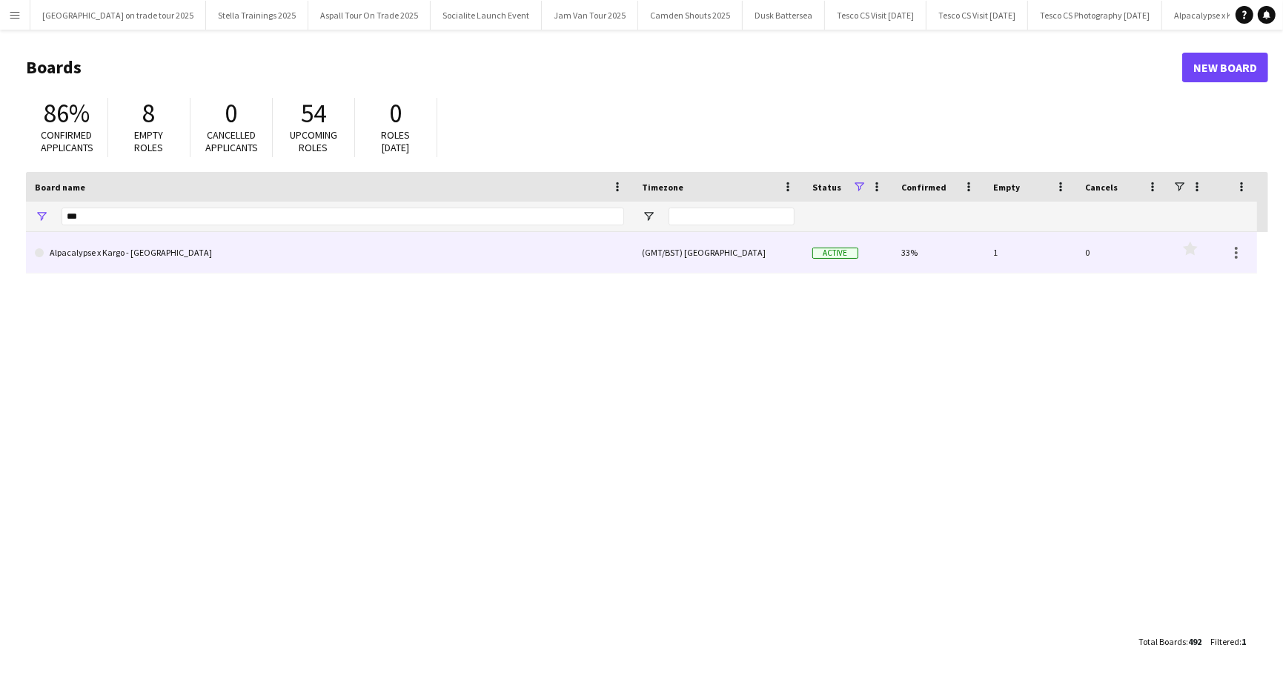
click at [87, 254] on link "Alpacalypse x Kargo - [GEOGRAPHIC_DATA]" at bounding box center [329, 253] width 589 height 42
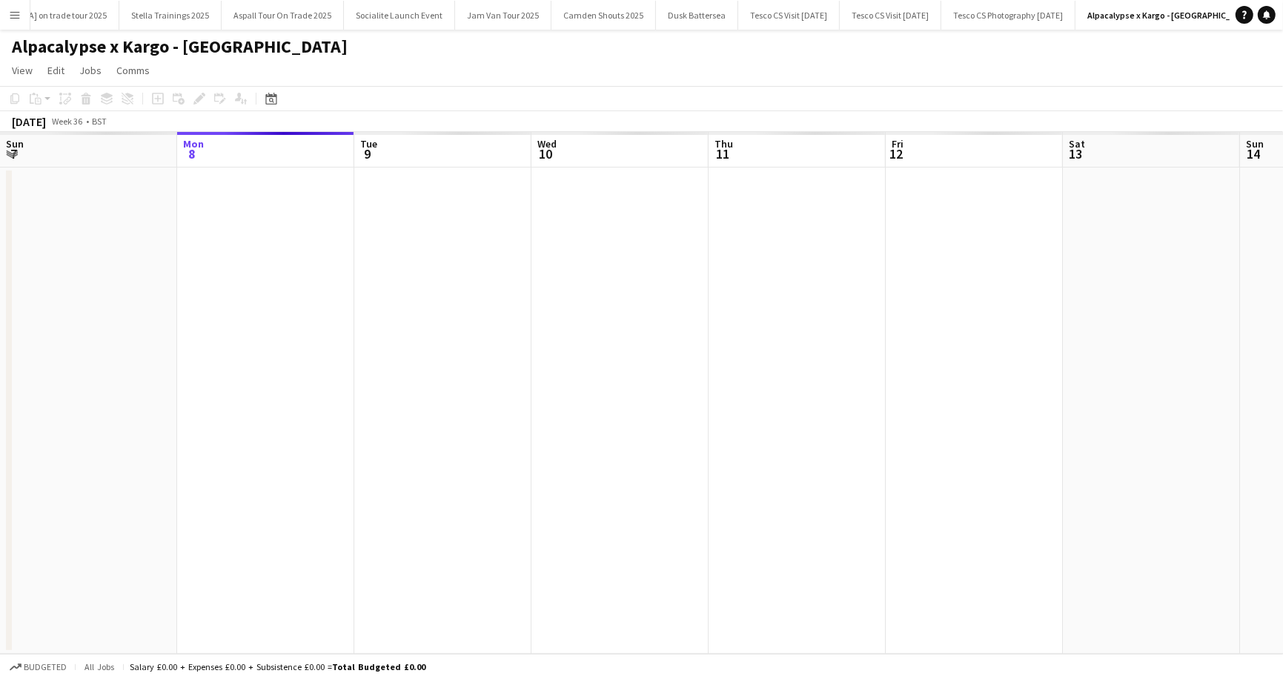
scroll to position [0, 120]
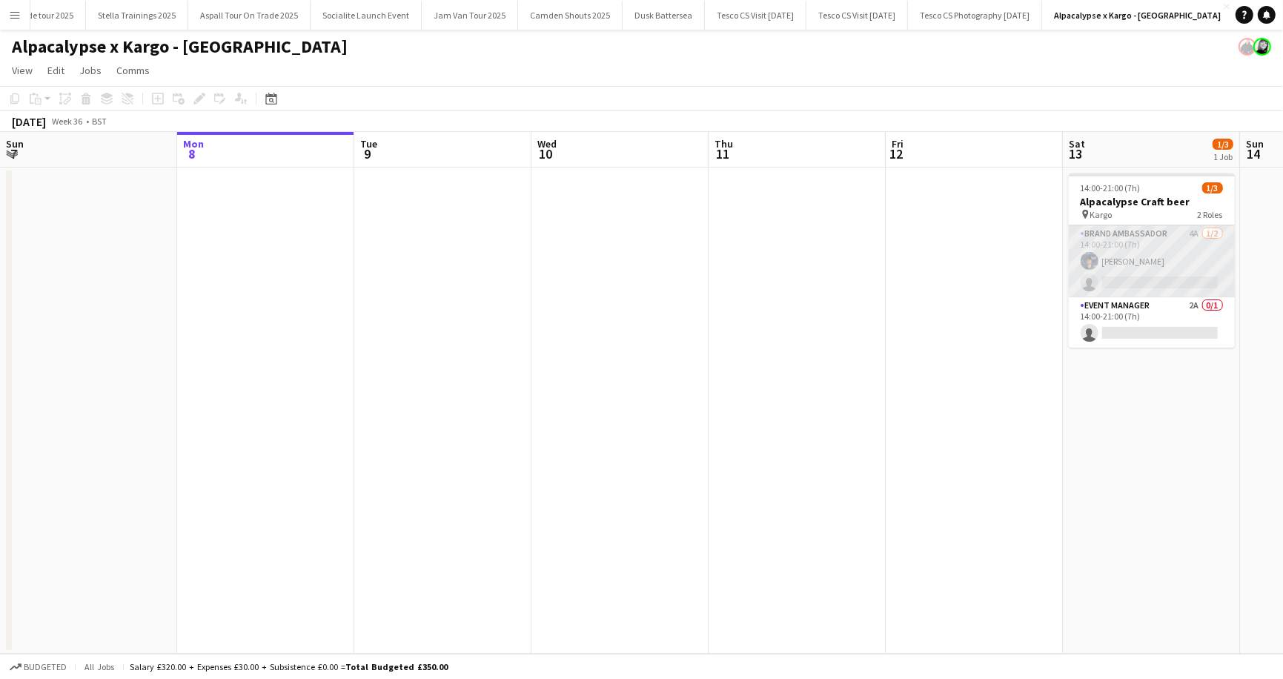
click at [1148, 277] on app-card-role "Brand Ambassador 4A 1/2 14:00-21:00 (7h) Zac Foster single-neutral-actions" at bounding box center [1152, 261] width 166 height 72
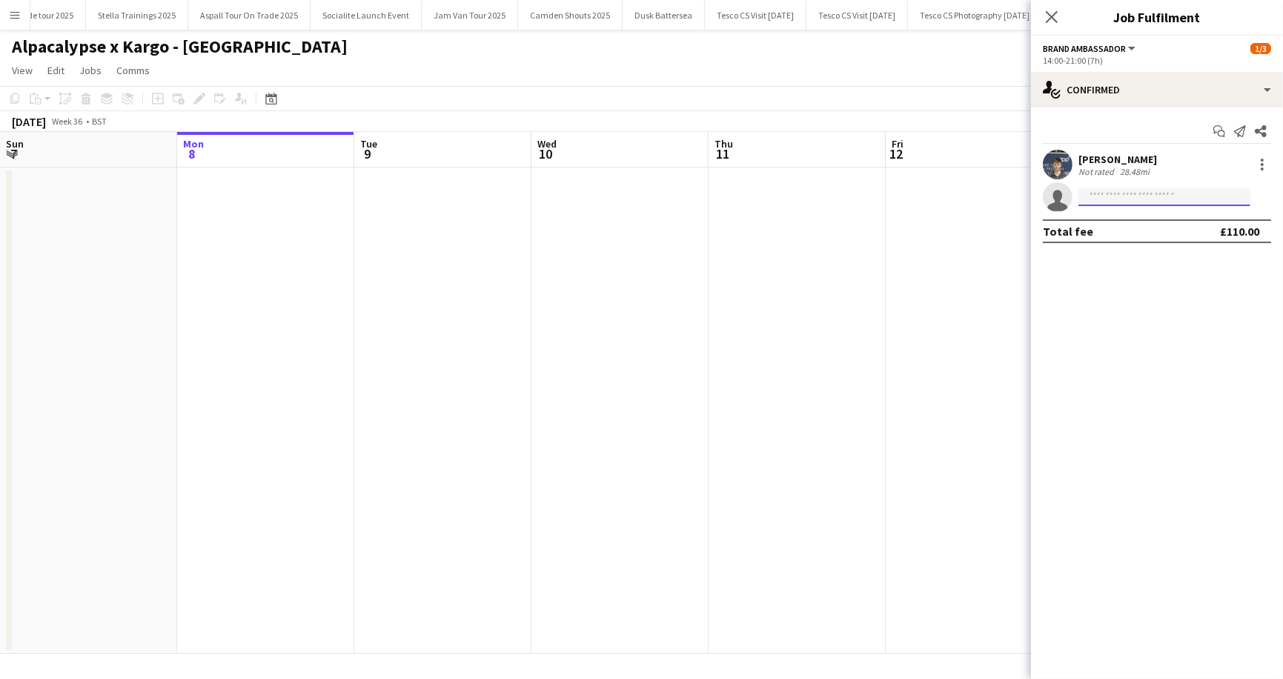
click at [1112, 202] on input at bounding box center [1165, 197] width 172 height 18
type input "********"
click at [1133, 222] on span "[PERSON_NAME]" at bounding box center [1133, 218] width 85 height 13
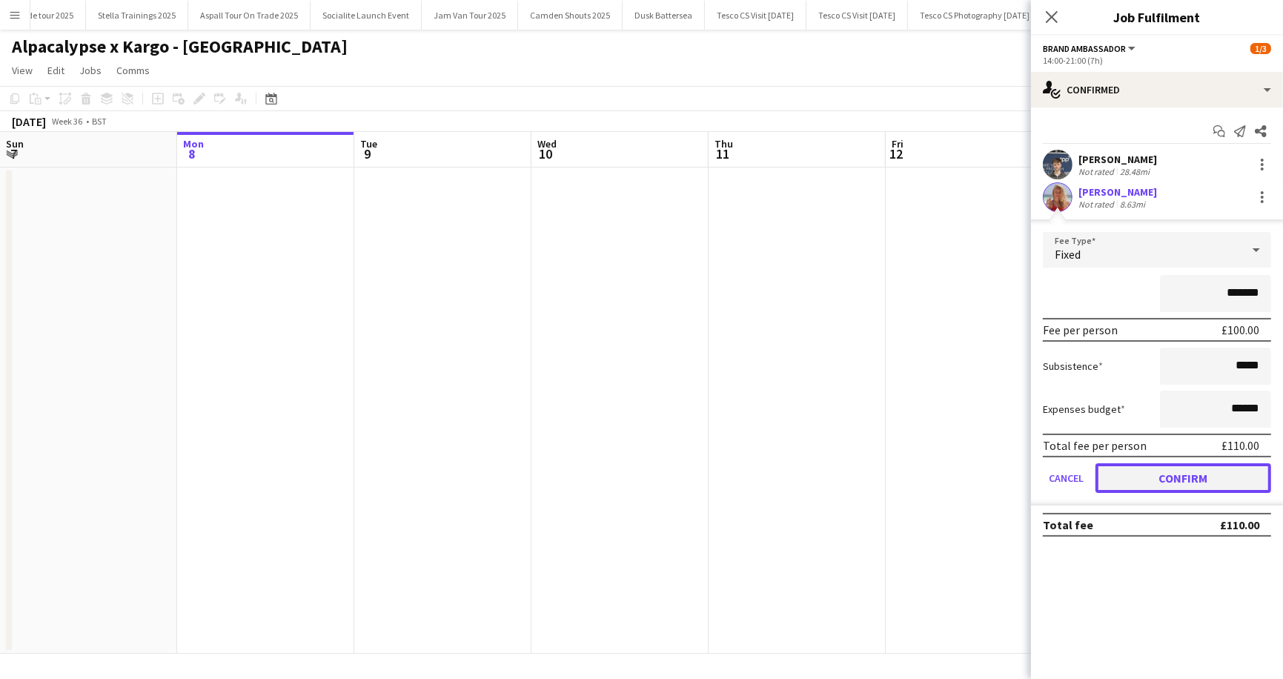
click at [1182, 480] on button "Confirm" at bounding box center [1184, 478] width 176 height 30
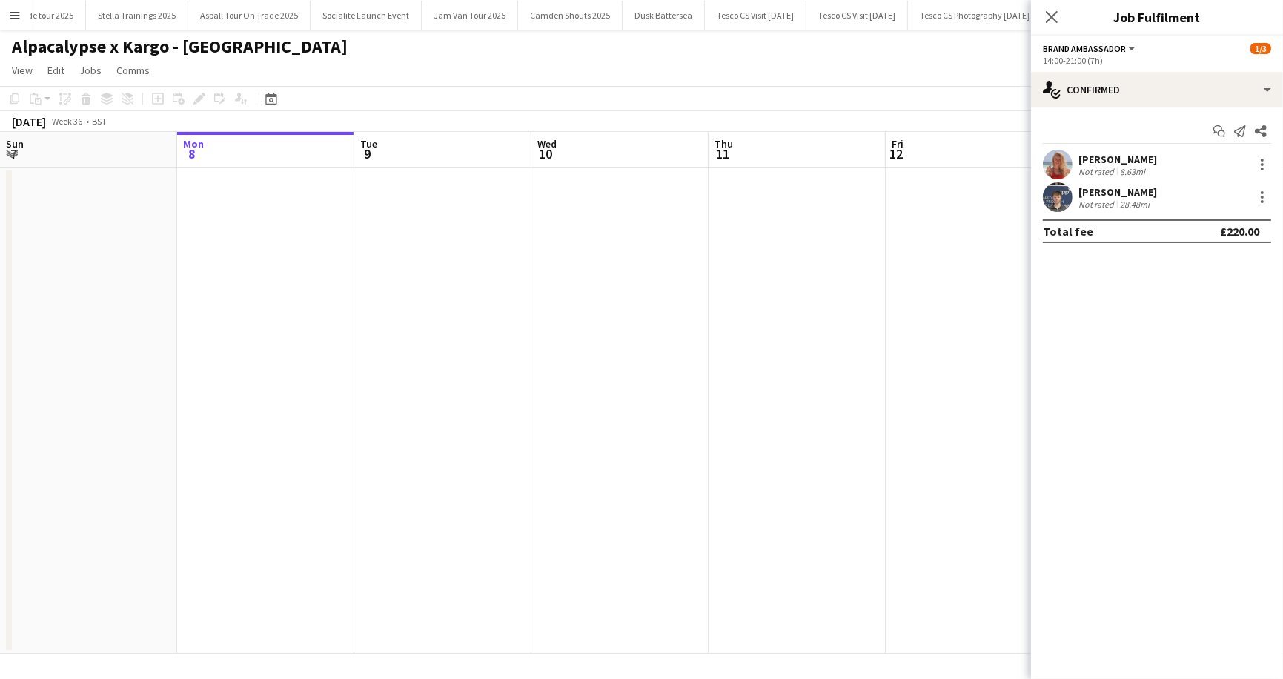
click at [905, 49] on div "Alpacalypse x Kargo - [GEOGRAPHIC_DATA]" at bounding box center [641, 44] width 1283 height 28
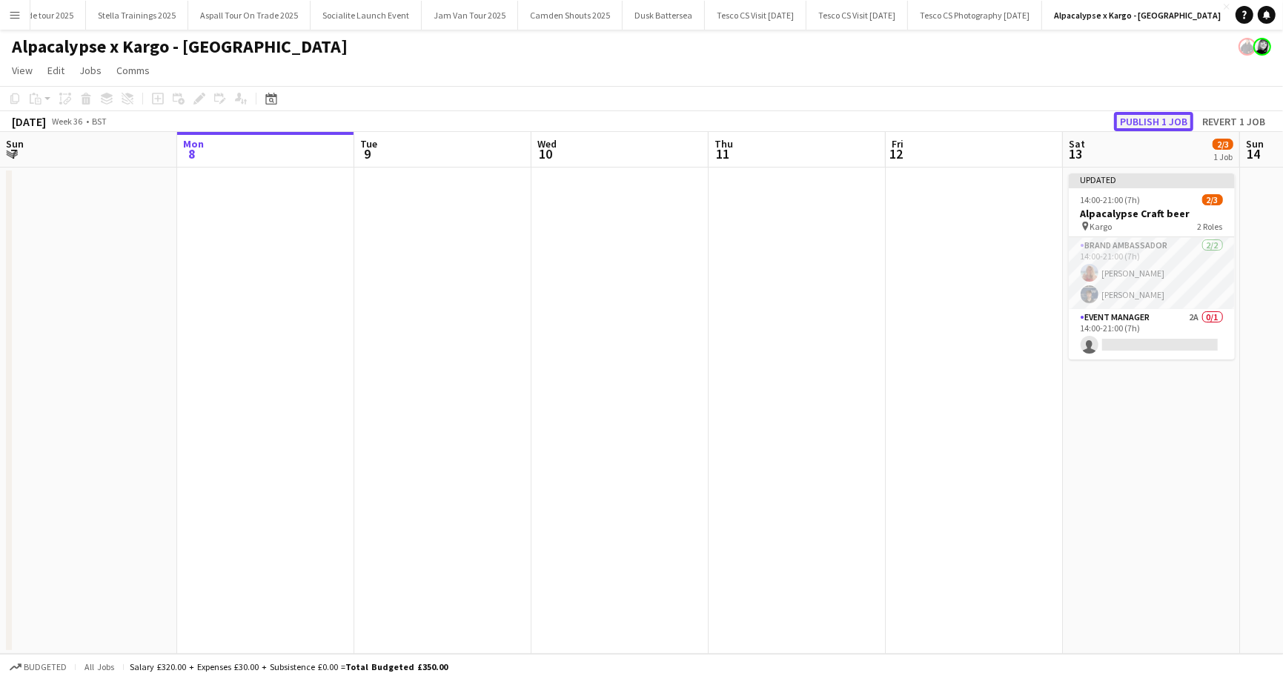
click at [1164, 119] on button "Publish 1 job" at bounding box center [1153, 121] width 79 height 19
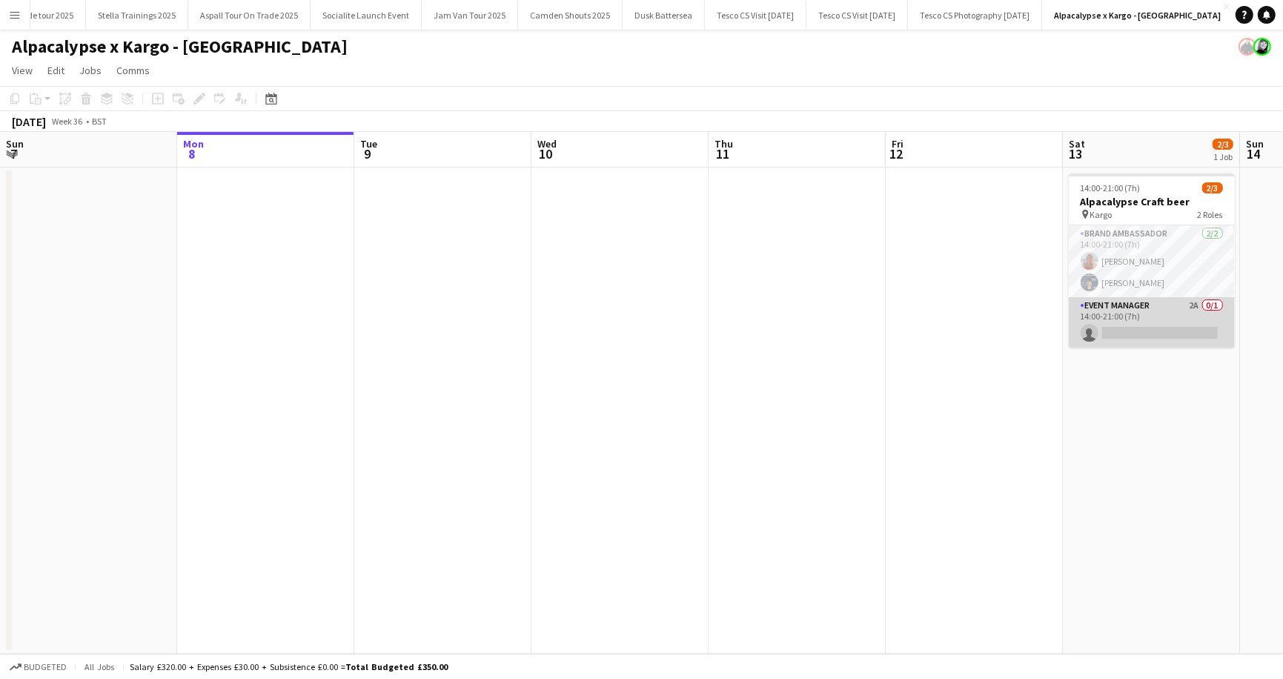
click at [1211, 305] on app-card-role "Event Manager 2A 0/1 14:00-21:00 (7h) single-neutral-actions" at bounding box center [1152, 322] width 166 height 50
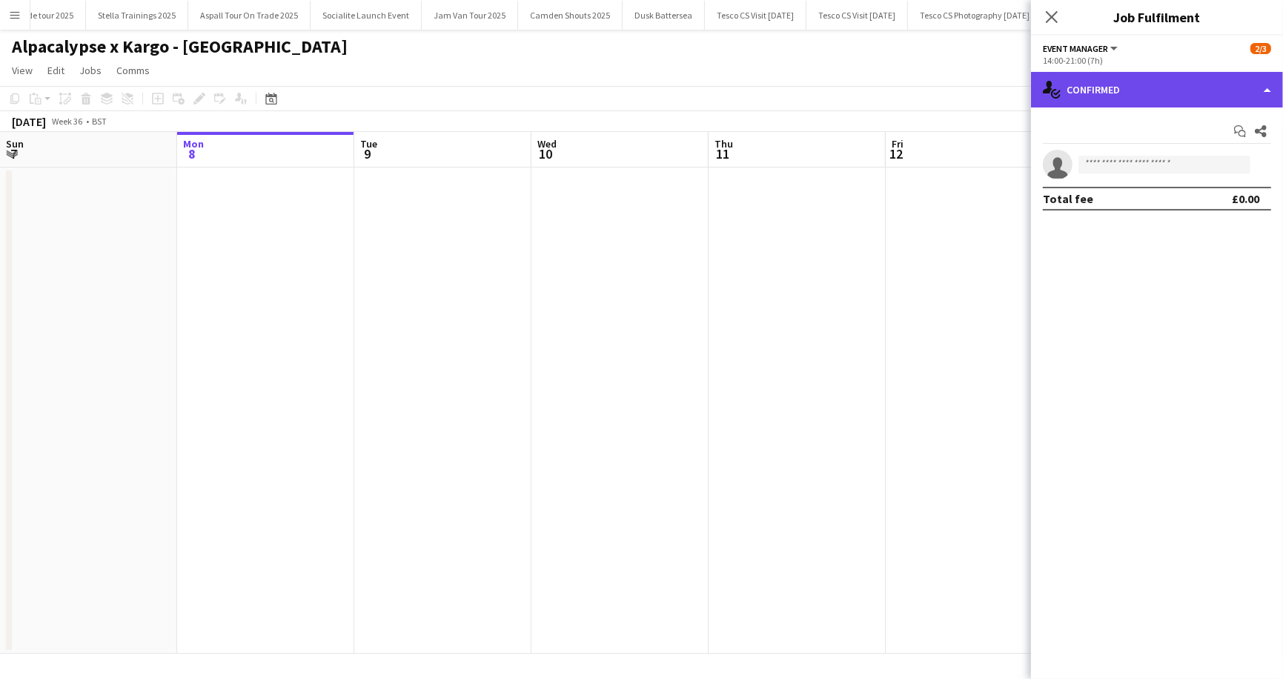
click at [1273, 86] on div "single-neutral-actions-check-2 Confirmed" at bounding box center [1157, 90] width 252 height 36
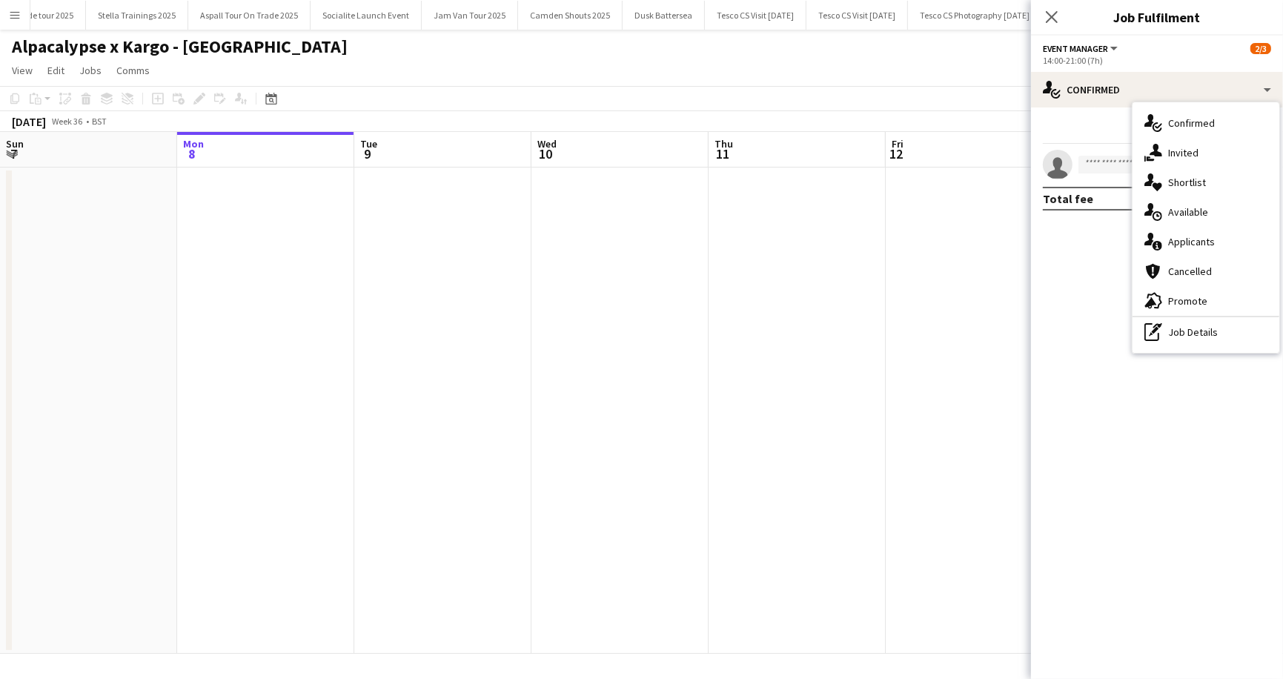
click at [947, 76] on app-page-menu "View Day view expanded Day view collapsed Month view Date picker Jump to today …" at bounding box center [641, 72] width 1283 height 28
